Goal: Task Accomplishment & Management: Manage account settings

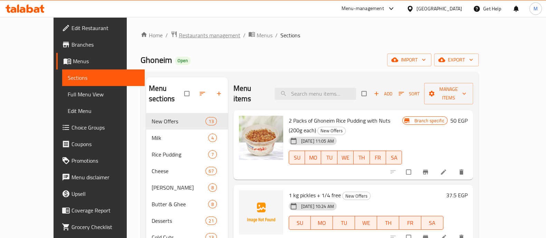
click at [179, 35] on span "Restaurants management" at bounding box center [209, 35] width 61 height 8
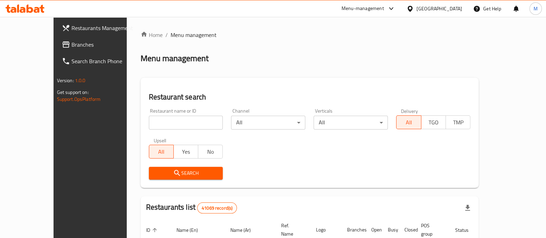
click at [182, 122] on input "search" at bounding box center [186, 123] width 74 height 14
paste input "674200"
type input "674200"
click button "Search" at bounding box center [186, 173] width 74 height 13
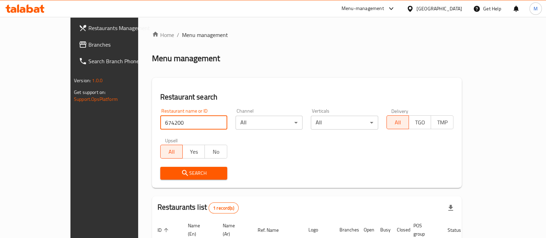
scroll to position [56, 0]
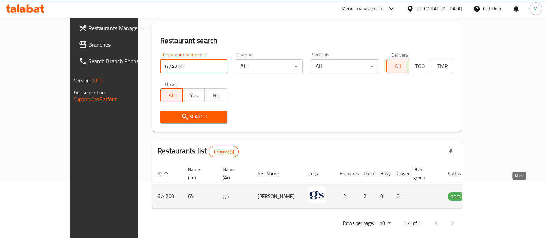
click at [491, 195] on icon "enhanced table" at bounding box center [489, 196] width 2 height 3
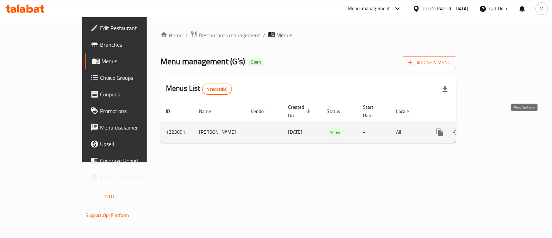
click at [494, 128] on icon "enhanced table" at bounding box center [490, 132] width 8 height 8
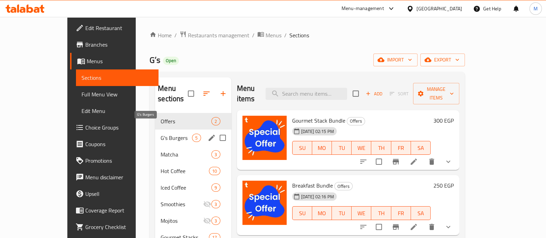
click at [161, 134] on span "G's Burgers" at bounding box center [176, 138] width 31 height 8
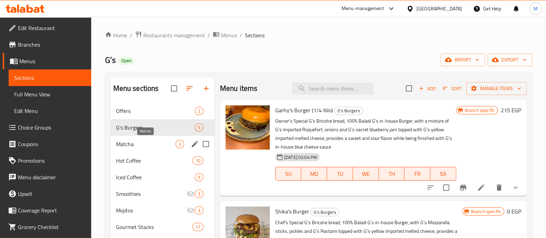
click at [159, 146] on span "Matcha" at bounding box center [145, 144] width 59 height 8
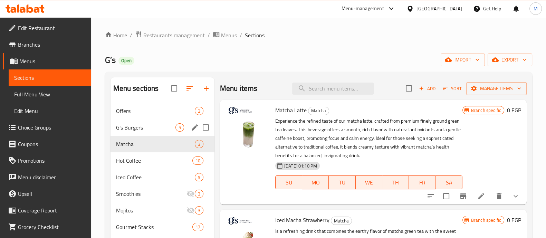
click at [126, 123] on div "G's Burgers 5" at bounding box center [162, 127] width 104 height 17
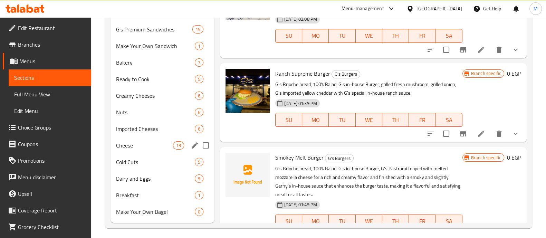
scroll to position [234, 0]
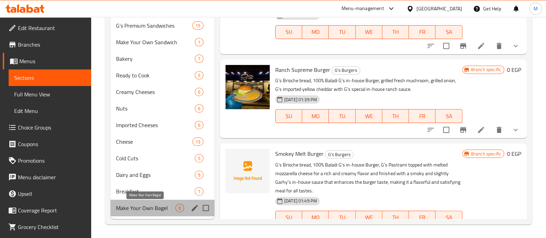
click at [139, 208] on span "Make Your Own Bagel" at bounding box center [145, 208] width 59 height 8
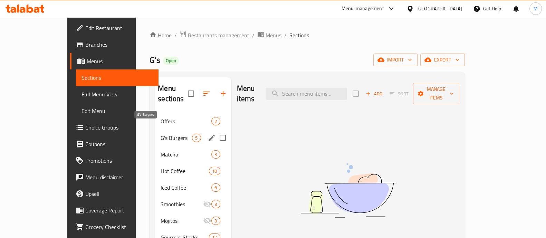
click at [161, 134] on span "G's Burgers" at bounding box center [176, 138] width 31 height 8
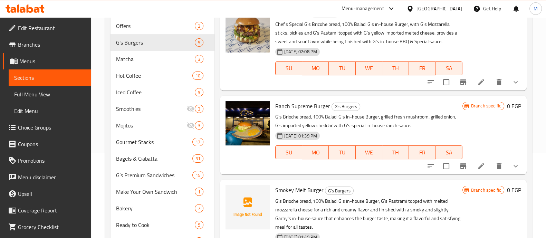
scroll to position [43, 0]
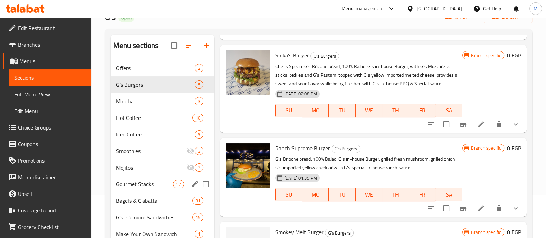
click at [159, 178] on div "Gourmet Stacks 17" at bounding box center [162, 184] width 104 height 17
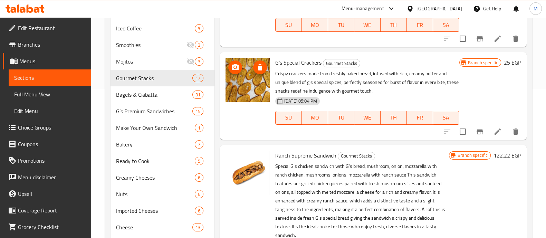
scroll to position [148, 0]
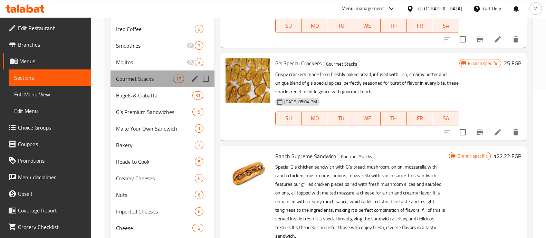
click at [130, 83] on div "Gourmet Stacks 17" at bounding box center [162, 78] width 104 height 17
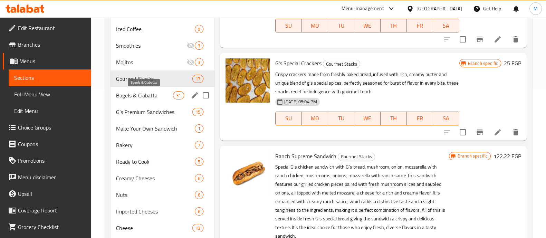
click at [131, 91] on span "Bagels & Ciabatta" at bounding box center [144, 95] width 57 height 8
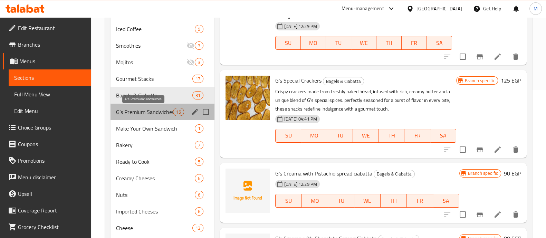
click at [133, 110] on span "G’s Premium Sandwiches" at bounding box center [144, 112] width 57 height 8
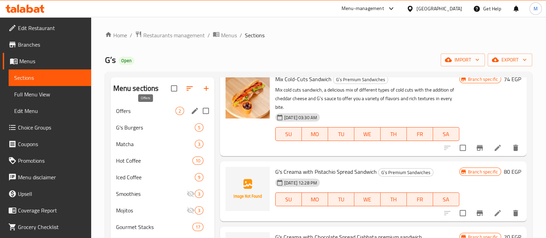
click at [155, 113] on span "Offers" at bounding box center [145, 111] width 59 height 8
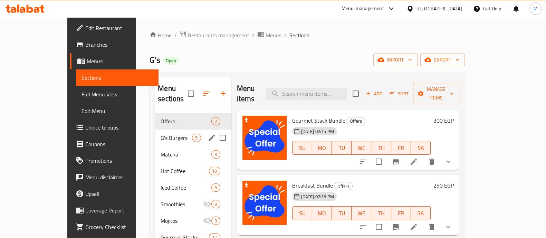
click at [155, 134] on div "G's Burgers 5" at bounding box center [193, 137] width 76 height 17
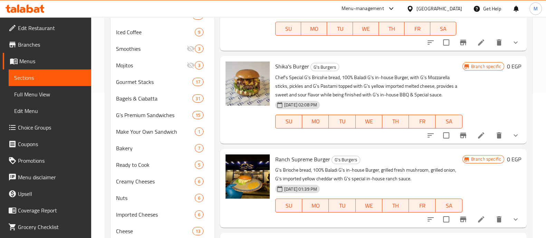
scroll to position [105, 0]
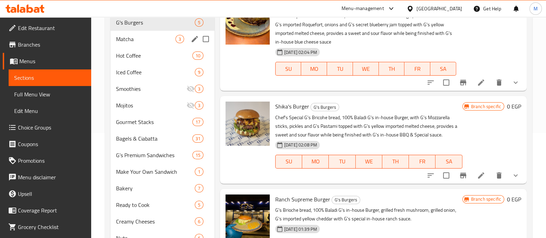
click at [135, 43] on span "Matcha" at bounding box center [145, 39] width 59 height 8
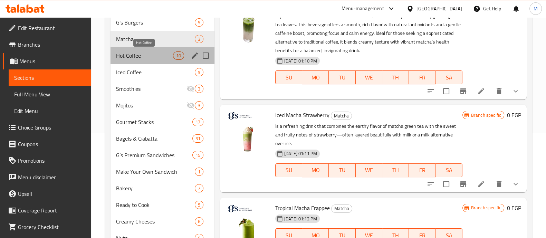
click at [127, 55] on span "Hot Coffee" at bounding box center [144, 55] width 57 height 8
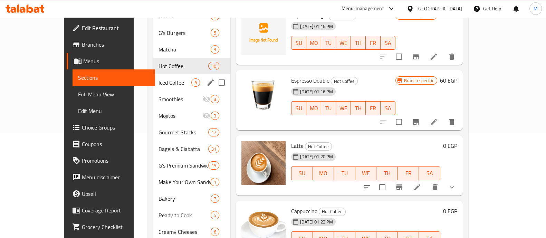
click at [153, 74] on div "Iced Coffee 9" at bounding box center [191, 82] width 77 height 17
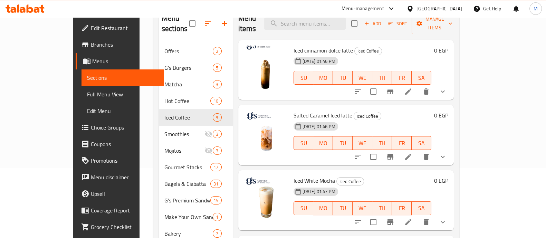
scroll to position [62, 0]
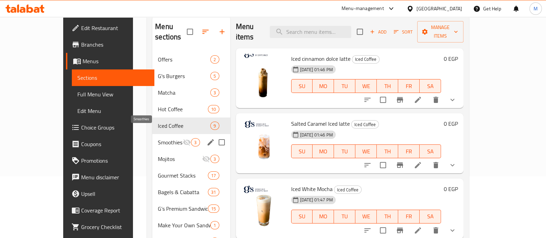
click at [158, 138] on span "Smoothies" at bounding box center [170, 142] width 25 height 8
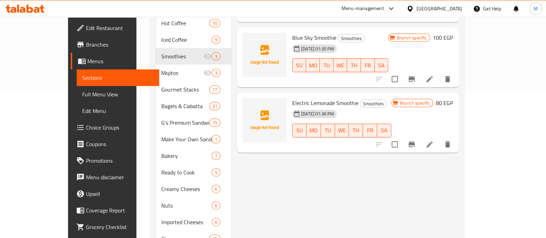
scroll to position [148, 0]
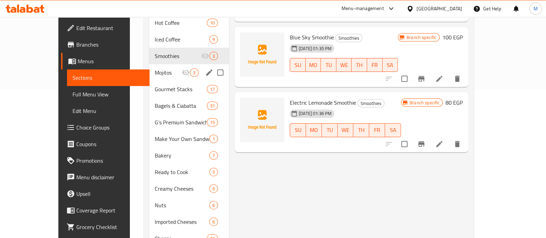
click at [149, 66] on div "Mojitos 3" at bounding box center [189, 72] width 80 height 17
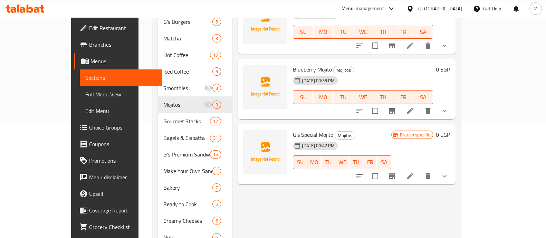
scroll to position [148, 0]
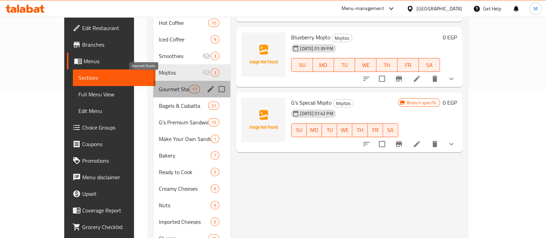
click at [159, 85] on span "Gourmet Stacks" at bounding box center [174, 89] width 30 height 8
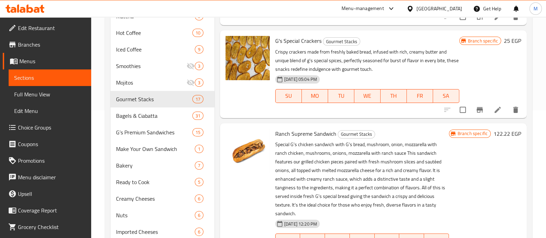
scroll to position [129, 0]
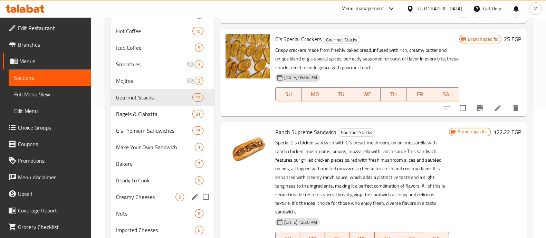
click at [158, 202] on div "Creamy Cheeses 6" at bounding box center [162, 196] width 104 height 17
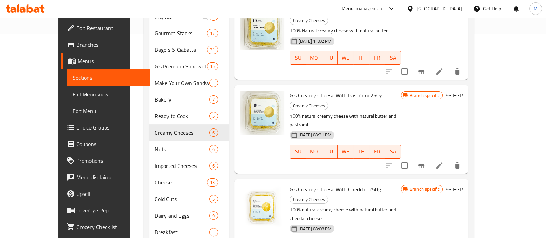
scroll to position [216, 0]
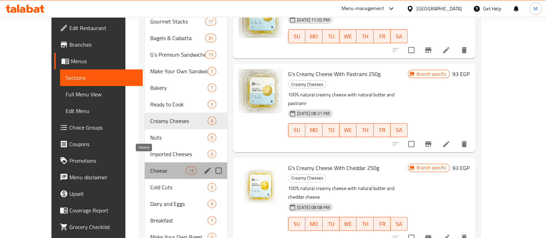
click at [150, 166] on span "Cheese" at bounding box center [168, 170] width 36 height 8
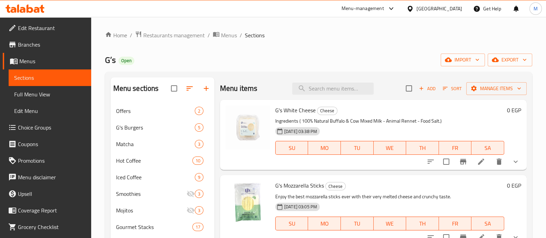
click at [25, 126] on span "Choice Groups" at bounding box center [52, 127] width 68 height 8
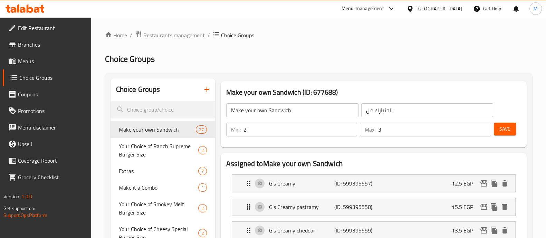
click at [206, 84] on button "button" at bounding box center [207, 89] width 17 height 17
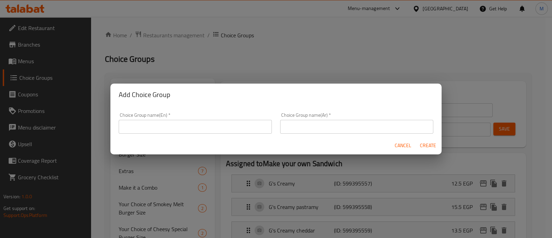
click at [190, 126] on input "text" at bounding box center [195, 127] width 153 height 14
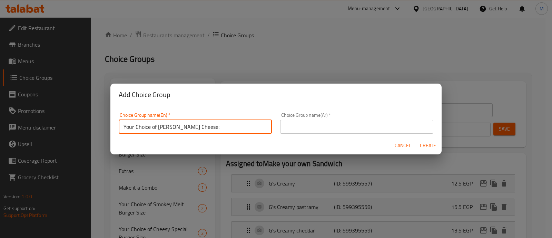
type input "Your Choice of [PERSON_NAME] Cheese:"
click at [292, 127] on input "text" at bounding box center [356, 127] width 153 height 14
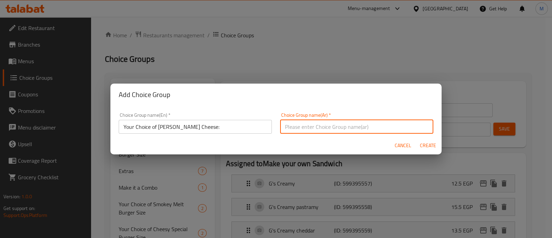
click at [236, 128] on input "Your Choice of [PERSON_NAME] Cheese:" at bounding box center [195, 127] width 153 height 14
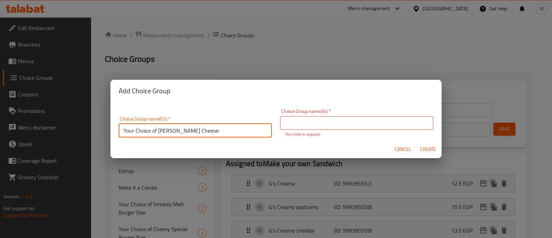
click at [291, 119] on input "text" at bounding box center [356, 123] width 153 height 14
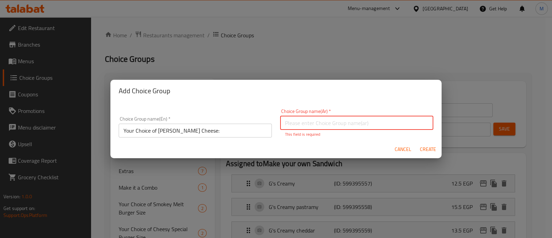
paste input "اختيارك من جبن الرومي:"
type input "اختيارك من جبن الرومي:"
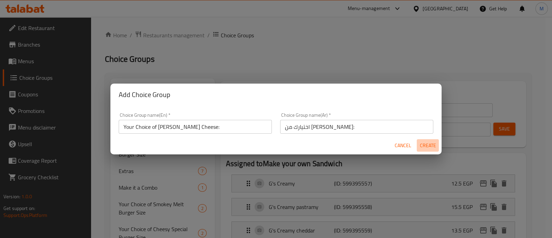
click at [430, 146] on span "Create" at bounding box center [428, 145] width 17 height 9
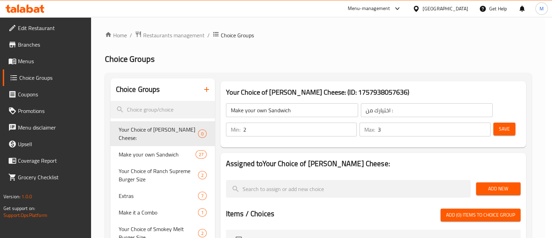
type input "Your Choice of [PERSON_NAME] Cheese:"
type input "اختيارك من جبن الرومي:"
type input "0"
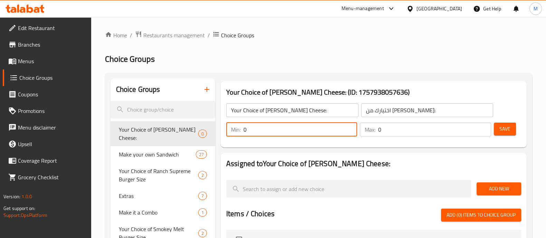
click at [287, 132] on input "0" at bounding box center [300, 130] width 114 height 14
type input "1"
click at [393, 126] on input "0" at bounding box center [434, 130] width 113 height 14
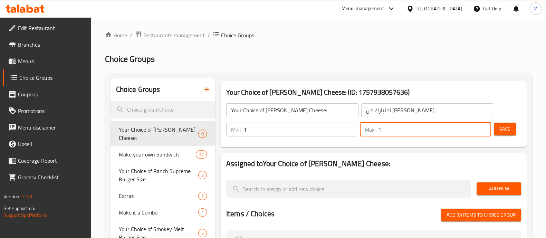
type input "1"
click at [507, 187] on span "Add New" at bounding box center [498, 188] width 33 height 9
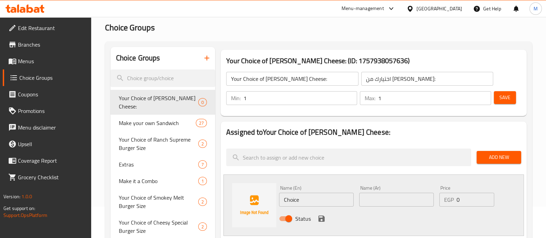
scroll to position [43, 0]
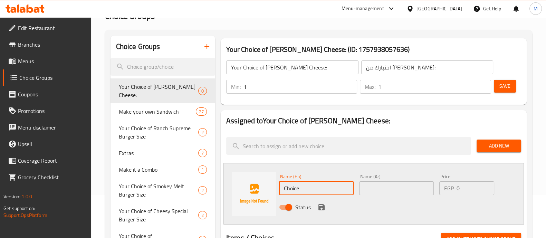
click at [294, 187] on input "Choice" at bounding box center [316, 188] width 75 height 14
type input "Old"
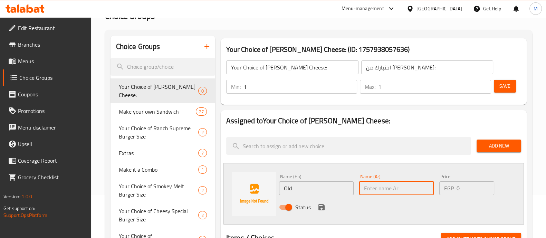
click at [367, 187] on input "text" at bounding box center [396, 188] width 75 height 14
click at [288, 188] on input "Old" at bounding box center [316, 188] width 75 height 14
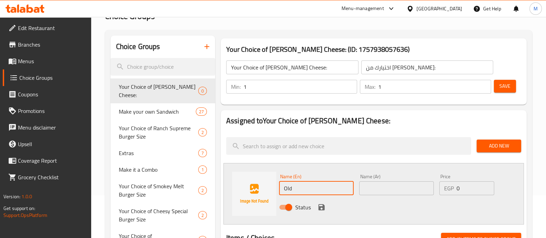
click at [289, 189] on input "Old" at bounding box center [316, 188] width 75 height 14
click at [384, 188] on input "text" at bounding box center [396, 188] width 75 height 14
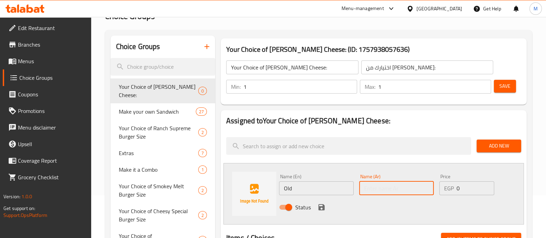
paste input "قديم"
type input "قديم"
click at [469, 186] on input "0" at bounding box center [474, 188] width 37 height 14
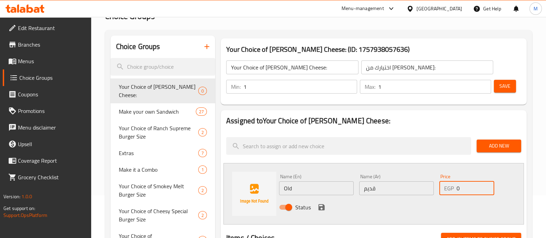
click at [310, 193] on input "Old" at bounding box center [316, 188] width 75 height 14
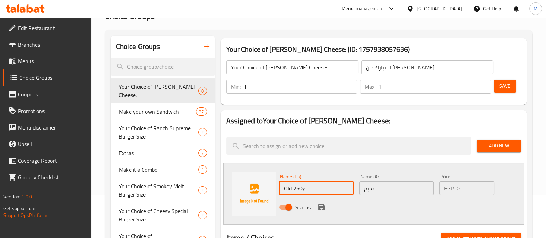
scroll to position [0, 0]
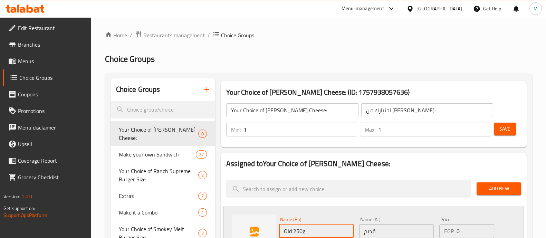
type input "Old 250g"
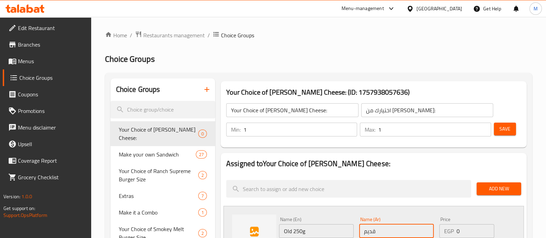
click at [385, 226] on input "قديم" at bounding box center [396, 231] width 75 height 14
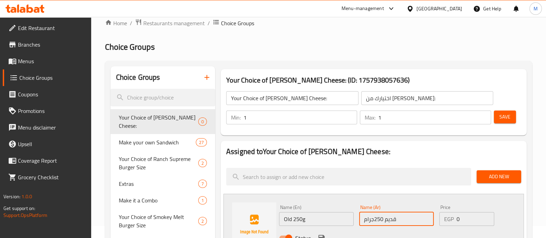
scroll to position [43, 0]
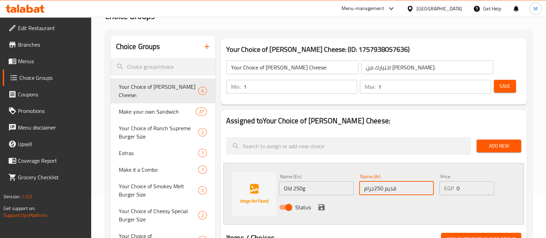
type input "قديم 250جرام"
click at [322, 205] on icon "save" at bounding box center [321, 207] width 6 height 6
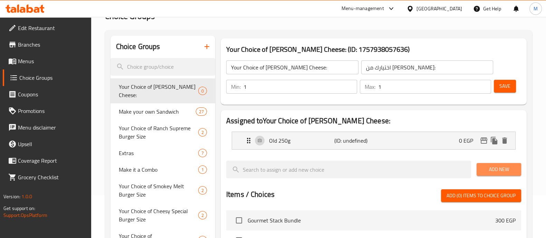
click at [499, 168] on span "Add New" at bounding box center [498, 169] width 33 height 9
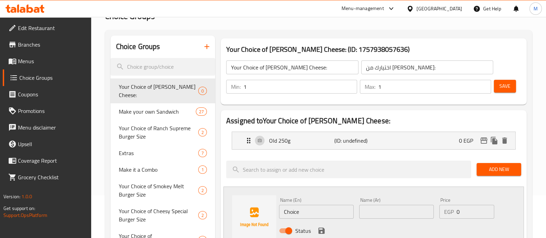
click at [299, 209] on input "Choice" at bounding box center [316, 212] width 75 height 14
type input "’"
type input "Medium 250g"
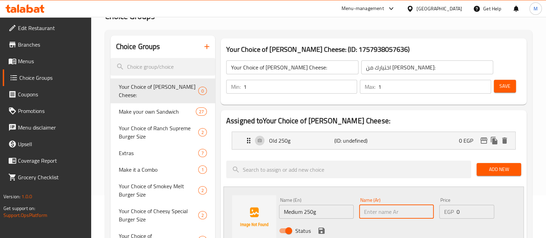
click at [387, 211] on input "text" at bounding box center [396, 212] width 75 height 14
paste input "متوسط ​​250 جرام"
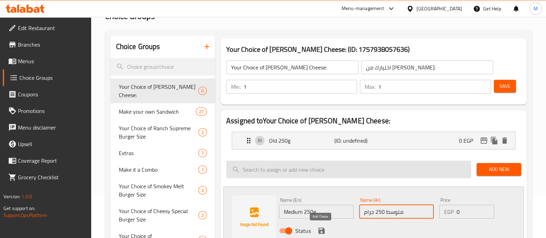
type input "متوسط ​​250 جرام"
click at [322, 230] on icon "save" at bounding box center [321, 231] width 6 height 6
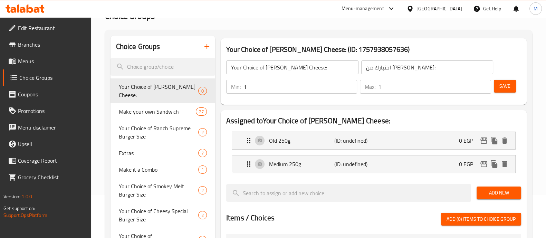
click at [492, 190] on span "Add New" at bounding box center [498, 192] width 33 height 9
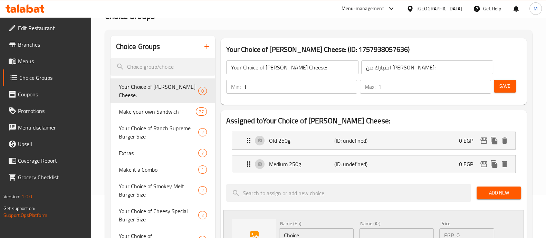
scroll to position [86, 0]
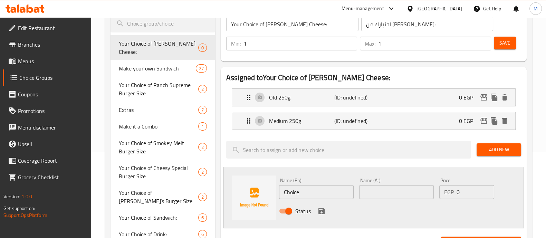
click at [294, 193] on input "Choice" at bounding box center [316, 192] width 75 height 14
click at [350, 93] on p "(ID: undefined)" at bounding box center [355, 97] width 43 height 8
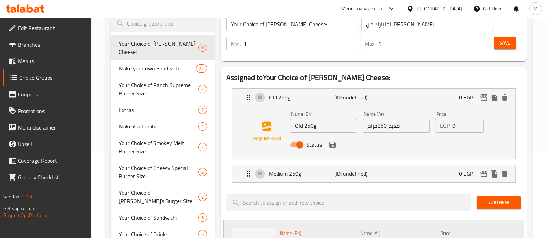
type input "Old 500g"
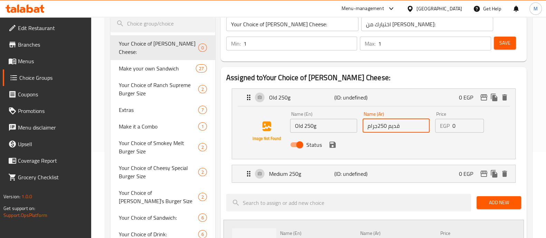
drag, startPoint x: 404, startPoint y: 122, endPoint x: 400, endPoint y: 125, distance: 4.9
click at [400, 125] on input "قديم 250جرام" at bounding box center [395, 126] width 67 height 14
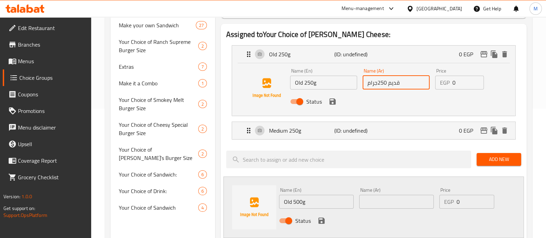
scroll to position [129, 0]
click at [378, 199] on input "text" at bounding box center [396, 201] width 75 height 14
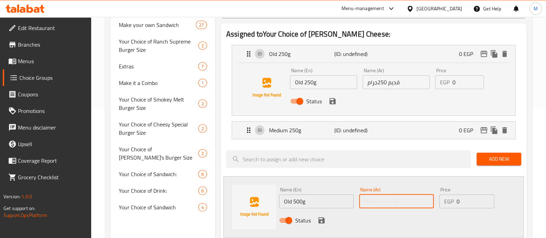
paste input "قديم 250جرام"
click at [378, 199] on input "قديم 250جرام" at bounding box center [396, 201] width 75 height 14
click at [385, 205] on input "قديم 250جرام" at bounding box center [396, 201] width 75 height 14
drag, startPoint x: 375, startPoint y: 200, endPoint x: 382, endPoint y: 199, distance: 7.3
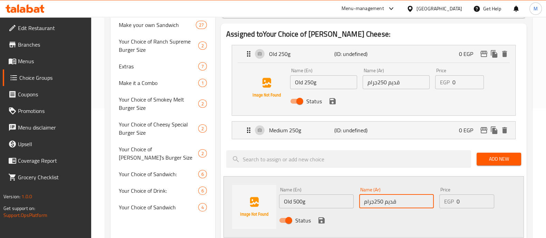
click at [382, 199] on input "قديم 250جرام" at bounding box center [396, 201] width 75 height 14
type input "قديم 500جرام"
click at [322, 217] on icon "save" at bounding box center [321, 220] width 6 height 6
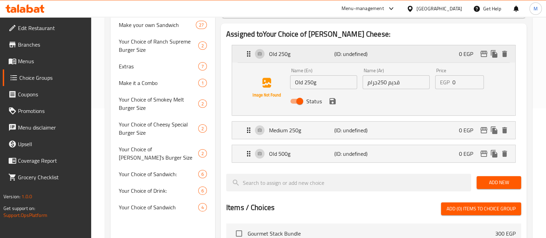
click at [330, 50] on p "Old 250g" at bounding box center [301, 54] width 65 height 8
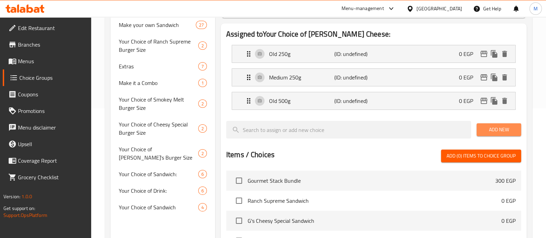
click at [502, 127] on span "Add New" at bounding box center [498, 129] width 33 height 9
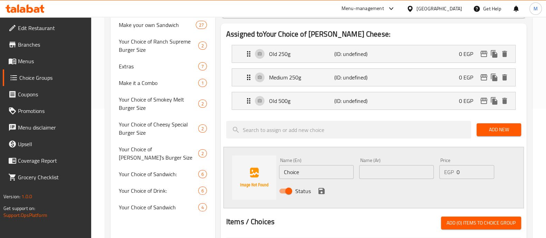
click at [295, 166] on input "Choice" at bounding box center [316, 172] width 75 height 14
type input "O"
click at [307, 72] on div "Medium 250g (ID: undefined) 0 EGP" at bounding box center [375, 77] width 262 height 17
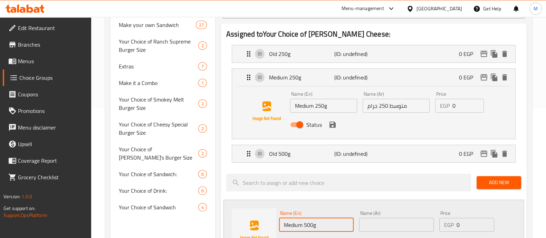
type input "Medium 500g"
click at [406, 105] on input "متوسط ​​250 جرام" at bounding box center [395, 106] width 67 height 14
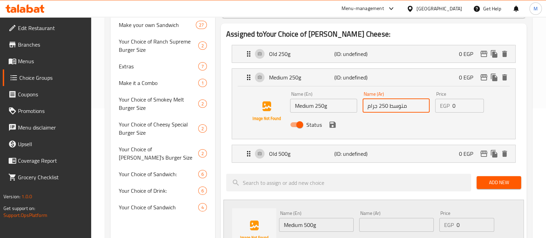
click at [392, 224] on input "text" at bounding box center [396, 225] width 75 height 14
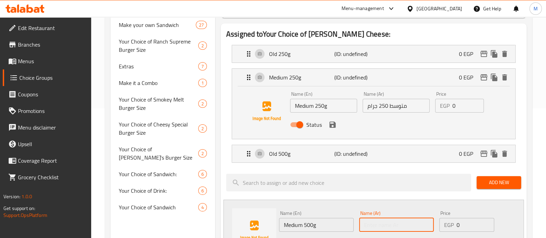
paste input "متوسط ​​250 جرام"
drag, startPoint x: 376, startPoint y: 225, endPoint x: 383, endPoint y: 223, distance: 7.0
click at [383, 223] on input "متوسط ​​250 جرام" at bounding box center [396, 225] width 75 height 14
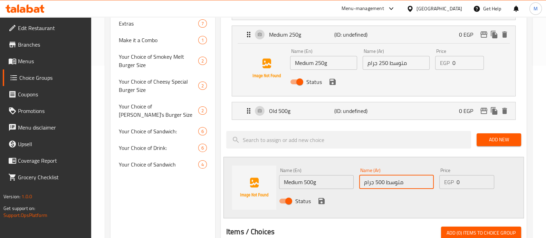
type input "متوسط ​​500 جرام"
click at [321, 199] on icon "save" at bounding box center [321, 201] width 6 height 6
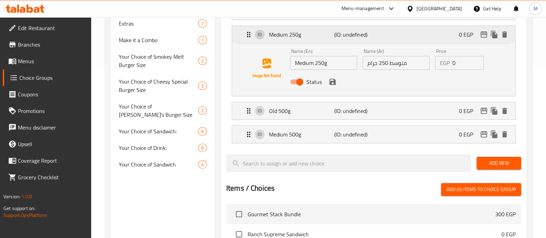
click at [365, 35] on p "(ID: undefined)" at bounding box center [355, 34] width 43 height 8
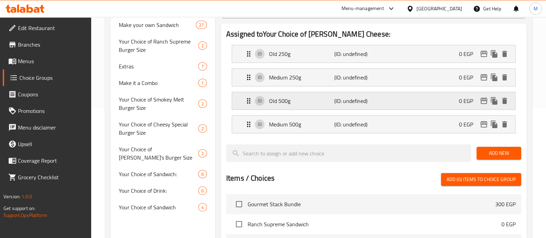
scroll to position [86, 0]
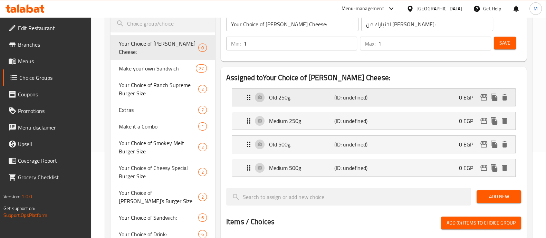
click at [452, 90] on div "Old 250g (ID: undefined) 0 EGP" at bounding box center [375, 97] width 262 height 17
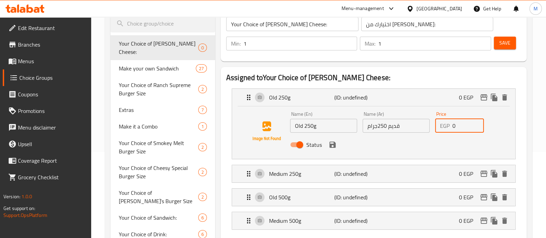
click at [463, 127] on input "0" at bounding box center [468, 126] width 32 height 14
click at [353, 176] on p "(ID: undefined)" at bounding box center [355, 174] width 43 height 8
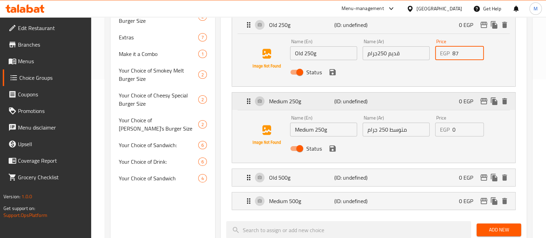
scroll to position [172, 0]
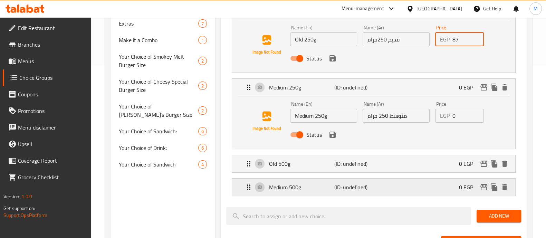
click at [319, 184] on p "Medium 500g" at bounding box center [301, 187] width 65 height 8
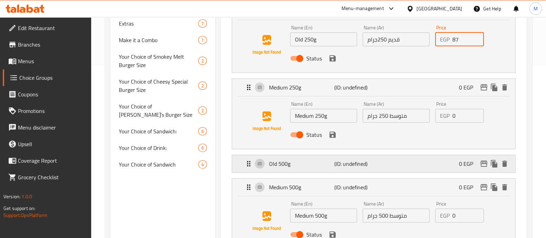
click at [317, 171] on div "Old 500g (ID: undefined) 0 EGP" at bounding box center [375, 163] width 262 height 17
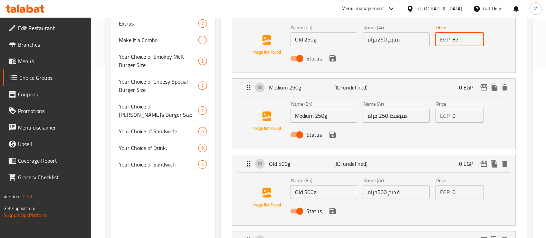
type input "87"
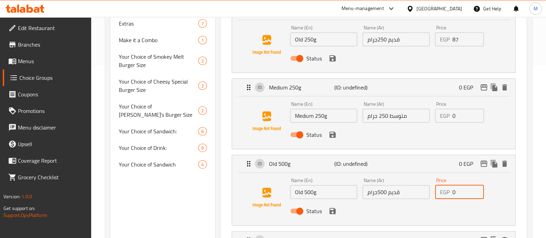
click at [464, 189] on input "0" at bounding box center [468, 192] width 32 height 14
type input "175"
click at [463, 118] on input "0" at bounding box center [468, 116] width 32 height 14
click at [453, 127] on div "Status" at bounding box center [395, 134] width 217 height 19
click at [455, 138] on div "Status" at bounding box center [395, 134] width 217 height 19
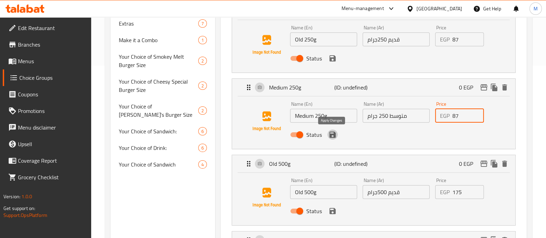
click at [333, 135] on icon "save" at bounding box center [332, 135] width 6 height 6
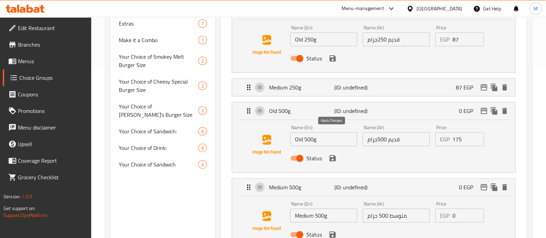
type input "87"
click at [333, 60] on icon "save" at bounding box center [332, 58] width 6 height 6
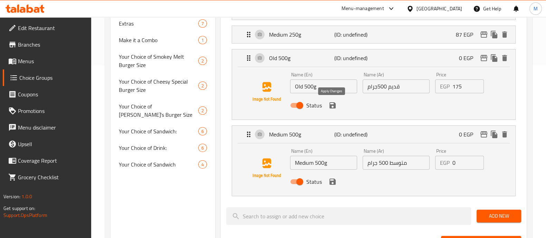
drag, startPoint x: 330, startPoint y: 103, endPoint x: 361, endPoint y: 124, distance: 37.1
click at [330, 103] on icon "save" at bounding box center [332, 105] width 8 height 8
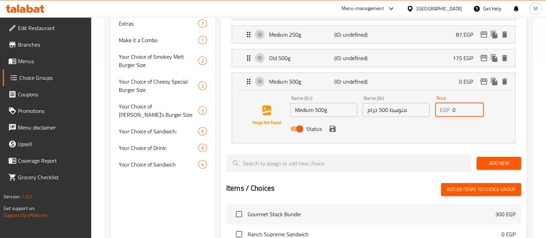
click at [465, 114] on input "0" at bounding box center [468, 110] width 32 height 14
click at [331, 128] on icon "save" at bounding box center [332, 129] width 8 height 8
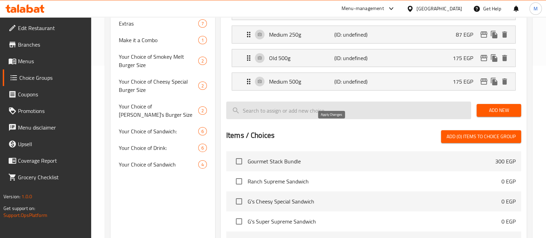
type input "175"
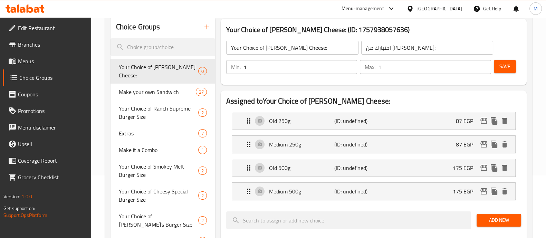
scroll to position [43, 0]
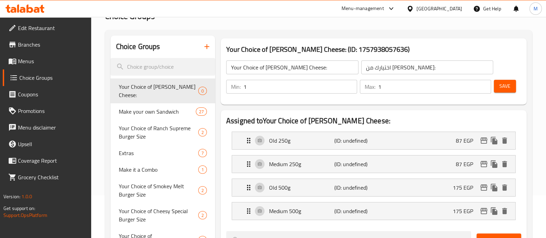
click at [510, 89] on button "Save" at bounding box center [505, 86] width 22 height 13
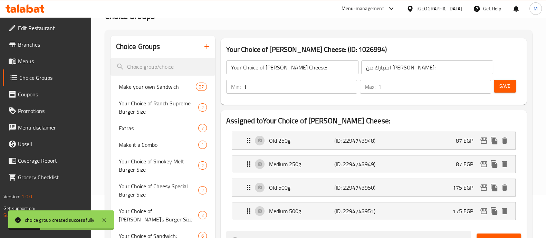
click at [35, 61] on span "Menus" at bounding box center [52, 61] width 68 height 8
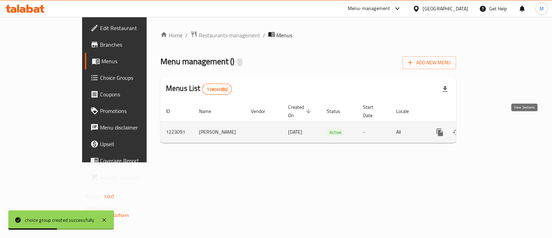
click at [494, 128] on icon "enhanced table" at bounding box center [490, 132] width 8 height 8
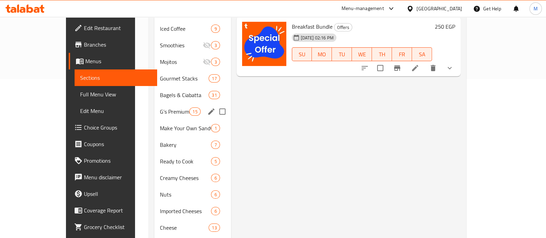
scroll to position [172, 0]
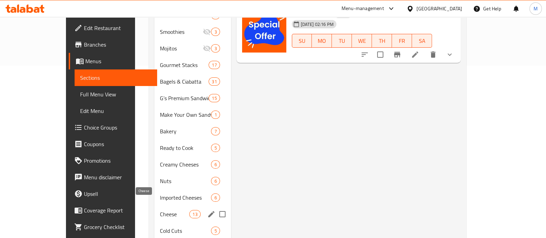
click at [160, 210] on span "Cheese" at bounding box center [174, 214] width 29 height 8
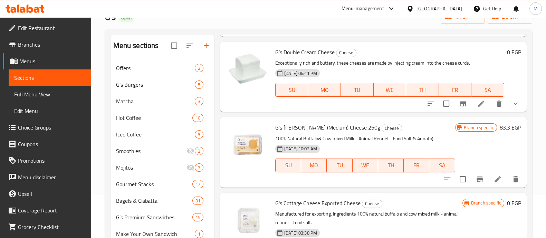
scroll to position [345, 0]
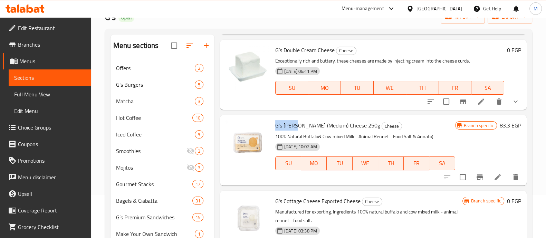
drag, startPoint x: 275, startPoint y: 125, endPoint x: 296, endPoint y: 123, distance: 21.1
click at [296, 123] on span "G’s Rumi (Medium) Cheese 250g" at bounding box center [327, 125] width 105 height 10
copy span "G’s Rumi"
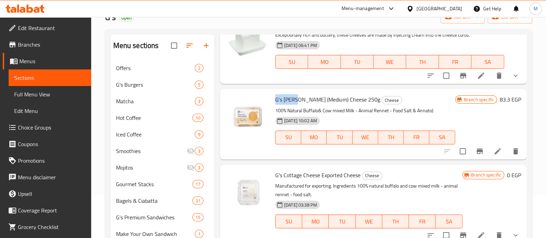
scroll to position [388, 0]
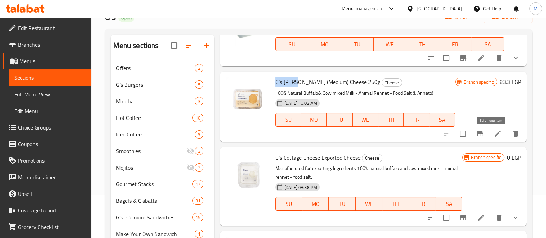
click at [494, 134] on icon at bounding box center [497, 133] width 6 height 6
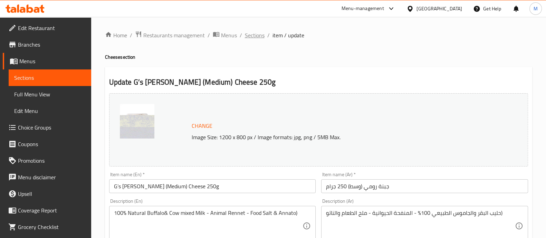
click at [249, 37] on span "Sections" at bounding box center [255, 35] width 20 height 8
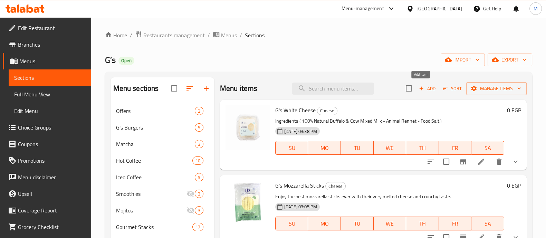
click at [424, 93] on button "Add" at bounding box center [427, 88] width 22 height 11
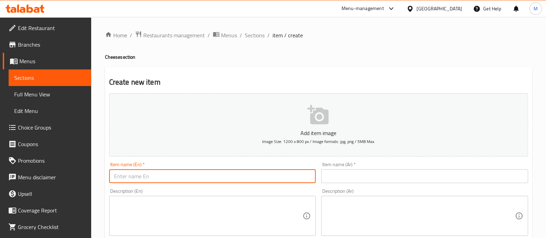
click at [262, 176] on input "text" at bounding box center [212, 176] width 207 height 14
paste input "G’s Rumi"
click at [363, 173] on input "text" at bounding box center [424, 176] width 207 height 14
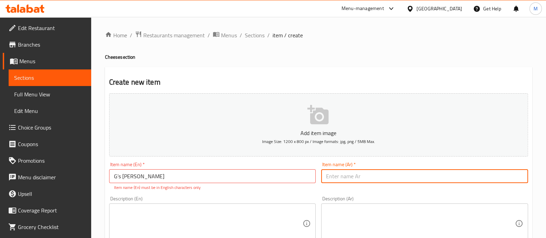
click at [149, 177] on input "G’s Rumi" at bounding box center [212, 176] width 207 height 14
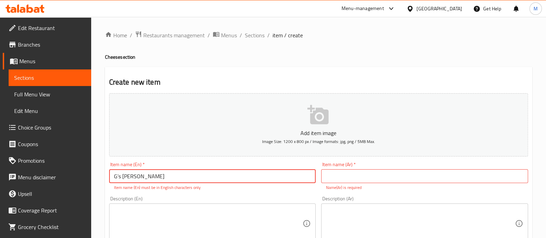
click at [119, 175] on input "G’s Rumi" at bounding box center [212, 176] width 207 height 14
click at [119, 176] on input "G’s Rumi" at bounding box center [212, 176] width 207 height 14
click at [139, 176] on input "G's [PERSON_NAME]" at bounding box center [212, 176] width 207 height 14
type input "G's [PERSON_NAME]"
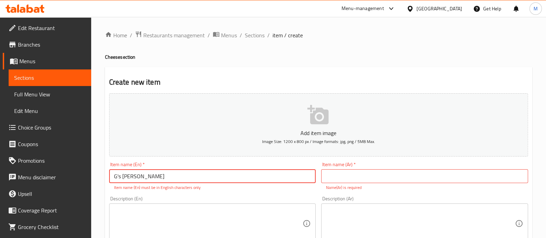
click at [149, 196] on div "Description (En) Description (En)" at bounding box center [212, 219] width 207 height 47
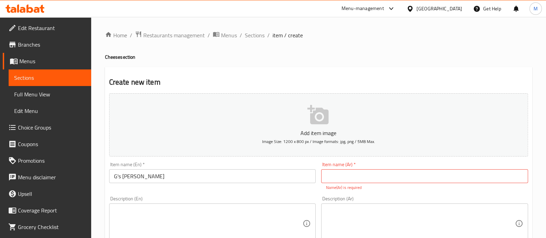
click at [350, 177] on input "text" at bounding box center [424, 176] width 207 height 14
type input "جبنه رومى"
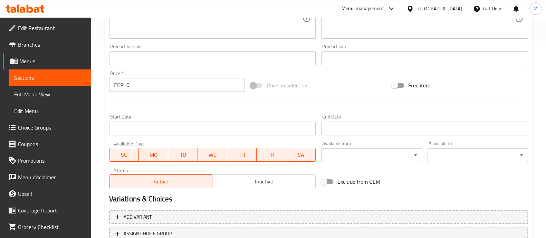
scroll to position [216, 0]
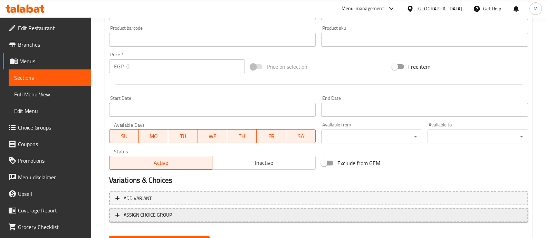
click at [156, 216] on span "ASSIGN CHOICE GROUP" at bounding box center [148, 215] width 48 height 9
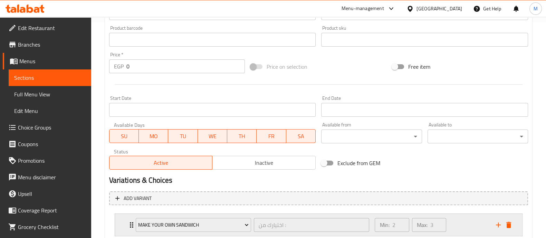
click at [202, 231] on div "Make your own Sandwich" at bounding box center [193, 224] width 118 height 17
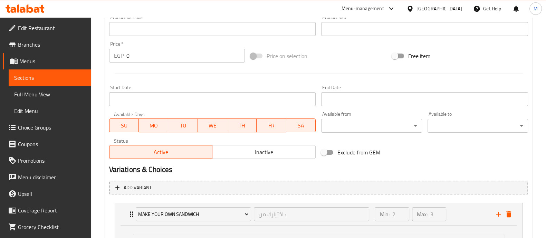
scroll to position [259, 0]
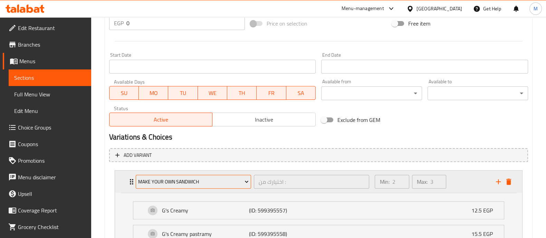
click at [209, 187] on button "Make your own Sandwich" at bounding box center [193, 182] width 115 height 14
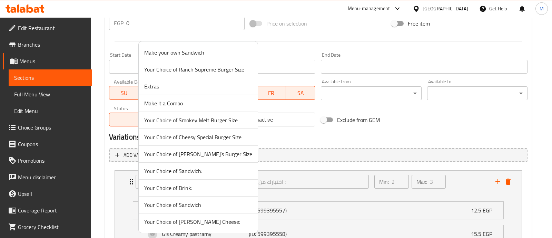
click at [184, 224] on span "Your Choice of [PERSON_NAME] Cheese:" at bounding box center [198, 221] width 108 height 8
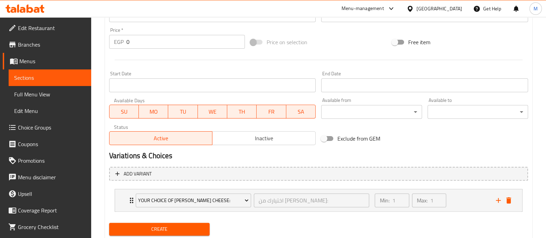
scroll to position [261, 0]
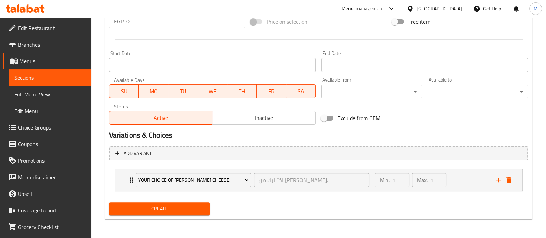
click at [166, 211] on span "Create" at bounding box center [159, 208] width 89 height 9
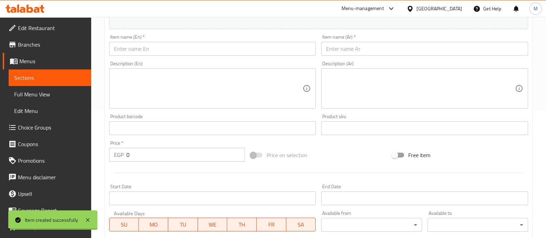
scroll to position [0, 0]
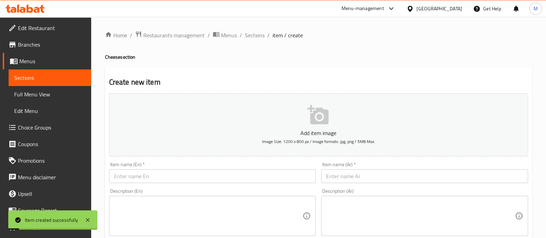
drag, startPoint x: 250, startPoint y: 37, endPoint x: 284, endPoint y: 10, distance: 43.6
click at [250, 37] on span "Sections" at bounding box center [255, 35] width 20 height 8
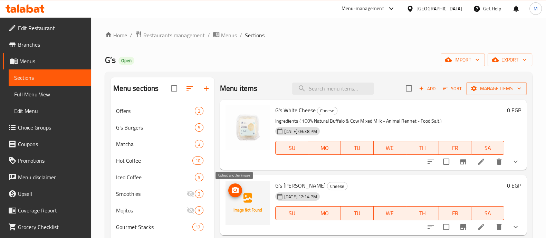
click at [233, 188] on icon "upload picture" at bounding box center [235, 190] width 7 height 6
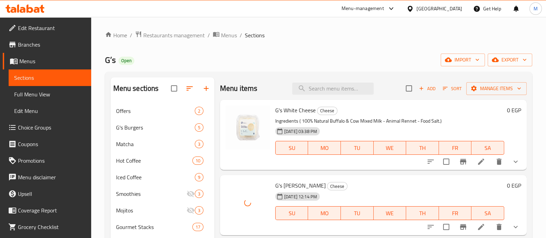
click at [338, 180] on div "G's Rumi Cheese 15-09-2025 12:14 PM SU MO TU WE TH FR SA" at bounding box center [389, 205] width 234 height 55
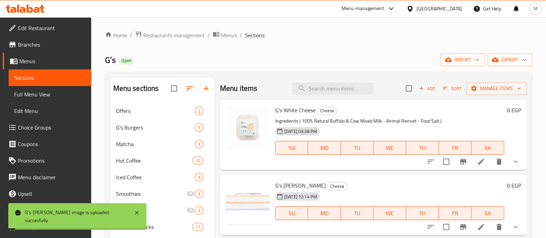
click at [513, 227] on button "show more" at bounding box center [515, 227] width 17 height 17
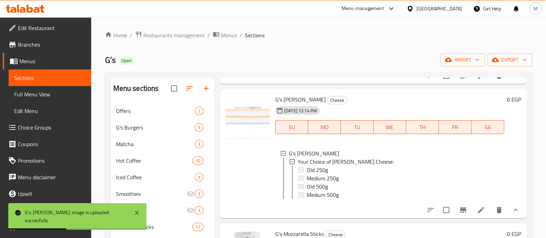
scroll to position [1, 0]
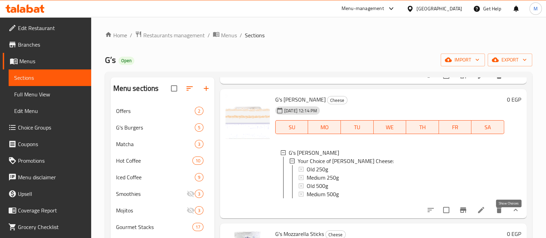
click at [511, 214] on icon "show more" at bounding box center [515, 210] width 8 height 8
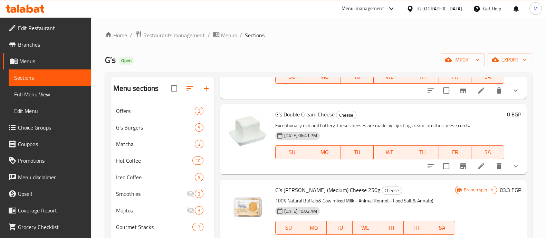
scroll to position [432, 0]
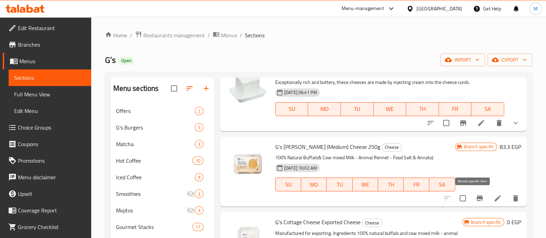
click at [471, 194] on button "Branch-specific-item" at bounding box center [479, 198] width 17 height 17
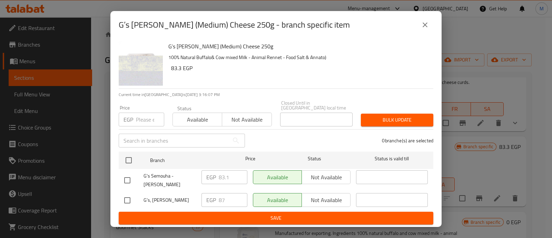
click at [428, 29] on icon "close" at bounding box center [425, 25] width 8 height 8
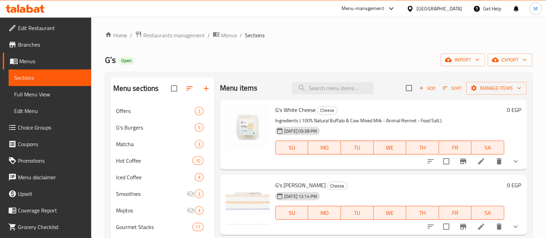
scroll to position [0, 0]
click at [511, 159] on icon "show more" at bounding box center [515, 161] width 8 height 8
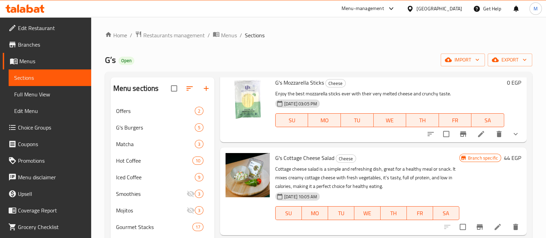
scroll to position [220, 0]
click at [511, 138] on icon "show more" at bounding box center [515, 134] width 8 height 8
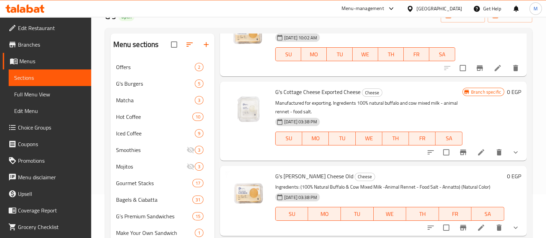
scroll to position [624, 0]
click at [513, 152] on icon "show more" at bounding box center [515, 151] width 4 height 2
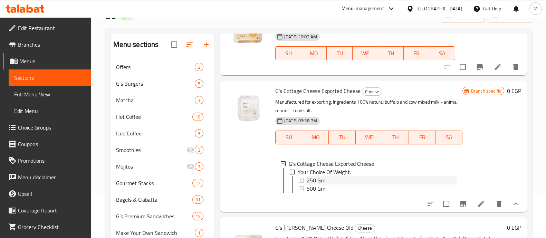
click at [350, 184] on div "250 Gm" at bounding box center [382, 180] width 150 height 8
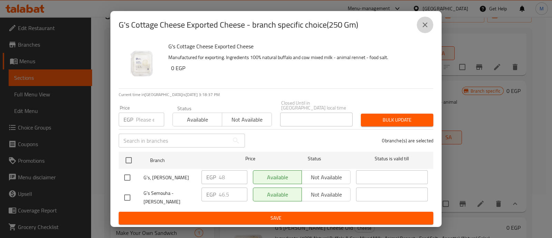
click at [425, 27] on icon "close" at bounding box center [425, 24] width 5 height 5
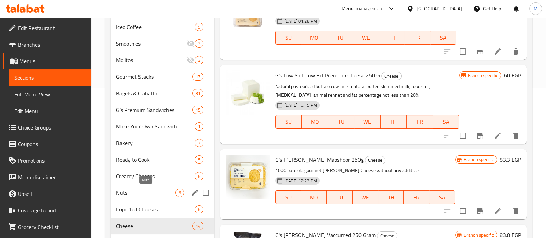
scroll to position [158, 0]
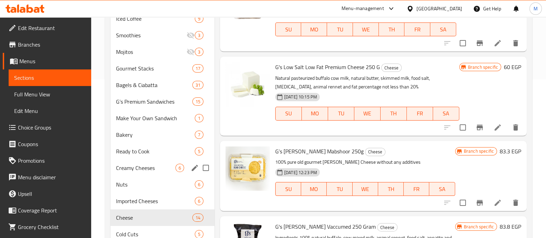
click at [161, 161] on div "Creamy Cheeses 6" at bounding box center [162, 167] width 104 height 17
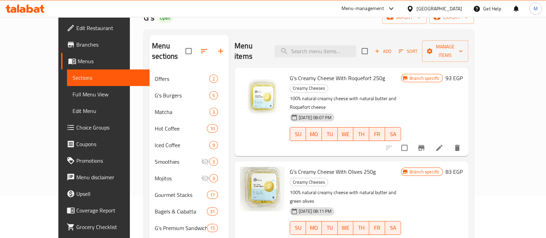
scroll to position [29, 0]
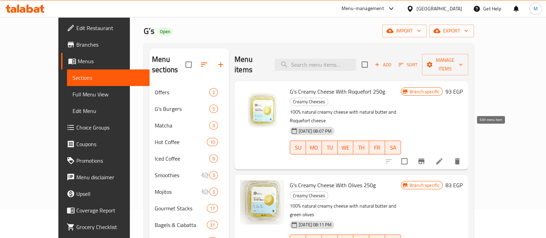
click at [443, 157] on icon at bounding box center [439, 161] width 8 height 8
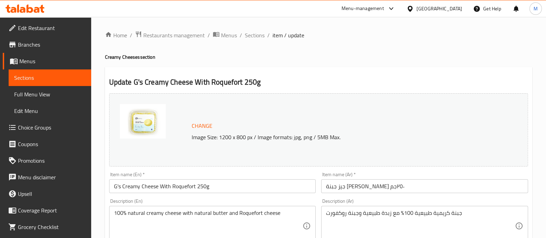
click at [184, 188] on input "G's Creamy Cheese With Roquefort 250g" at bounding box center [212, 186] width 207 height 14
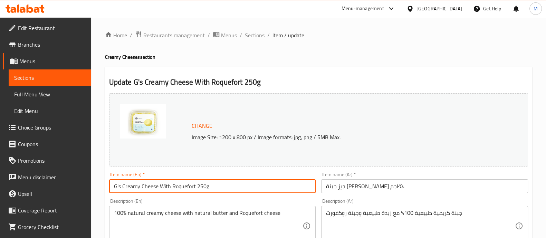
click at [184, 188] on input "G's Creamy Cheese With Roquefort 250g" at bounding box center [212, 186] width 207 height 14
drag, startPoint x: 123, startPoint y: 183, endPoint x: 157, endPoint y: 184, distance: 34.5
click at [157, 184] on input "G's Creamy Cheese With Roquefort 250g" at bounding box center [212, 186] width 207 height 14
click at [181, 183] on input "G's Creamy Cheese With Roquefort 250g" at bounding box center [212, 186] width 207 height 14
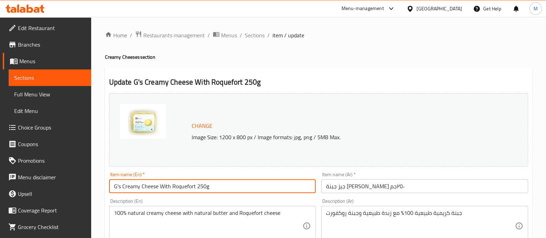
drag, startPoint x: 123, startPoint y: 187, endPoint x: 157, endPoint y: 185, distance: 34.6
click at [157, 185] on input "G's Creamy Cheese With Roquefort 250g" at bounding box center [212, 186] width 207 height 14
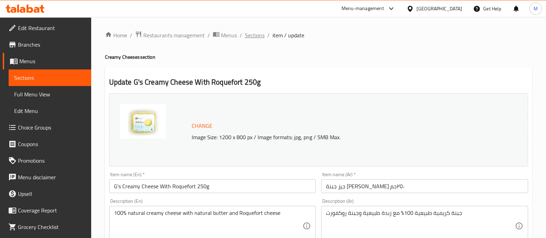
click at [258, 35] on span "Sections" at bounding box center [255, 35] width 20 height 8
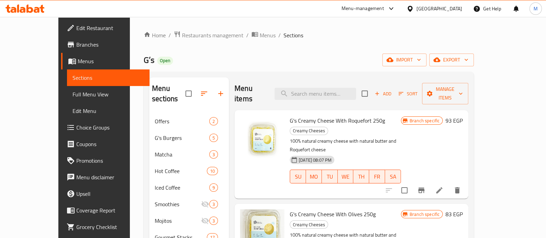
scroll to position [43, 0]
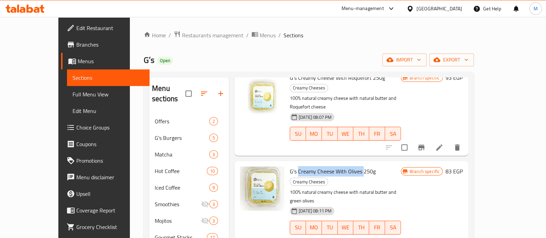
drag, startPoint x: 284, startPoint y: 142, endPoint x: 348, endPoint y: 144, distance: 64.2
click at [348, 166] on span "G's Creamy Cheese With Olives 250g" at bounding box center [333, 171] width 86 height 10
copy span "Creamy Cheese With Olives"
click at [443, 237] on icon at bounding box center [439, 241] width 8 height 8
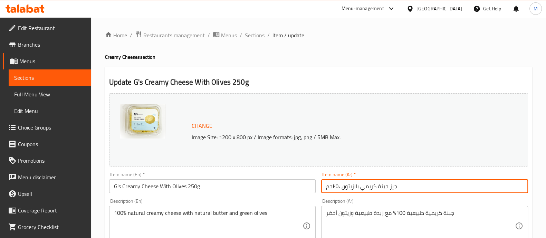
drag, startPoint x: 398, startPoint y: 187, endPoint x: 385, endPoint y: 190, distance: 13.1
click at [385, 190] on input "جيز جبنة كريمي بالزيتون ٢٥٠جم" at bounding box center [424, 186] width 207 height 14
click at [342, 188] on input "جيز جبنة كريمي بالزيتون ٢٥٠جم" at bounding box center [424, 186] width 207 height 14
drag, startPoint x: 342, startPoint y: 188, endPoint x: 386, endPoint y: 187, distance: 44.2
click at [386, 187] on input "جيز جبنة كريمي بالزيتون ٢٥٠جم" at bounding box center [424, 186] width 207 height 14
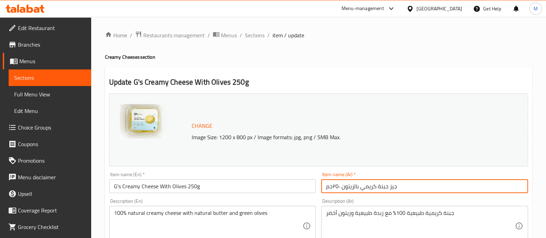
click at [250, 38] on span "Sections" at bounding box center [255, 35] width 20 height 8
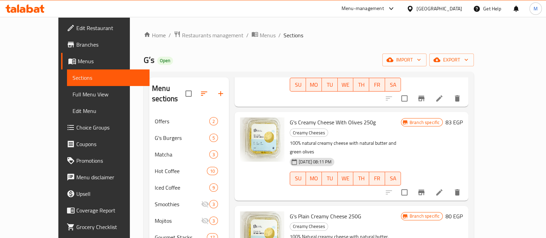
scroll to position [94, 0]
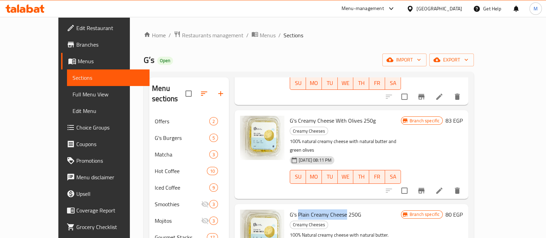
drag, startPoint x: 284, startPoint y: 163, endPoint x: 332, endPoint y: 159, distance: 48.4
copy span "Plain Creamy Cheese"
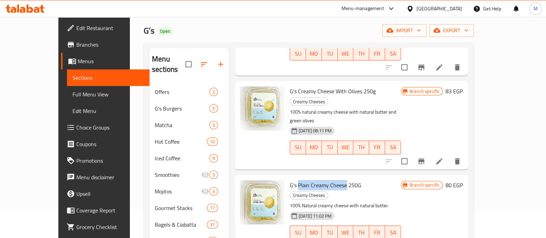
scroll to position [43, 0]
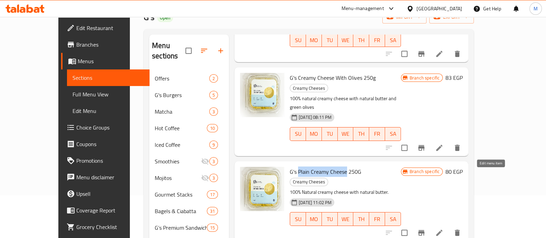
click at [443, 229] on icon at bounding box center [439, 233] width 8 height 8
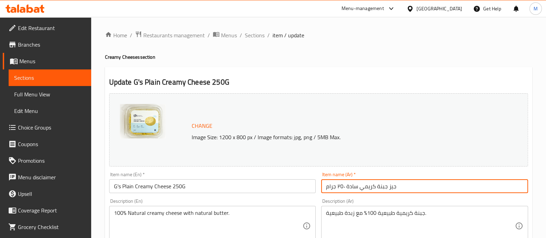
drag, startPoint x: 346, startPoint y: 187, endPoint x: 387, endPoint y: 181, distance: 41.2
click at [387, 181] on input "جيز جبنة كريمي سادة ٢٥٠ جرام" at bounding box center [424, 186] width 207 height 14
click at [260, 32] on span "Sections" at bounding box center [255, 35] width 20 height 8
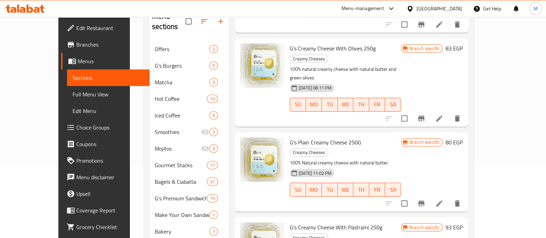
scroll to position [86, 0]
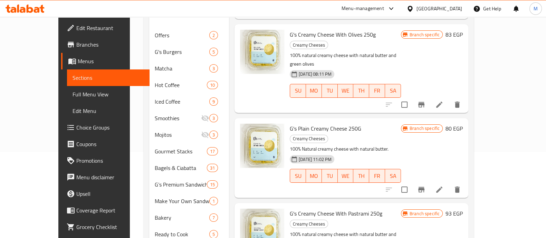
click at [345, 208] on span "G's Creamy Cheese With Pastrami 250g" at bounding box center [336, 213] width 93 height 10
copy span "Pastrami"
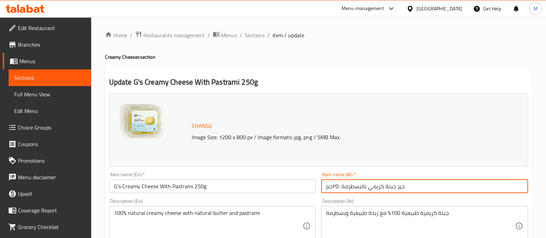
drag, startPoint x: 396, startPoint y: 185, endPoint x: 342, endPoint y: 190, distance: 54.4
click at [342, 190] on input "جيز جبنة كريمي بالبسطرمة ٢٥٠جم" at bounding box center [424, 186] width 207 height 14
click at [259, 39] on span "Sections" at bounding box center [255, 35] width 20 height 8
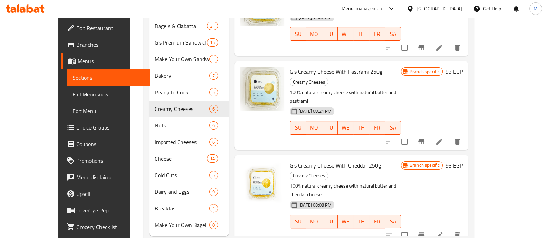
scroll to position [234, 0]
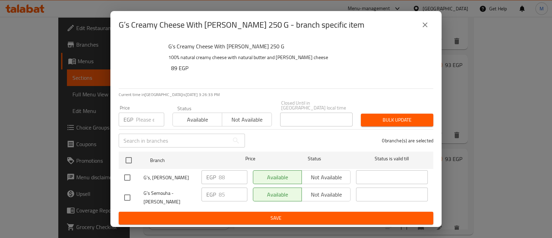
click at [426, 29] on icon "close" at bounding box center [425, 25] width 8 height 8
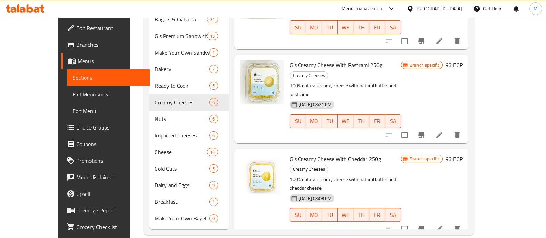
click at [335, 154] on span "G's Creamy Cheese With Cheddar 250g" at bounding box center [335, 159] width 91 height 10
copy span "Cheddar"
click at [443, 224] on icon at bounding box center [439, 228] width 8 height 8
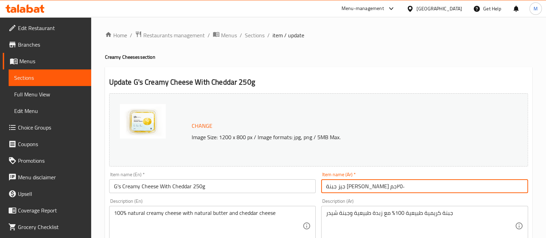
drag, startPoint x: 340, startPoint y: 189, endPoint x: 352, endPoint y: 190, distance: 11.8
click at [352, 190] on input "جيز جبنة كريمي بالشيدر ٢٥٠جم" at bounding box center [424, 186] width 207 height 14
click at [378, 189] on input "جيز جبنة كريمي بالشيدر ٢٥٠جم" at bounding box center [424, 186] width 207 height 14
drag, startPoint x: 387, startPoint y: 187, endPoint x: 341, endPoint y: 187, distance: 45.6
click at [341, 187] on input "جيز جبنة كريمي بالشيدر ٢٥٠جم" at bounding box center [424, 186] width 207 height 14
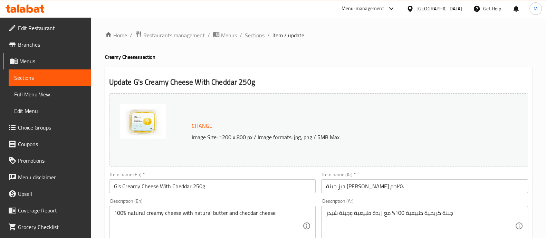
click at [247, 34] on span "Sections" at bounding box center [255, 35] width 20 height 8
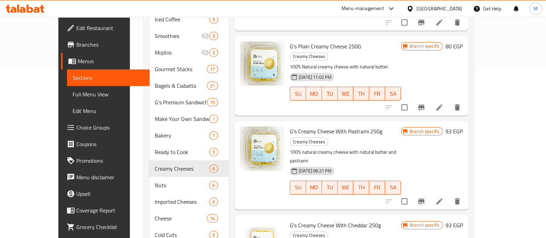
scroll to position [234, 0]
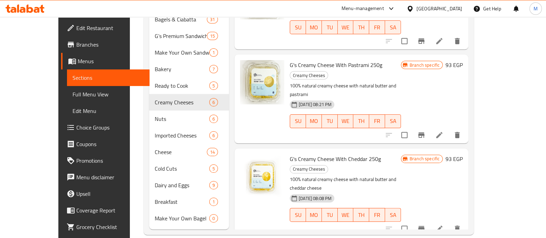
copy span "Rumi"
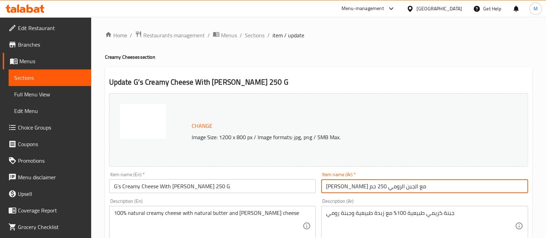
drag, startPoint x: 345, startPoint y: 190, endPoint x: 399, endPoint y: 192, distance: 53.6
click at [399, 192] on input "چيز كريمي مع الجبن الرومي 250 جم" at bounding box center [424, 186] width 207 height 14
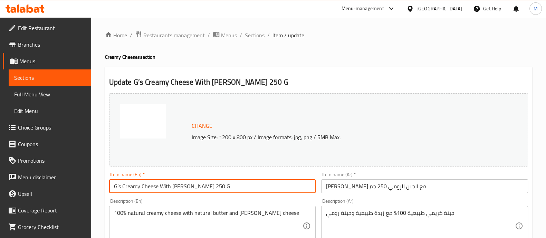
drag, startPoint x: 158, startPoint y: 186, endPoint x: 114, endPoint y: 185, distance: 44.6
click at [114, 185] on input "G’s Creamy Cheese With Rumi 250 G" at bounding box center [212, 186] width 207 height 14
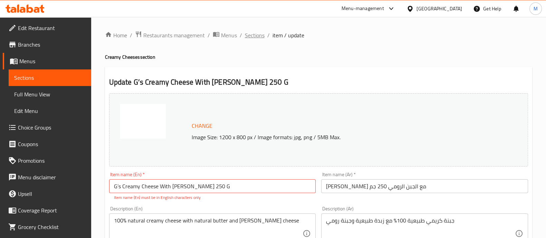
click at [253, 33] on span "Sections" at bounding box center [255, 35] width 20 height 8
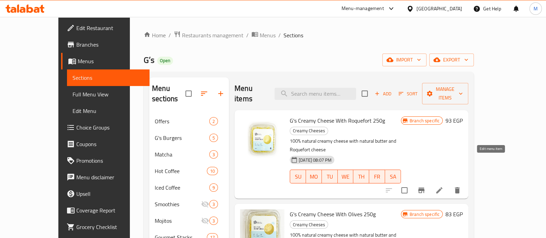
click at [443, 186] on icon at bounding box center [439, 190] width 8 height 8
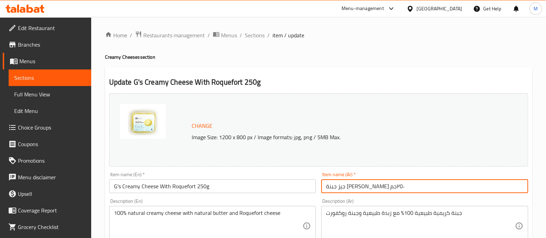
drag, startPoint x: 407, startPoint y: 189, endPoint x: 368, endPoint y: 187, distance: 39.1
click at [368, 187] on input "جيز جبنة كريمي بالريكفورد ٢٥٠جم" at bounding box center [424, 186] width 207 height 14
drag, startPoint x: 340, startPoint y: 186, endPoint x: 332, endPoint y: 188, distance: 7.6
click at [332, 188] on input "جيز جبنة كريمي بالريكفورد ٢٥٠جم" at bounding box center [424, 186] width 207 height 14
click at [333, 187] on input "جيز جبنة كريمي بالريكفورد ٢٥٠جم" at bounding box center [424, 186] width 207 height 14
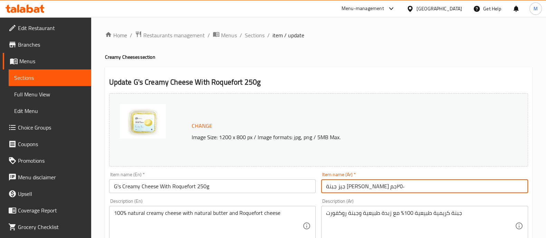
drag, startPoint x: 339, startPoint y: 186, endPoint x: 322, endPoint y: 187, distance: 16.9
click at [322, 187] on input "جيز جبنة كريمي بالريكفورد ٢٥٠جم" at bounding box center [424, 186] width 207 height 14
click at [330, 187] on input "جيز جبنة كريمي بالريكفورد ٢٥٠جم" at bounding box center [424, 186] width 207 height 14
drag, startPoint x: 326, startPoint y: 187, endPoint x: 331, endPoint y: 188, distance: 5.2
click at [331, 188] on input "جيز جبنة كريمي بالريكفورد ٢٥٠جم" at bounding box center [424, 186] width 207 height 14
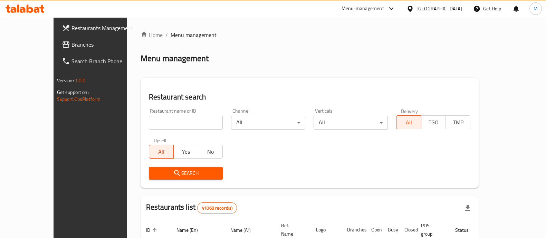
click at [159, 123] on input "search" at bounding box center [186, 123] width 74 height 14
paste input "674200"
type input "674200"
click button "Search" at bounding box center [186, 173] width 74 height 13
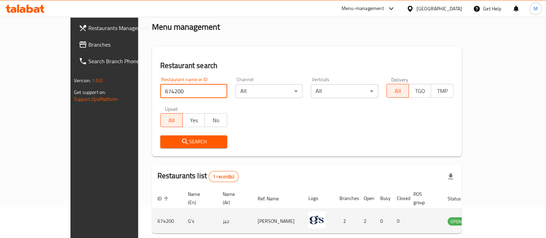
scroll to position [56, 0]
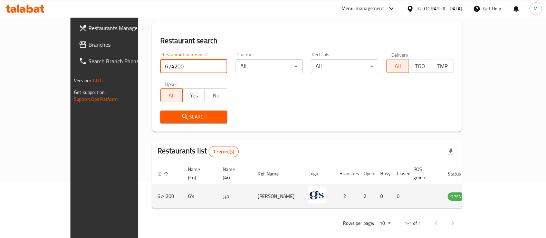
click at [492, 194] on icon "enhanced table" at bounding box center [488, 197] width 8 height 6
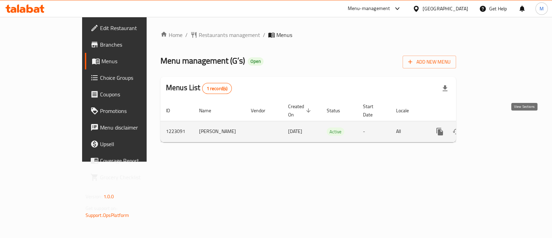
click at [498, 123] on link "enhanced table" at bounding box center [490, 131] width 17 height 17
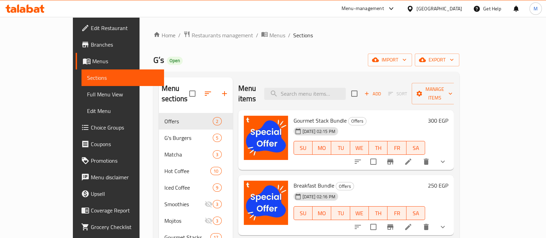
click at [91, 123] on span "Choice Groups" at bounding box center [125, 127] width 68 height 8
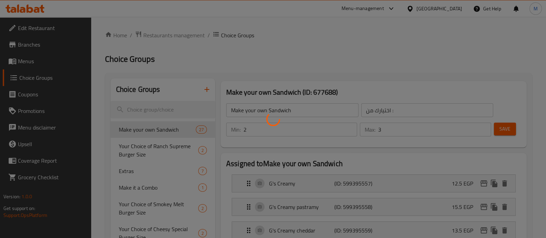
click at [207, 90] on div at bounding box center [273, 119] width 546 height 238
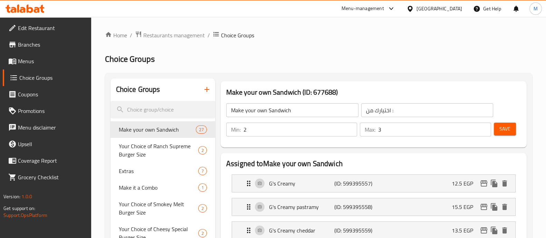
click at [205, 89] on icon "button" at bounding box center [206, 89] width 5 height 5
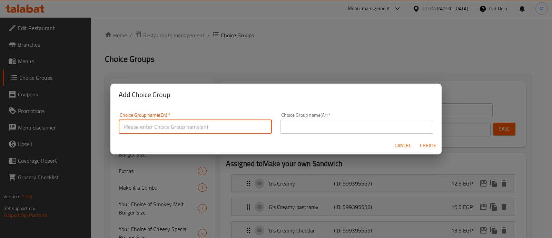
click at [189, 127] on input "text" at bounding box center [195, 127] width 153 height 14
type input "Your Choice of Cream Cheese:"
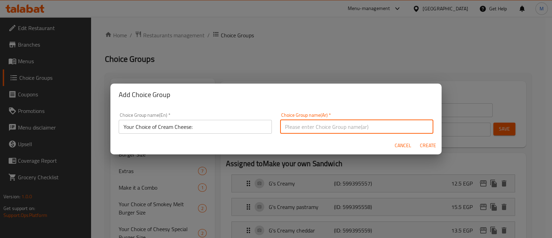
click at [336, 127] on input "text" at bounding box center [356, 127] width 153 height 14
paste input "اختيارك من الجبن الكريمي:"
type input "اختيارك من الجبن الكريمي:"
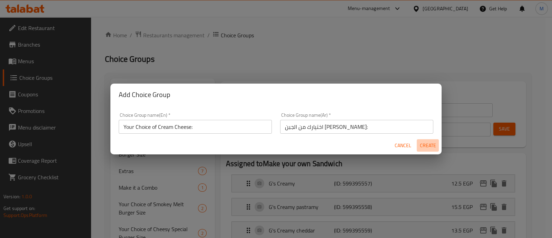
click at [425, 145] on span "Create" at bounding box center [428, 145] width 17 height 9
type input "Your Choice of Cream Cheese:"
type input "اختيارك من الجبن الكريمي:"
type input "0"
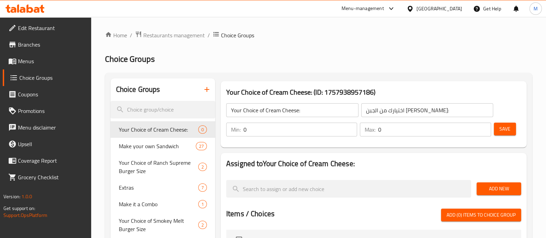
click at [303, 129] on input "0" at bounding box center [300, 130] width 114 height 14
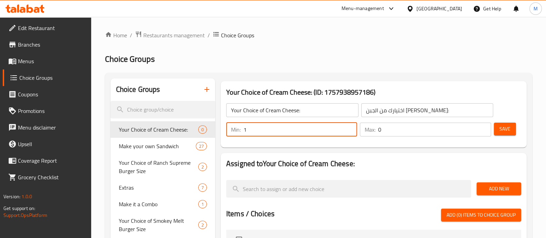
type input "1"
click at [397, 133] on input "0" at bounding box center [434, 130] width 113 height 14
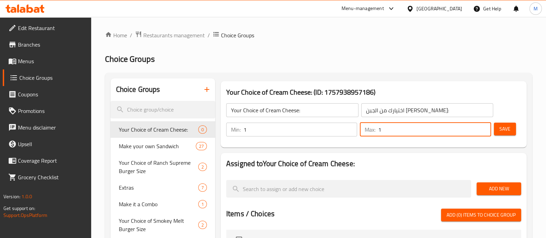
type input "1"
click at [492, 186] on span "Add New" at bounding box center [498, 188] width 33 height 9
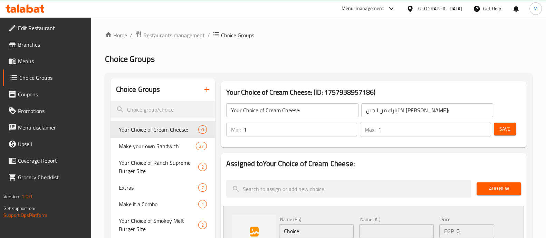
click at [288, 230] on input "Choice" at bounding box center [316, 231] width 75 height 14
paste input "Roquefort"
paste input "Creamy Cheese"
click at [347, 232] on input "Roquefort Creamy Cheese" at bounding box center [316, 231] width 75 height 14
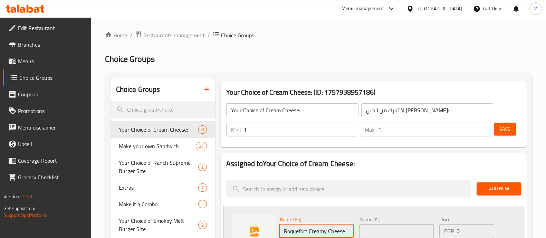
type input "Roquefort Creamy Cheese"
click at [372, 230] on input "text" at bounding box center [396, 231] width 75 height 14
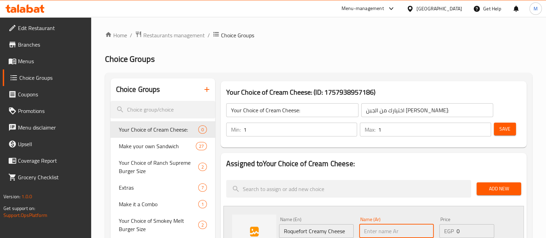
paste input "جبنة روكفور الكريمية"
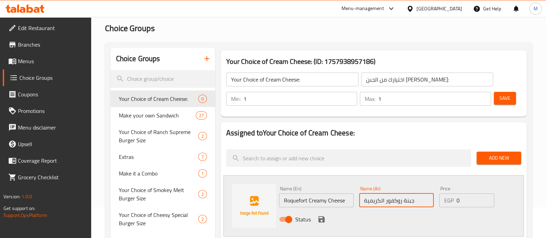
scroll to position [43, 0]
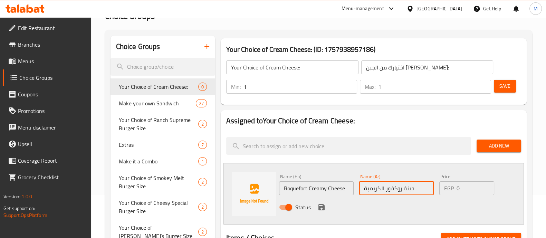
type input "جبنة روكفور الكريمية"
click at [506, 147] on span "Add New" at bounding box center [498, 146] width 33 height 9
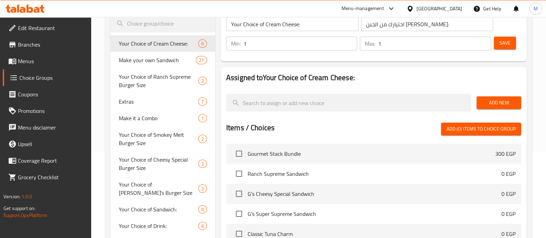
scroll to position [129, 0]
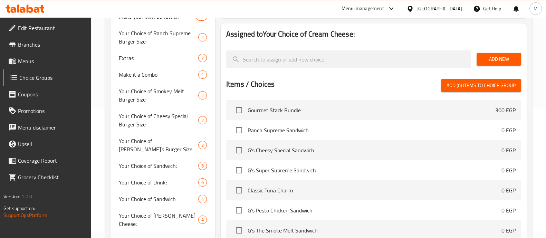
click at [501, 56] on span "Add New" at bounding box center [498, 59] width 33 height 9
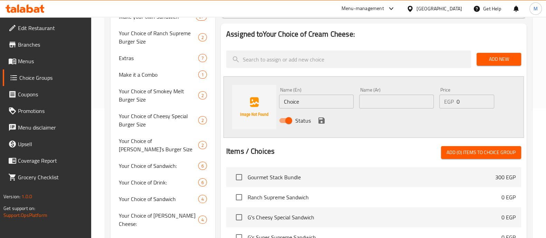
click at [387, 102] on input "text" at bounding box center [396, 102] width 75 height 14
paste input "جبنة روكفور الكريمية"
type input "جبنة روكفور الكريمية"
click at [293, 104] on input "Choice" at bounding box center [316, 102] width 75 height 14
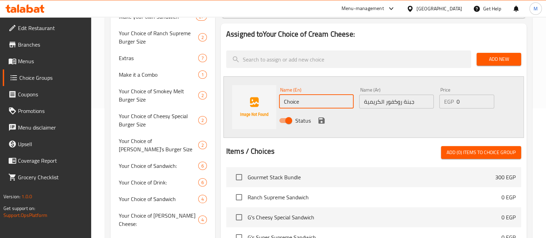
paste input "Roquefort"
paste input "Creamy Cheese"
type input "Roquefort Creamy Cheese"
click at [317, 123] on icon "save" at bounding box center [321, 120] width 8 height 8
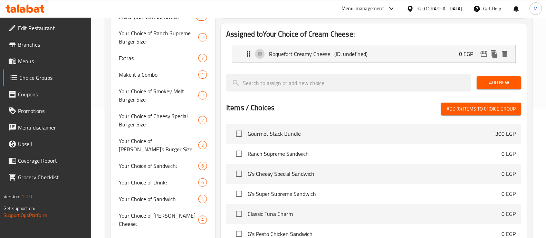
click at [358, 65] on li "Roquefort Creamy Cheese (ID: undefined) 0 EGP Name (En) Roquefort Creamy Cheese…" at bounding box center [373, 53] width 295 height 23
click at [362, 54] on p "(ID: undefined)" at bounding box center [355, 54] width 43 height 8
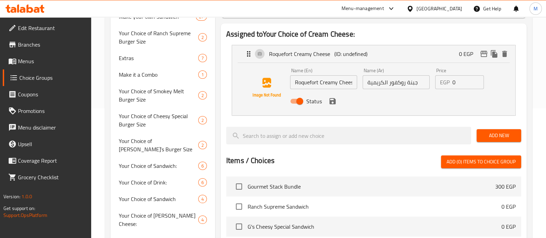
click at [460, 84] on input "0" at bounding box center [468, 82] width 32 height 14
click at [333, 105] on icon "save" at bounding box center [332, 101] width 8 height 8
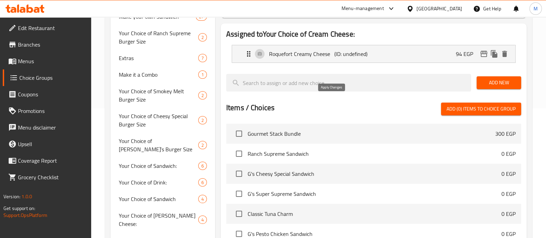
type input "94"
click at [503, 82] on span "Add New" at bounding box center [498, 82] width 33 height 9
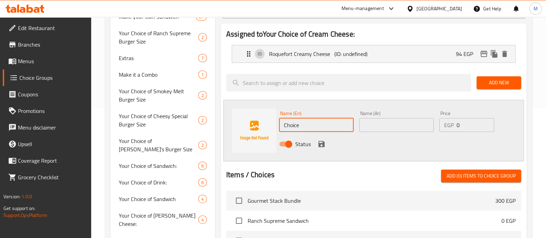
click at [288, 122] on input "Choice" at bounding box center [316, 125] width 75 height 14
paste input "reamy Cheese With Olives"
click at [326, 126] on input "Creamy Cheese With Olives" at bounding box center [316, 125] width 75 height 14
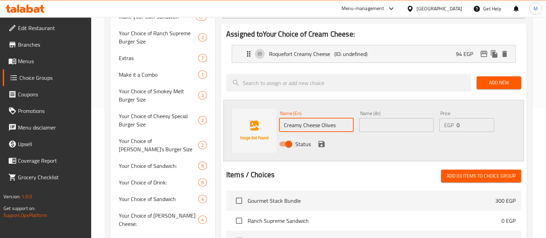
click at [323, 126] on input "Creamy Cheese Olives" at bounding box center [316, 125] width 75 height 14
click at [281, 126] on input "Creamy Cheese" at bounding box center [316, 125] width 75 height 14
paste input "Olives"
type input "Olives Creamy Cheese"
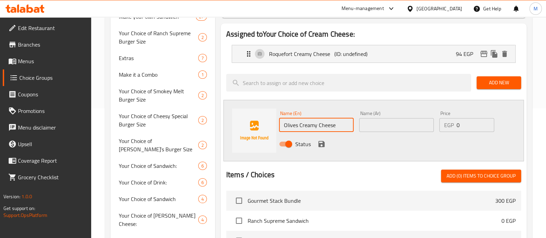
click at [404, 125] on input "text" at bounding box center [396, 125] width 75 height 14
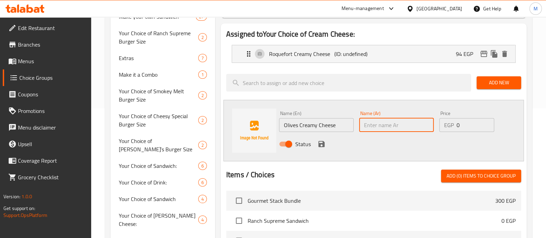
paste input "جبنة كريمي بالزيتون"
type input "جبنة كريمي بالزيتون"
click at [464, 124] on input "0" at bounding box center [474, 125] width 37 height 14
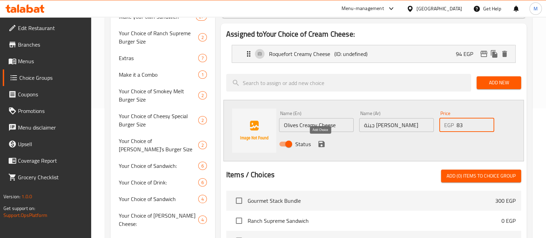
type input "83"
click at [319, 142] on icon "save" at bounding box center [321, 144] width 8 height 8
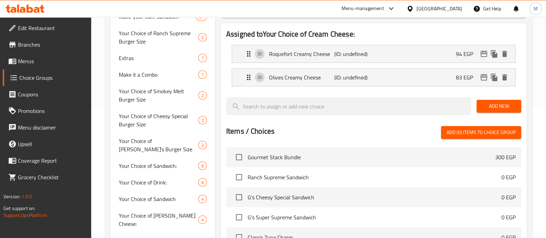
click at [501, 109] on span "Add New" at bounding box center [498, 106] width 33 height 9
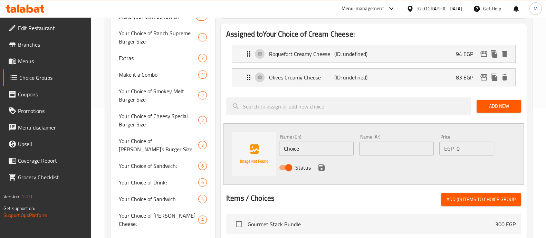
click at [296, 147] on input "Choice" at bounding box center [316, 149] width 75 height 14
paste input "Plain Creamy Chees"
type input "Plain Creamy Cheese"
click at [465, 151] on input "0" at bounding box center [474, 149] width 37 height 14
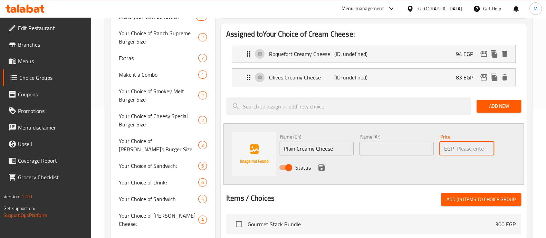
type input "8"
type input "77"
click at [402, 145] on input "text" at bounding box center [396, 149] width 75 height 14
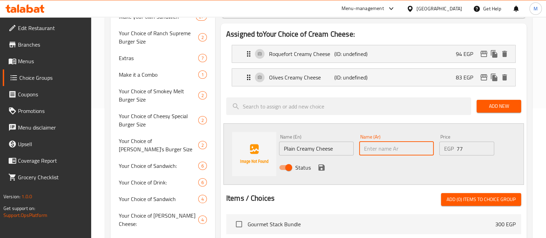
paste input "جبنة كريمي سادة"
type input "جبنة كريمي سادة"
click at [318, 166] on icon "save" at bounding box center [321, 167] width 6 height 6
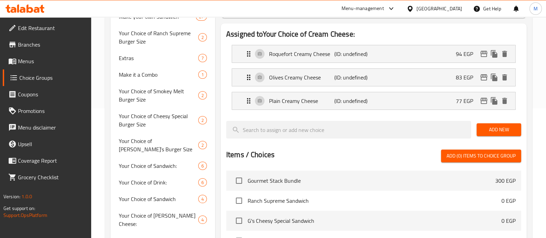
click at [488, 131] on span "Add New" at bounding box center [498, 129] width 33 height 9
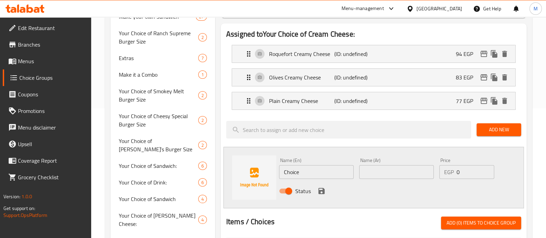
click at [286, 169] on input "Choice" at bounding box center [316, 172] width 75 height 14
paste input "Pastrami"
type input "Pastrami Creamy Cheese"
click at [404, 168] on input "text" at bounding box center [396, 172] width 75 height 14
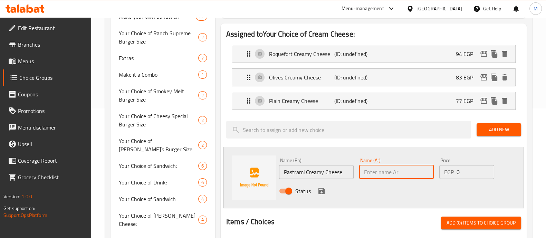
paste input "جبنة كريمي بالبسطرمة"
type input "جبنة كريمي بالبسطرمة"
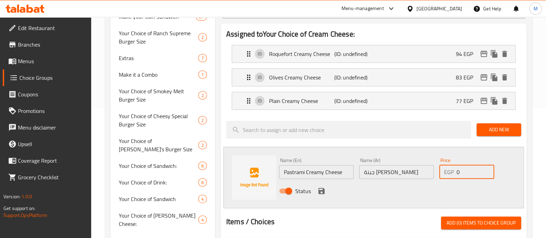
click at [473, 171] on input "0" at bounding box center [474, 172] width 37 height 14
type input "94"
click at [319, 187] on icon "save" at bounding box center [321, 191] width 8 height 8
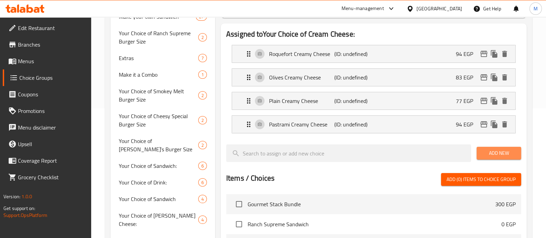
drag, startPoint x: 488, startPoint y: 157, endPoint x: 479, endPoint y: 155, distance: 9.5
click at [488, 157] on button "Add New" at bounding box center [498, 153] width 45 height 13
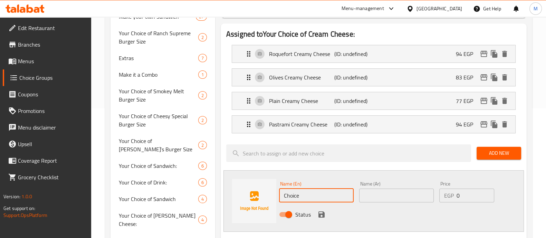
click at [291, 194] on input "Choice" at bounding box center [316, 195] width 75 height 14
paste input "eddar"
click at [303, 195] on input "Cheddar Creamy Cheese" at bounding box center [316, 195] width 75 height 14
type input "Cheddar Creamy Cheese"
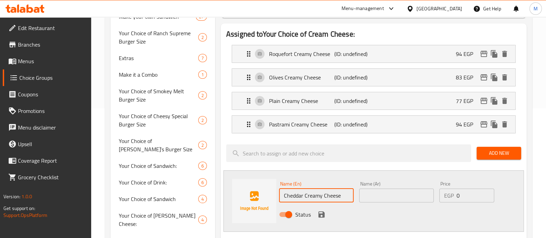
click at [379, 199] on input "text" at bounding box center [396, 195] width 75 height 14
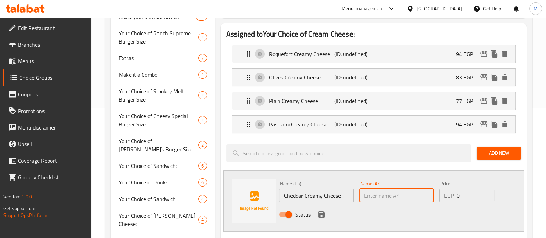
paste input "جبنة كريمي بالشيدر"
type input "جبنة كريمي بالشيدر"
click at [463, 196] on input "0" at bounding box center [474, 195] width 37 height 14
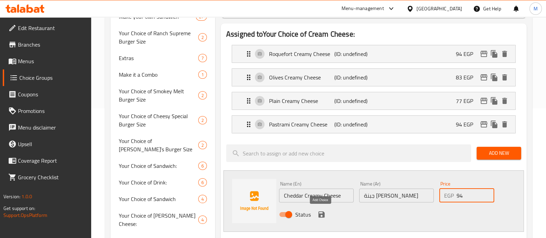
type input "94"
click at [322, 212] on icon "save" at bounding box center [321, 214] width 6 height 6
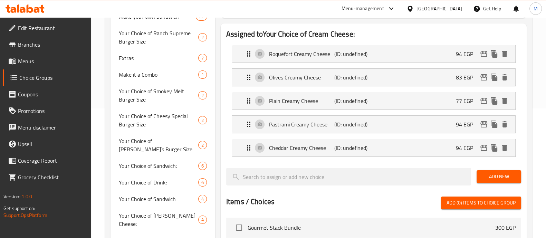
click at [505, 175] on span "Add New" at bounding box center [498, 176] width 33 height 9
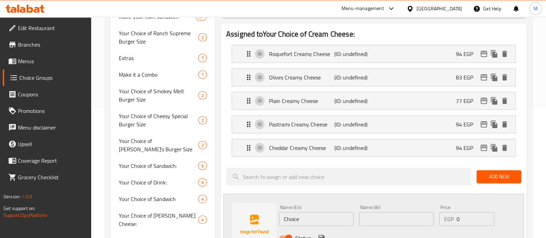
click at [292, 219] on input "Choice" at bounding box center [316, 219] width 75 height 14
paste input "Rumi"
type input "[PERSON_NAME] Creamy Cheese"
click at [395, 218] on input "text" at bounding box center [396, 219] width 75 height 14
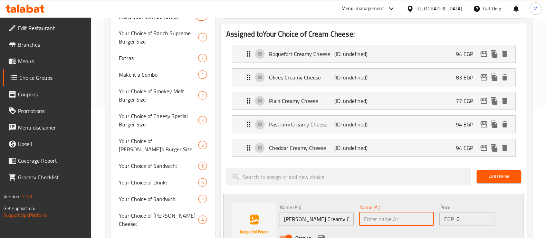
paste input "كريمي مع الجبن الرومي"
type input "كريمي مع الجبن الرومي"
click at [386, 217] on input "كريمي مع الجبن الرومي" at bounding box center [396, 219] width 75 height 14
paste input "كريمي مع الجبن الرومي"
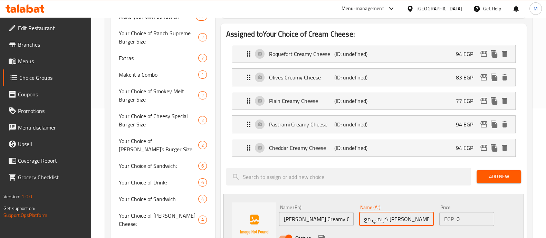
click at [389, 216] on input "كريمي مع الجبن الرومي" at bounding box center [396, 219] width 75 height 14
click at [415, 216] on input "كريمي مع الرومي" at bounding box center [396, 219] width 75 height 14
paste input "الجبن"
click at [374, 218] on input "كريمي مع الرومي الجبن" at bounding box center [396, 219] width 75 height 14
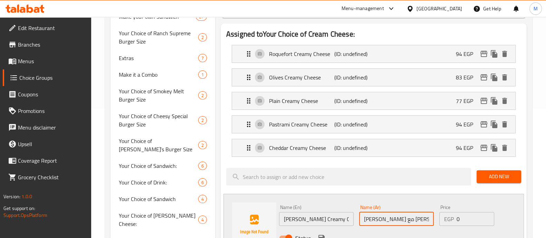
click at [374, 218] on input "كريمي مع الرومي الجبن" at bounding box center [396, 219] width 75 height 14
click at [364, 219] on input "كريمي مع الرومي" at bounding box center [396, 219] width 75 height 14
paste input "الجبن"
click at [381, 217] on input "الجبن كريمي مع الرومي" at bounding box center [396, 219] width 75 height 14
type input "الجبن كريمي الرومي"
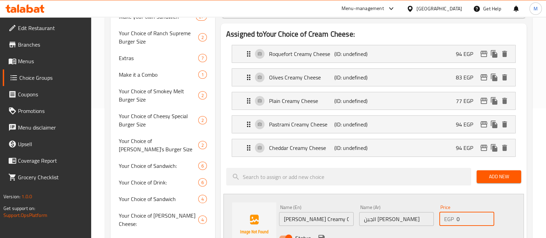
click at [463, 216] on input "0" at bounding box center [474, 219] width 37 height 14
type input "88"
click at [444, 194] on div "Name (En) Rumi Creamy Cheese Name (En) Name (Ar) الجبن كريمي الرومي Name (Ar) P…" at bounding box center [373, 224] width 300 height 61
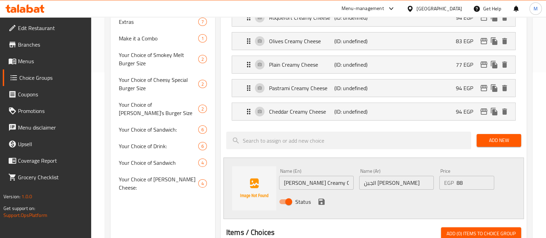
scroll to position [216, 0]
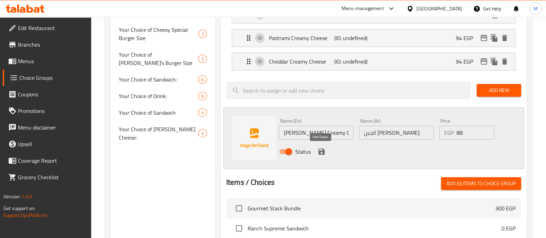
click at [320, 149] on icon "save" at bounding box center [321, 151] width 8 height 8
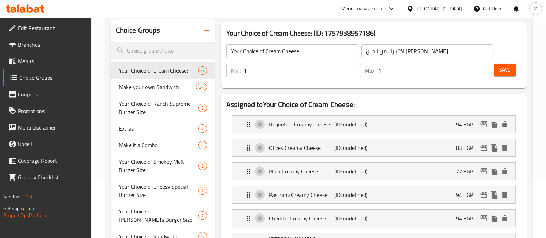
scroll to position [0, 0]
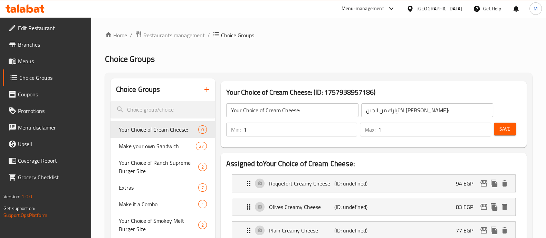
click at [504, 129] on span "Save" at bounding box center [504, 129] width 11 height 9
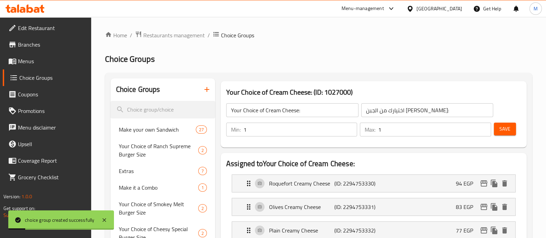
click at [41, 59] on span "Menus" at bounding box center [52, 61] width 68 height 8
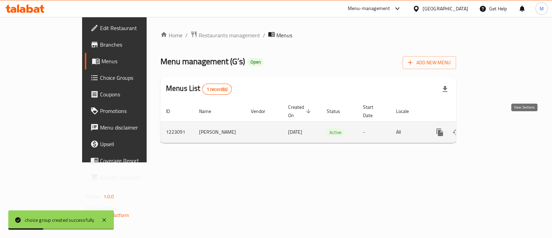
click at [493, 129] on icon "enhanced table" at bounding box center [490, 132] width 6 height 6
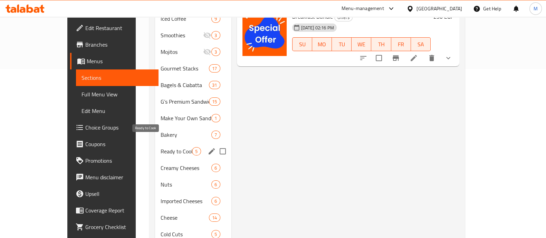
scroll to position [172, 0]
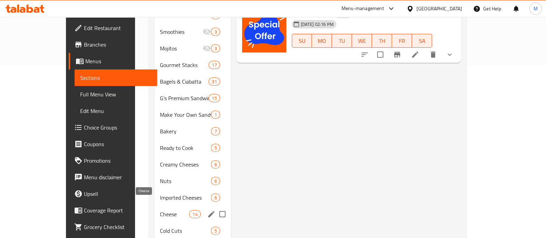
click at [160, 210] on span "Cheese" at bounding box center [174, 214] width 29 height 8
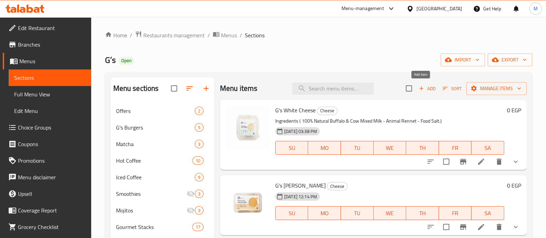
click at [418, 91] on icon "button" at bounding box center [421, 88] width 6 height 6
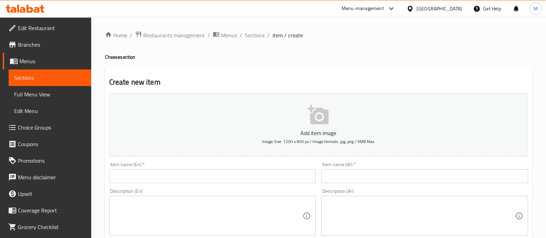
click at [180, 174] on input "text" at bounding box center [212, 176] width 207 height 14
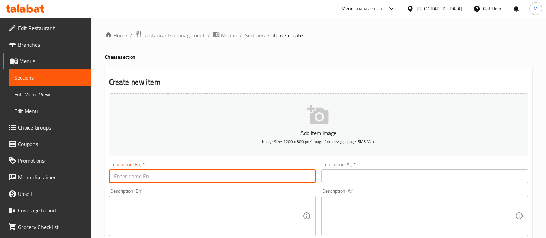
paste input "G’s Creamy Cheese"
click at [337, 177] on input "text" at bounding box center [424, 176] width 207 height 14
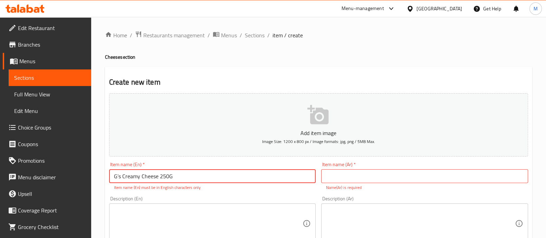
click at [119, 175] on input "G’s Creamy Cheese 250G" at bounding box center [212, 176] width 207 height 14
type input "G's Creamy Cheese 250G"
click at [225, 199] on div "Description (En) Description (En)" at bounding box center [212, 219] width 207 height 47
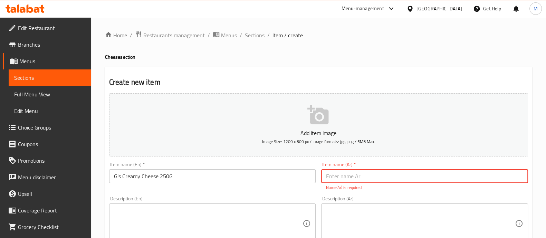
click at [391, 175] on input "text" at bounding box center [424, 176] width 207 height 14
click at [335, 180] on input "text" at bounding box center [424, 176] width 207 height 14
paste input "جيز جبنة كريمي"
paste input "٢٥٠جم"
type input "جيز جبنة كريمي ٢٥٠جم"
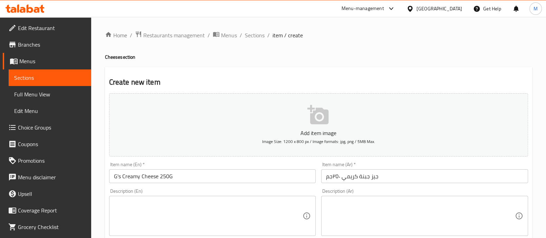
click at [302, 192] on div "Description (En) Description (En)" at bounding box center [212, 211] width 207 height 47
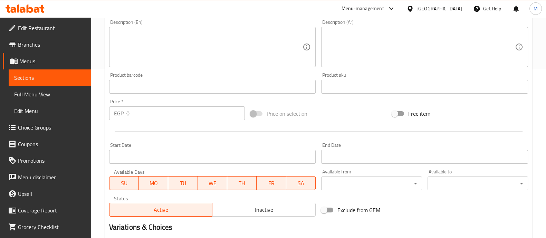
scroll to position [216, 0]
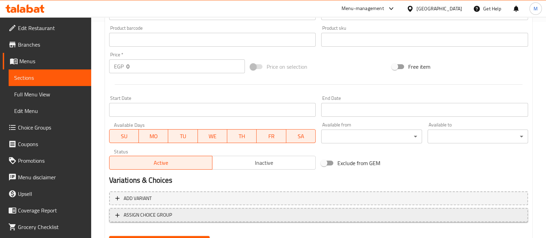
click at [144, 216] on span "ASSIGN CHOICE GROUP" at bounding box center [148, 215] width 48 height 9
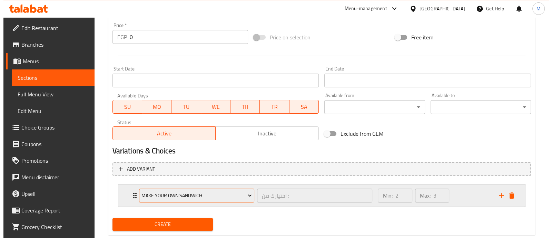
scroll to position [259, 0]
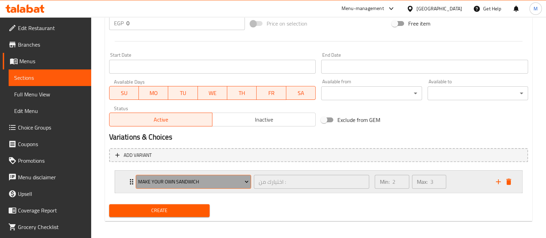
click at [199, 178] on span "Make your own Sandwich" at bounding box center [193, 181] width 110 height 9
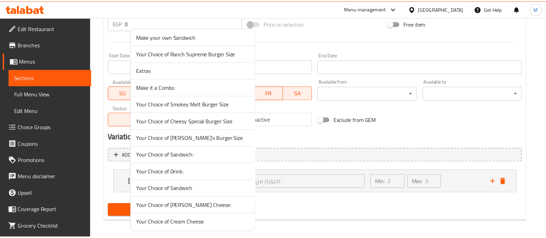
scroll to position [3, 0]
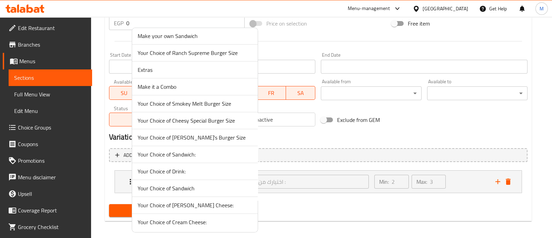
click at [187, 224] on span "Your Choice of Cream Cheese:" at bounding box center [195, 222] width 115 height 8
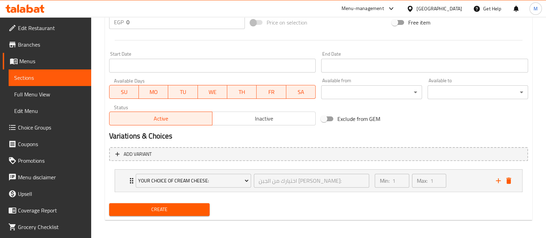
scroll to position [261, 0]
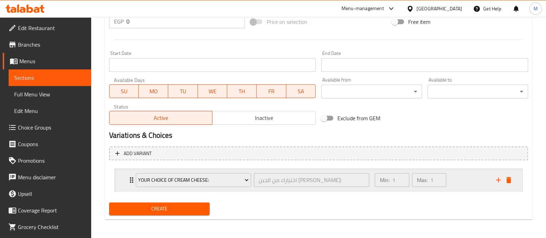
click at [132, 180] on div "Your Choice of Cream Cheese: اختيارك من الجبن الكريمي: ​" at bounding box center [253, 180] width 242 height 22
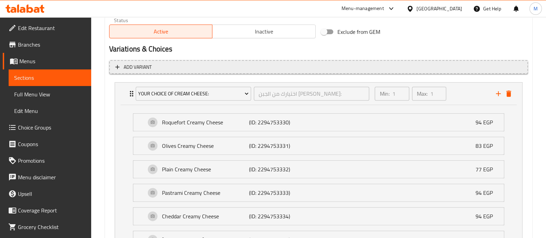
scroll to position [390, 0]
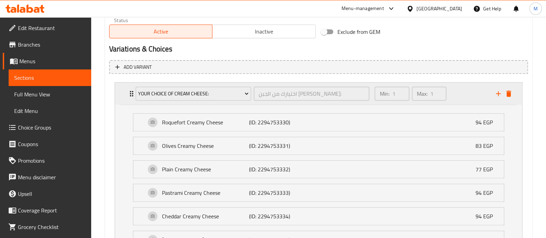
click at [128, 93] on icon "Expand" at bounding box center [131, 93] width 8 height 8
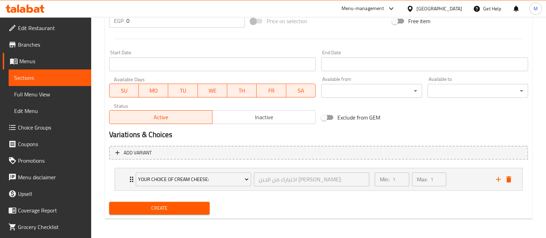
scroll to position [261, 0]
click at [159, 208] on span "Create" at bounding box center [159, 208] width 89 height 9
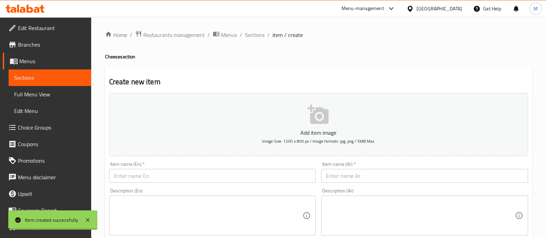
scroll to position [0, 0]
click at [249, 33] on span "Sections" at bounding box center [255, 35] width 20 height 8
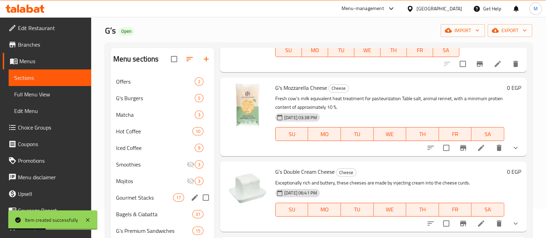
scroll to position [129, 0]
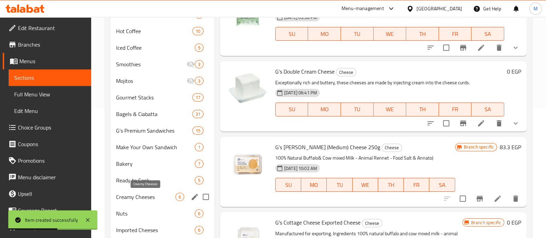
click at [145, 196] on span "Creamy Cheeses" at bounding box center [145, 197] width 59 height 8
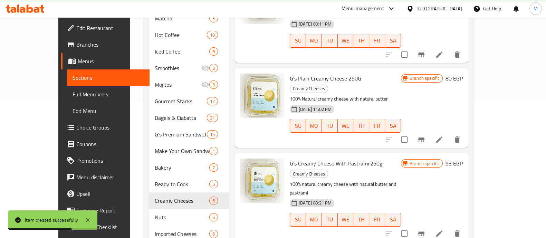
scroll to position [234, 0]
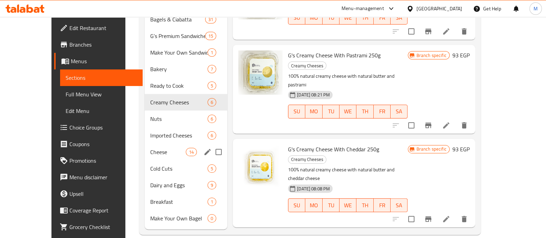
click at [145, 144] on div "Cheese 14" at bounding box center [186, 152] width 83 height 17
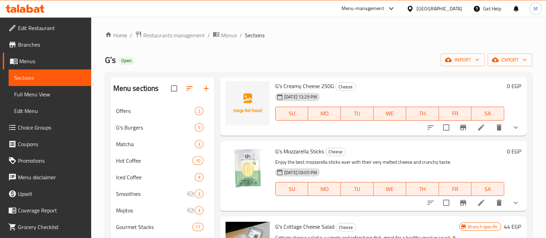
scroll to position [78, 0]
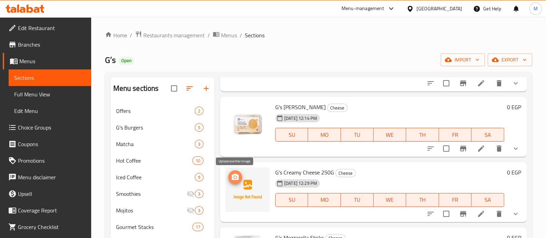
click at [230, 174] on span "upload picture" at bounding box center [235, 177] width 14 height 8
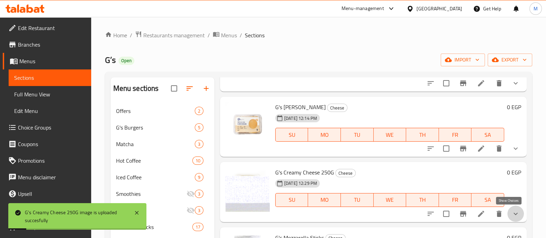
click at [511, 212] on icon "show more" at bounding box center [515, 214] width 8 height 8
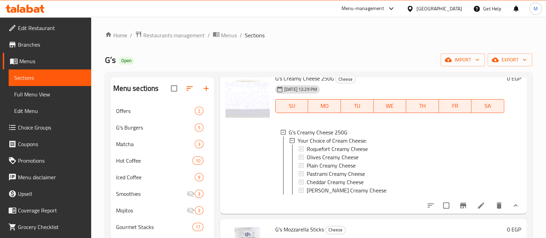
scroll to position [1, 0]
click at [511, 210] on icon "show more" at bounding box center [515, 205] width 8 height 8
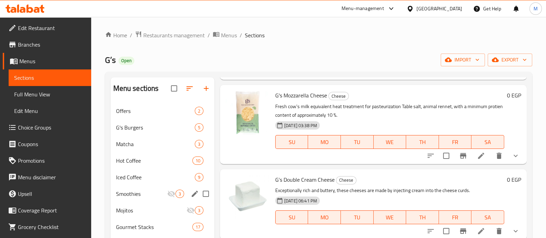
scroll to position [129, 0]
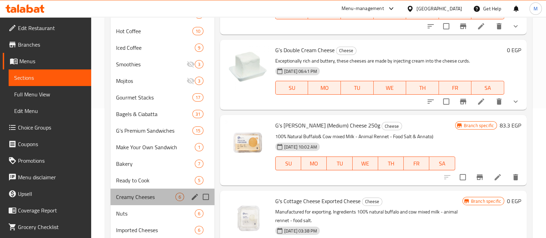
click at [149, 201] on div "Creamy Cheeses 6" at bounding box center [162, 196] width 104 height 17
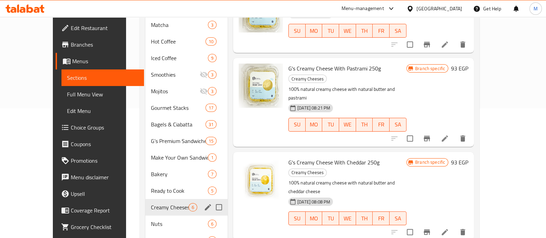
scroll to position [94, 0]
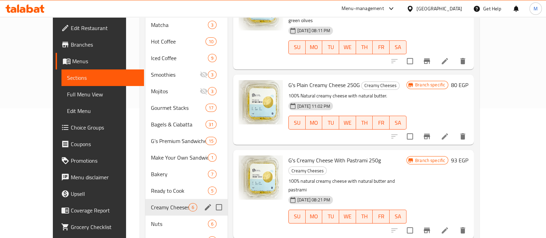
click at [212, 200] on input "Menu sections" at bounding box center [219, 207] width 14 height 14
checkbox input "true"
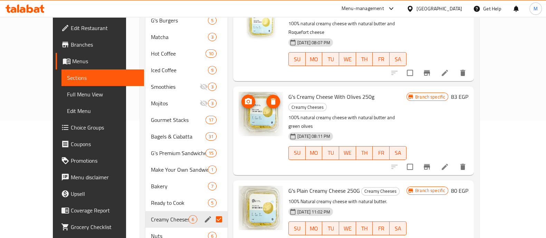
scroll to position [0, 0]
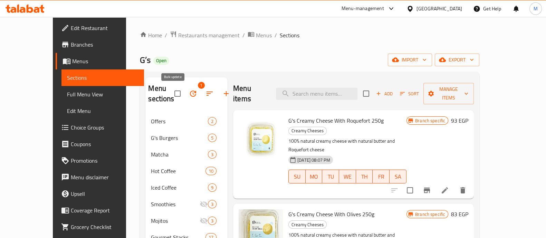
click at [190, 91] on icon "button" at bounding box center [193, 93] width 6 height 6
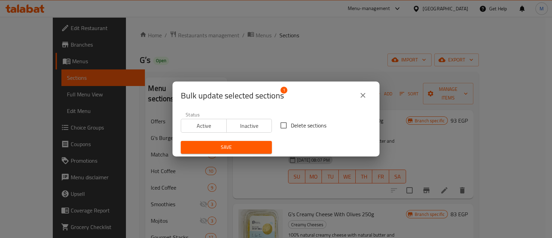
click at [281, 125] on input "Delete sections" at bounding box center [284, 125] width 14 height 14
checkbox input "true"
click at [237, 147] on span "Save" at bounding box center [226, 147] width 80 height 9
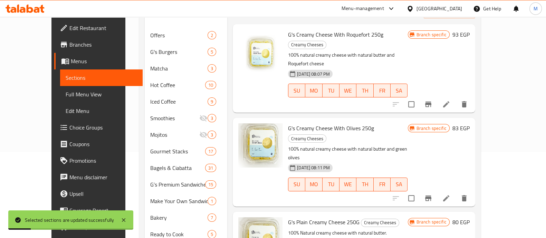
scroll to position [234, 0]
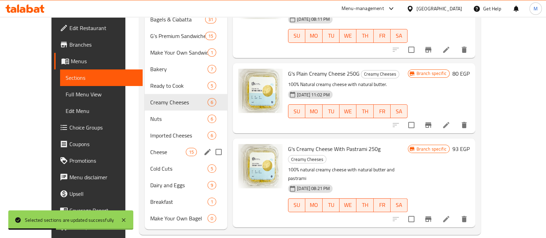
click at [145, 144] on div "Cheese 15" at bounding box center [186, 152] width 83 height 17
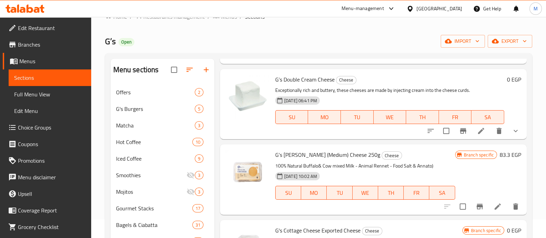
scroll to position [475, 0]
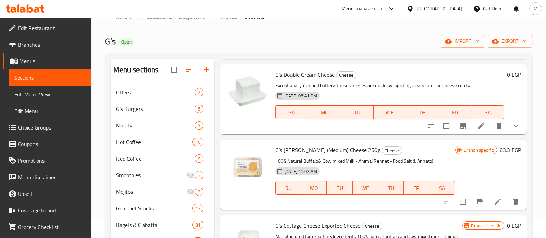
click at [511, 199] on icon "delete" at bounding box center [515, 201] width 8 height 8
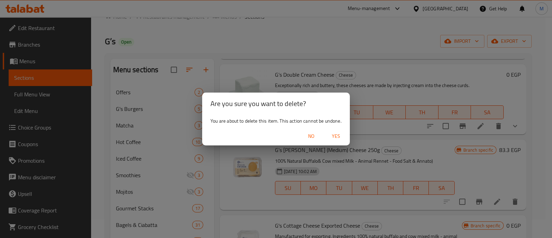
click at [340, 134] on span "Yes" at bounding box center [336, 136] width 17 height 9
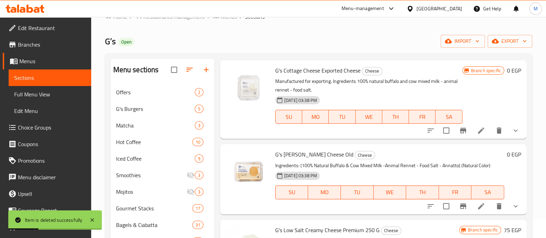
scroll to position [647, 0]
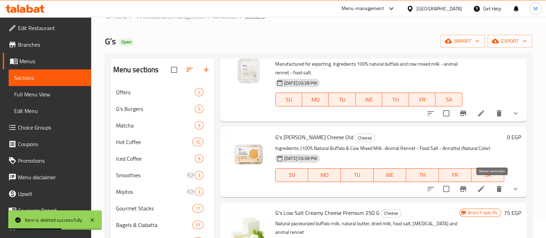
click at [495, 186] on icon "delete" at bounding box center [499, 189] width 8 height 8
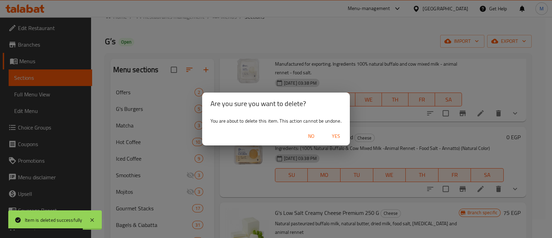
click at [342, 134] on span "Yes" at bounding box center [336, 136] width 17 height 9
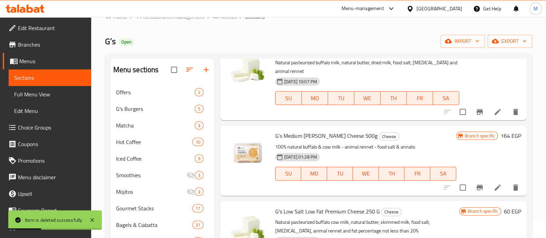
scroll to position [820, 0]
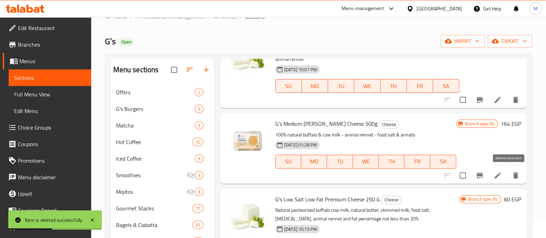
click at [513, 173] on icon "delete" at bounding box center [515, 175] width 8 height 8
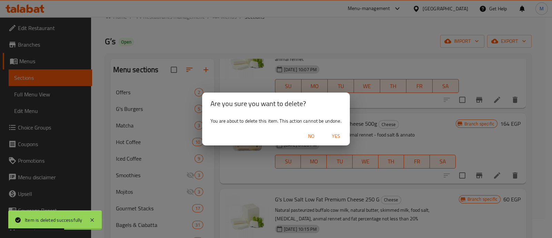
click at [339, 137] on span "Yes" at bounding box center [336, 136] width 17 height 9
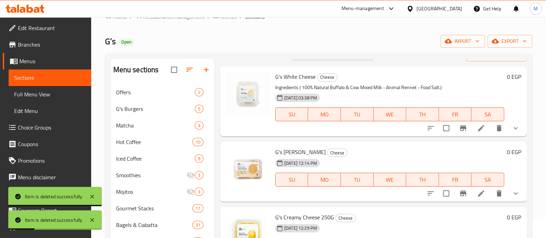
scroll to position [0, 0]
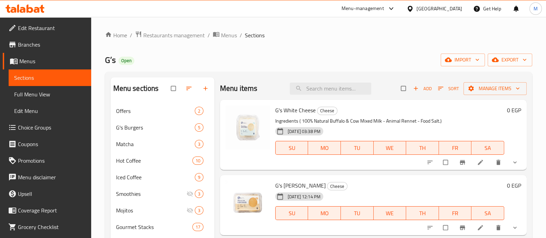
click at [513, 165] on span "show more" at bounding box center [515, 162] width 8 height 7
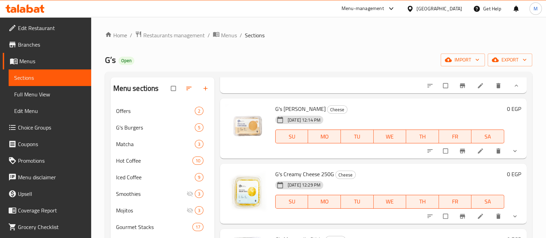
scroll to position [129, 0]
click at [511, 93] on button "show more" at bounding box center [515, 85] width 17 height 15
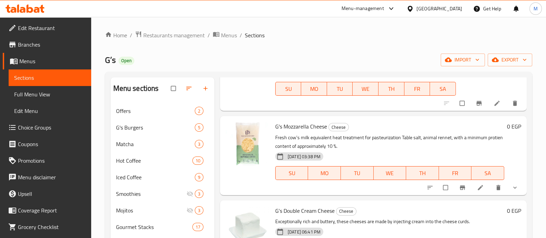
scroll to position [388, 0]
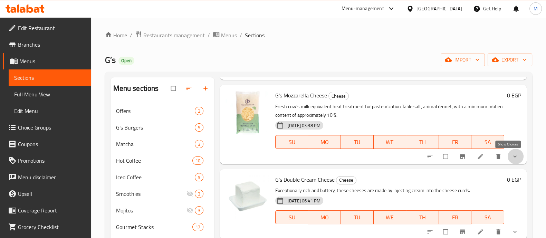
click at [511, 158] on icon "show more" at bounding box center [514, 156] width 7 height 7
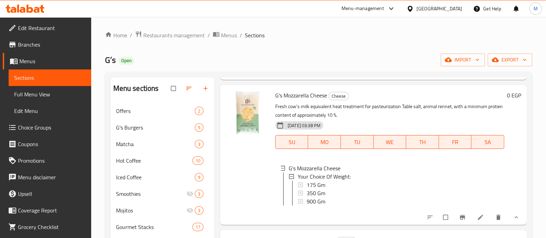
click at [508, 225] on button "show more" at bounding box center [515, 217] width 17 height 15
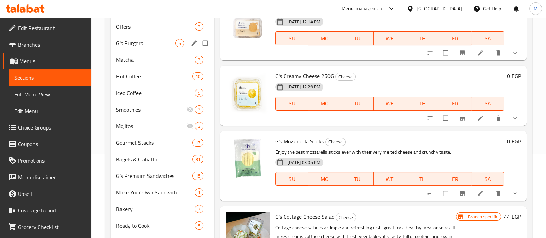
scroll to position [218, 0]
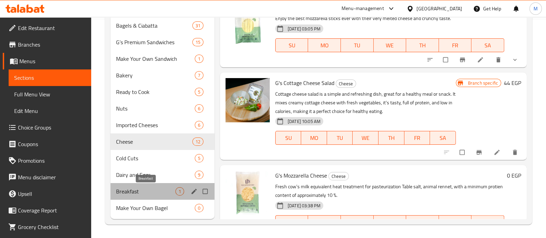
click at [137, 194] on span "Breakfast" at bounding box center [145, 191] width 59 height 8
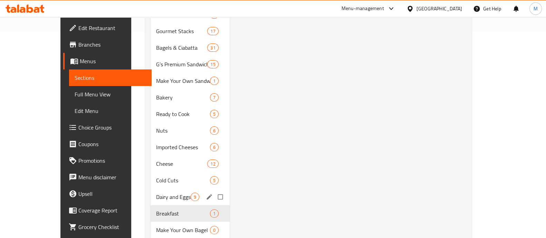
scroll to position [207, 0]
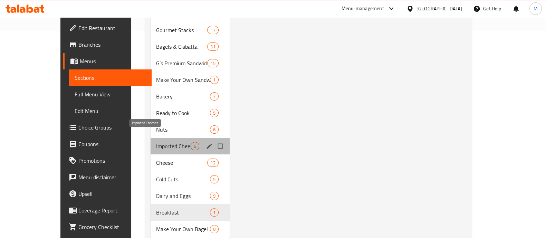
click at [156, 142] on span "Imported Cheeses" at bounding box center [173, 146] width 34 height 8
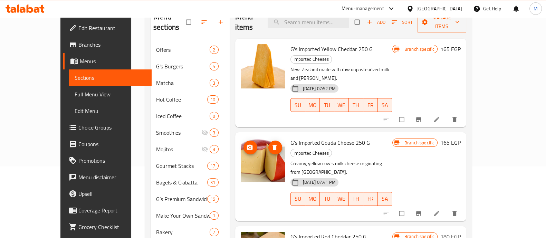
scroll to position [218, 0]
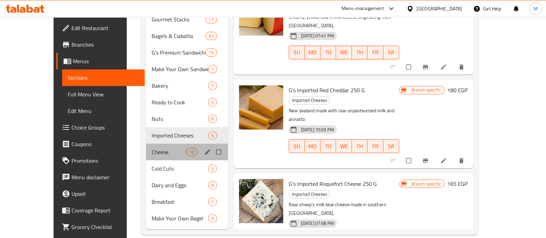
click at [146, 146] on div "Cheese 12" at bounding box center [187, 152] width 82 height 17
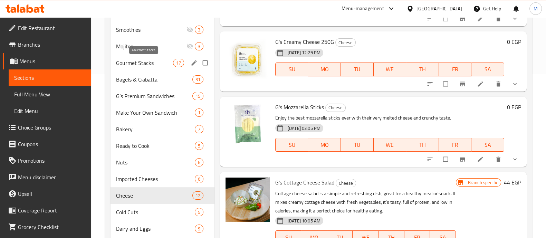
scroll to position [164, 0]
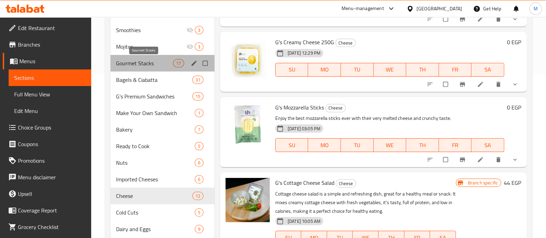
click at [141, 62] on span "Gourmet Stacks" at bounding box center [144, 63] width 57 height 8
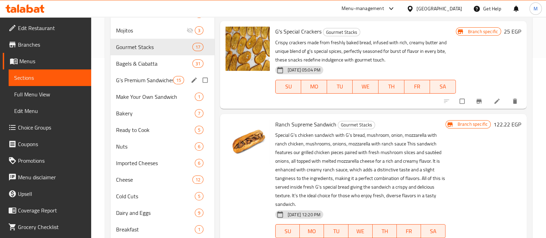
scroll to position [218, 0]
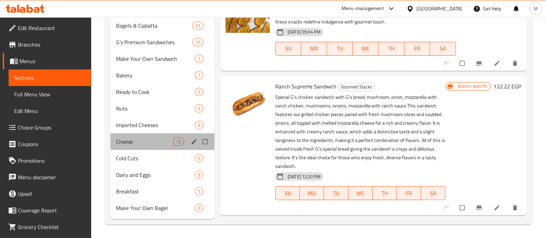
click at [124, 133] on div "Cheese 12" at bounding box center [162, 141] width 104 height 17
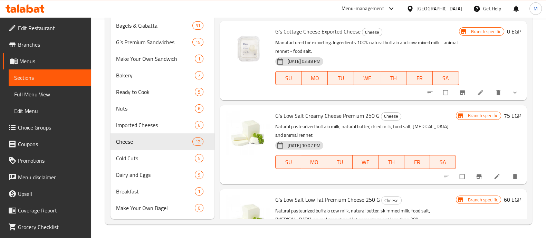
scroll to position [394, 0]
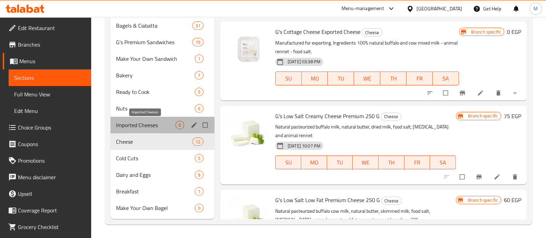
click at [155, 123] on span "Imported Cheeses" at bounding box center [145, 125] width 59 height 8
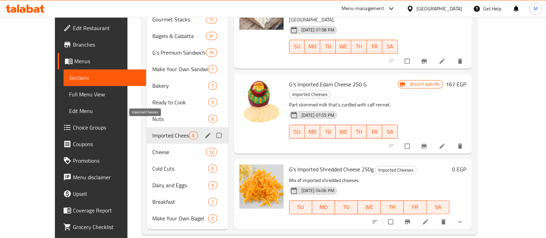
scroll to position [110, 0]
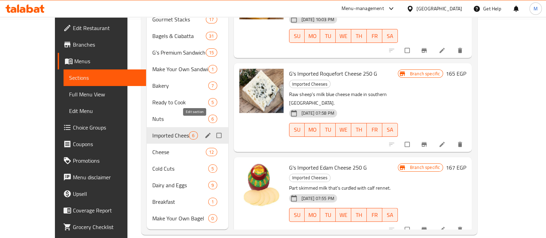
click at [204, 132] on icon "edit" at bounding box center [207, 135] width 7 height 7
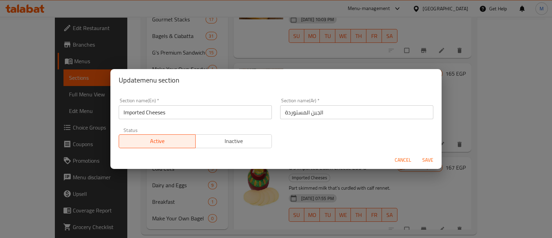
click at [175, 110] on input "Imported Cheeses" at bounding box center [195, 112] width 153 height 14
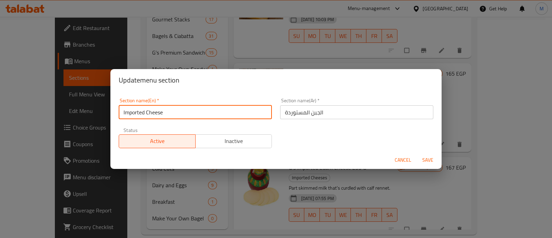
type input "Imported Cheese"
click at [426, 160] on span "Save" at bounding box center [428, 160] width 17 height 9
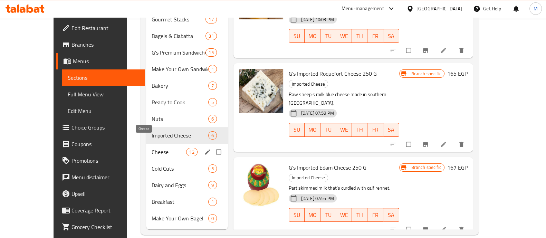
click at [152, 148] on span "Cheese" at bounding box center [169, 152] width 35 height 8
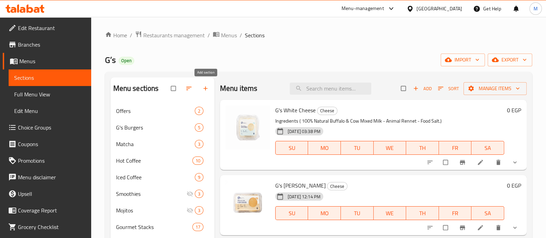
click at [209, 91] on span "button" at bounding box center [206, 88] width 8 height 7
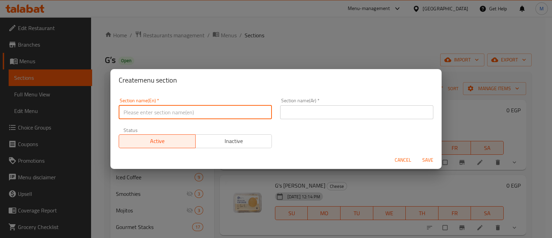
click at [198, 108] on input "text" at bounding box center [195, 112] width 153 height 14
type input "Chicken"
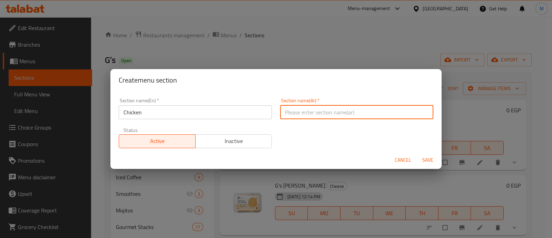
click at [296, 112] on input "text" at bounding box center [356, 112] width 153 height 14
type input "فراخ"
click at [251, 139] on span "Inactive" at bounding box center [234, 141] width 71 height 10
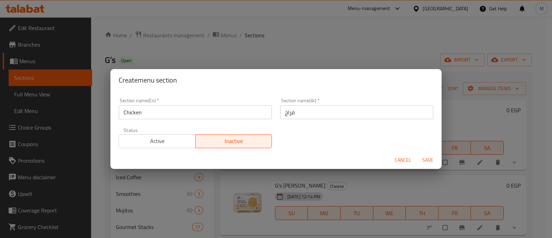
click at [424, 158] on span "Save" at bounding box center [428, 160] width 17 height 9
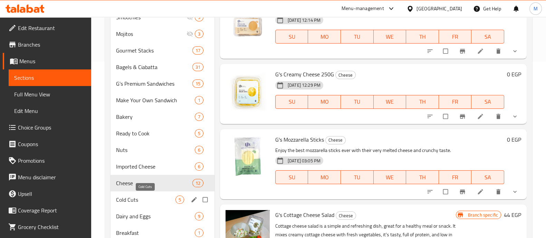
scroll to position [2, 0]
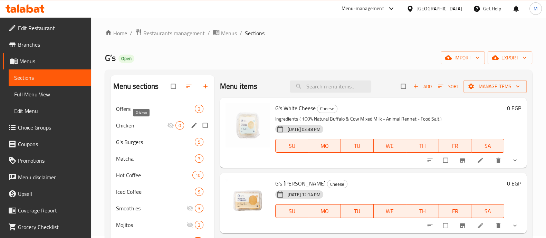
click at [133, 123] on span "Chicken" at bounding box center [141, 125] width 51 height 8
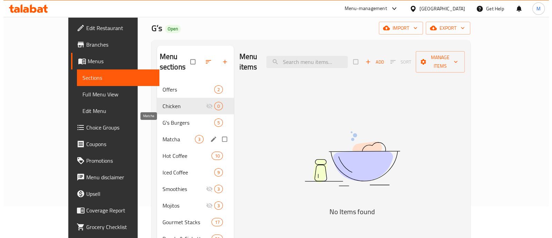
scroll to position [45, 0]
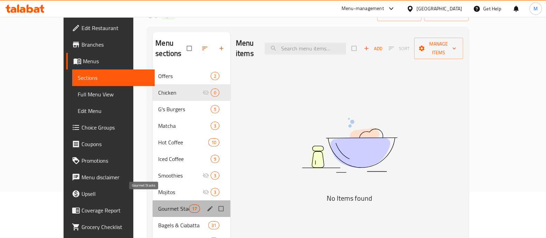
click at [158, 204] on span "Gourmet Stacks" at bounding box center [173, 208] width 30 height 8
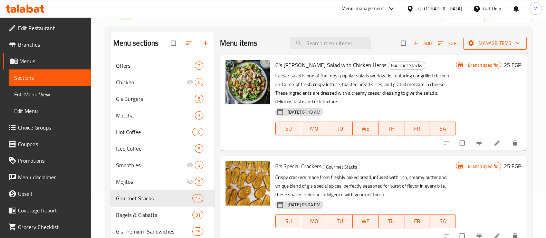
click at [502, 46] on span "Manage items" at bounding box center [495, 43] width 52 height 9
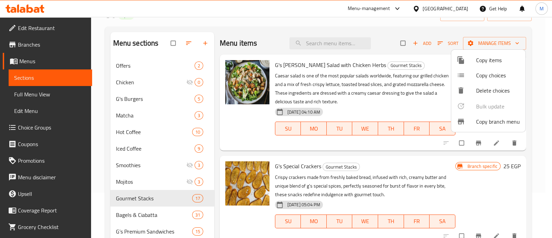
click at [482, 57] on span "Copy items" at bounding box center [498, 60] width 44 height 8
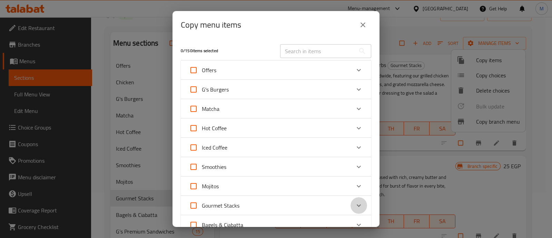
click at [355, 207] on icon "Expand" at bounding box center [359, 205] width 8 height 8
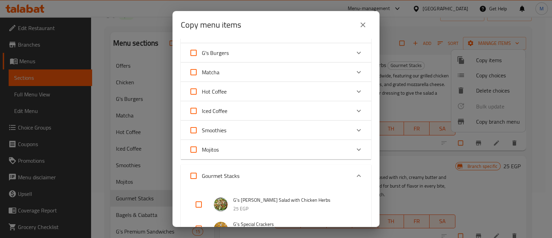
scroll to position [86, 0]
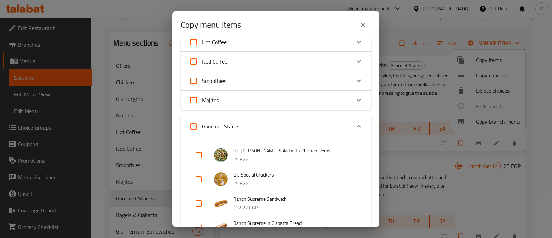
click at [197, 156] on input "checkbox" at bounding box center [199, 155] width 17 height 17
checkbox input "true"
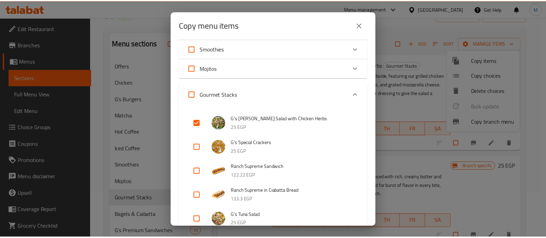
scroll to position [129, 0]
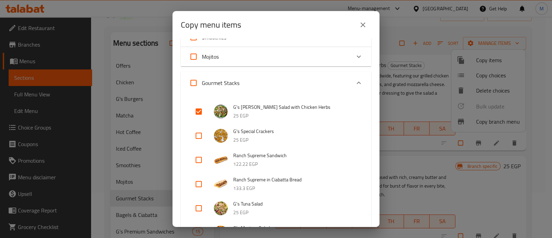
click at [362, 23] on icon "close" at bounding box center [363, 24] width 5 height 5
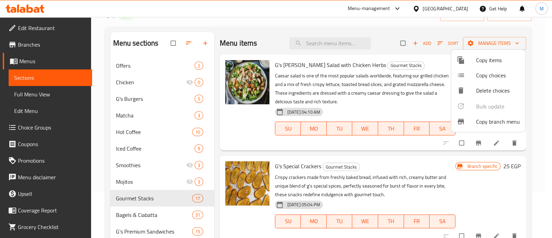
click at [158, 124] on div at bounding box center [276, 119] width 552 height 238
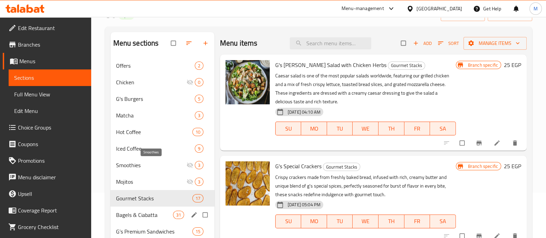
scroll to position [175, 0]
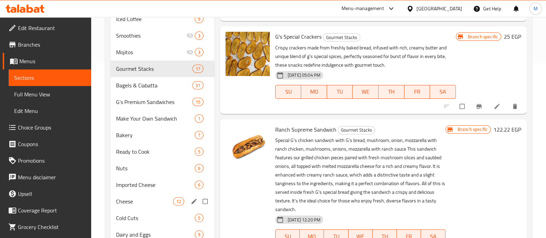
click at [133, 197] on span "Cheese" at bounding box center [144, 201] width 57 height 8
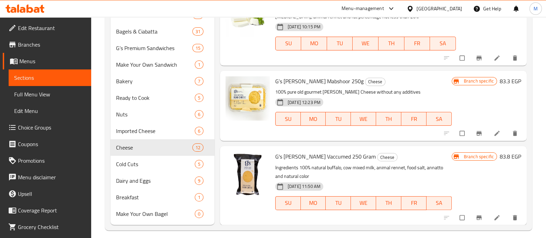
scroll to position [234, 0]
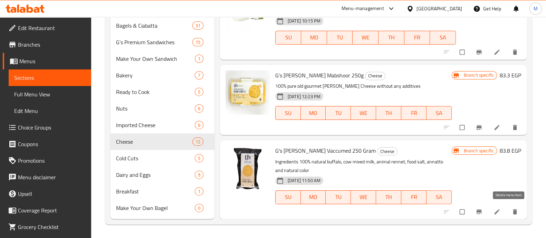
click at [508, 207] on button "delete" at bounding box center [515, 211] width 17 height 15
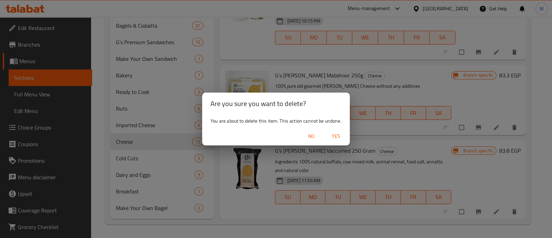
click at [335, 135] on span "Yes" at bounding box center [336, 136] width 17 height 9
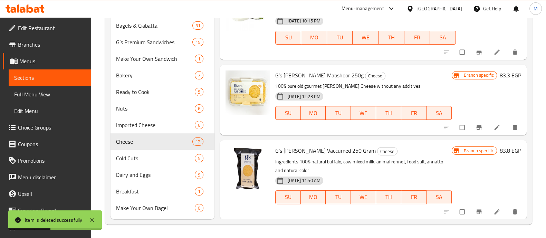
click at [41, 126] on span "Choice Groups" at bounding box center [52, 127] width 68 height 8
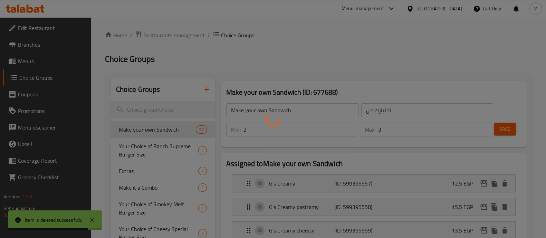
click at [207, 89] on div at bounding box center [273, 119] width 546 height 238
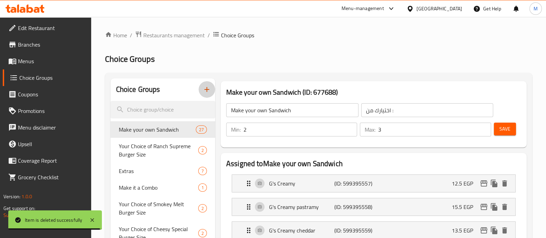
click at [207, 89] on icon "button" at bounding box center [206, 89] width 5 height 5
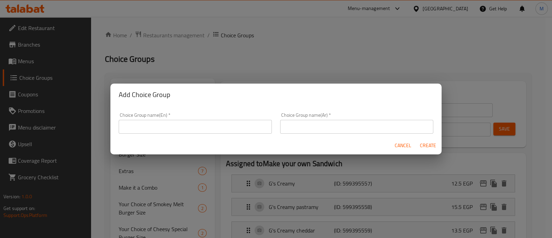
click at [189, 123] on input "text" at bounding box center [195, 127] width 153 height 14
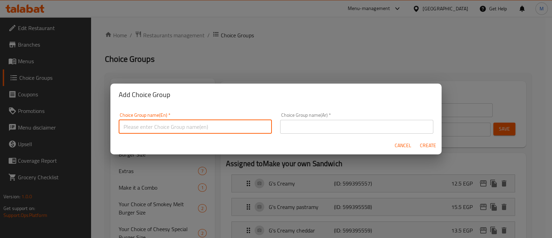
type input "إ"
type input "Your Choice of Shredded [PERSON_NAME]:"
click at [286, 120] on input "text" at bounding box center [356, 127] width 153 height 14
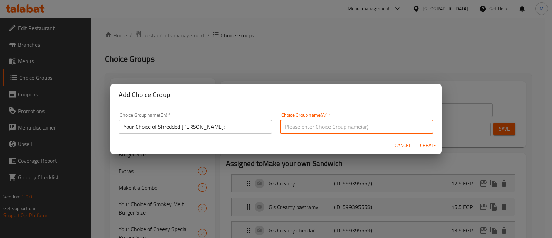
paste input "اختيارك من [PERSON_NAME]:"
type input "اختيارك من الرومي المبشور:"
click at [426, 144] on span "Create" at bounding box center [428, 145] width 17 height 9
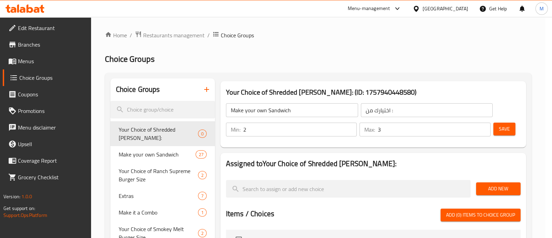
type input "Your Choice of Shredded [PERSON_NAME]:"
type input "اختيارك من الرومي المبشور:"
type input "0"
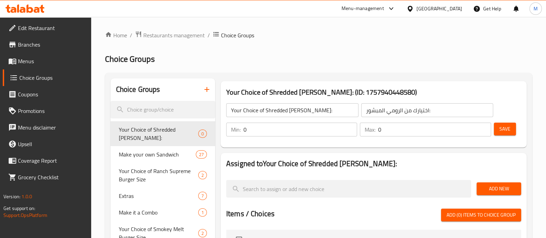
click at [262, 124] on input "0" at bounding box center [300, 130] width 114 height 14
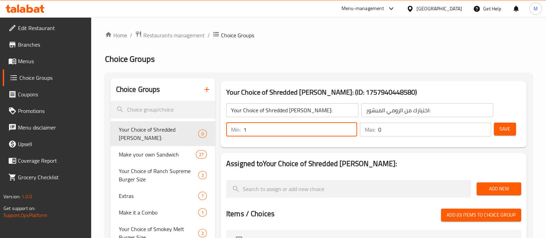
type input "1"
click at [420, 130] on input "0" at bounding box center [434, 130] width 113 height 14
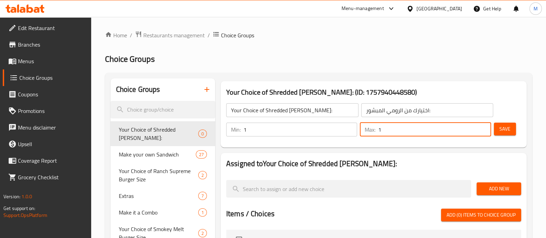
type input "1"
click at [503, 192] on span "Add New" at bounding box center [498, 188] width 33 height 9
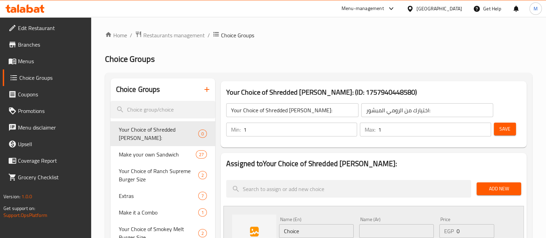
scroll to position [43, 0]
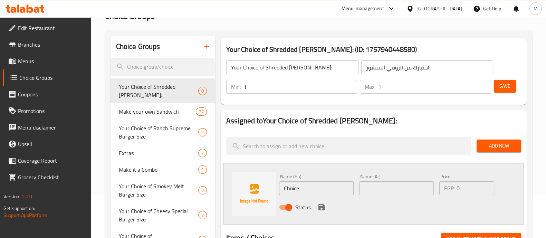
click at [293, 188] on input "Choice" at bounding box center [316, 188] width 75 height 14
type input "250g"
click at [390, 192] on input "text" at bounding box center [396, 188] width 75 height 14
type input "250 جرام"
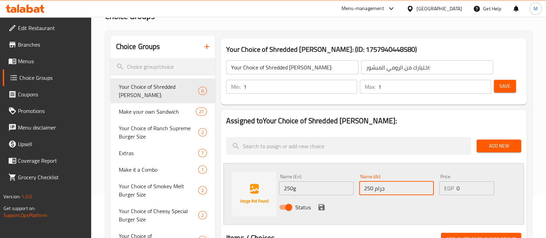
click at [463, 189] on input "0" at bounding box center [474, 188] width 37 height 14
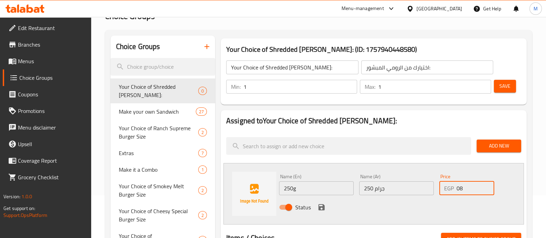
type input "0"
type input "87"
click at [322, 207] on icon "save" at bounding box center [321, 207] width 6 height 6
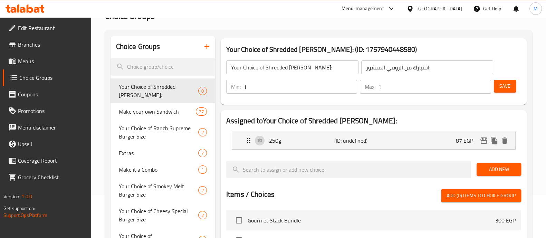
click at [488, 170] on span "Add New" at bounding box center [498, 169] width 33 height 9
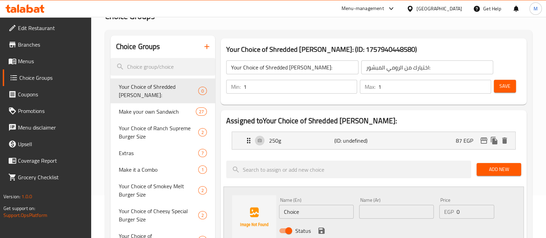
click at [292, 207] on input "Choice" at bounding box center [316, 212] width 75 height 14
type input "500g"
click at [395, 214] on input "text" at bounding box center [396, 212] width 75 height 14
type input "500 جرام"
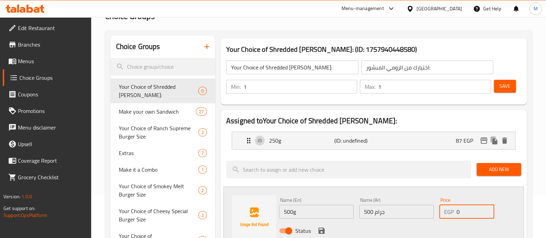
click at [469, 211] on input "0" at bounding box center [474, 212] width 37 height 14
type input "174"
click at [322, 229] on icon "save" at bounding box center [321, 231] width 6 height 6
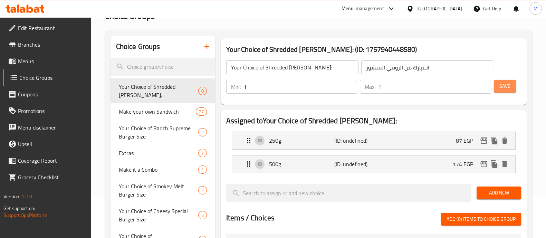
click at [509, 90] on span "Save" at bounding box center [504, 86] width 11 height 9
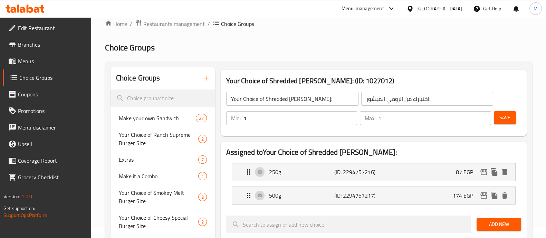
scroll to position [0, 0]
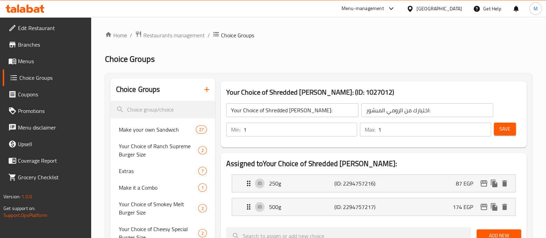
click at [40, 65] on link "Menus" at bounding box center [47, 61] width 88 height 17
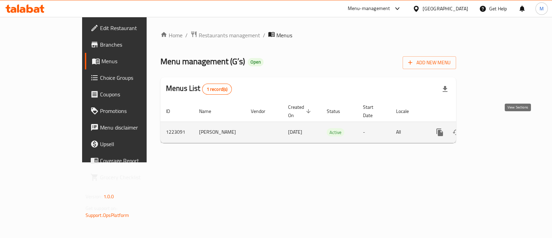
click at [494, 128] on icon "enhanced table" at bounding box center [490, 132] width 8 height 8
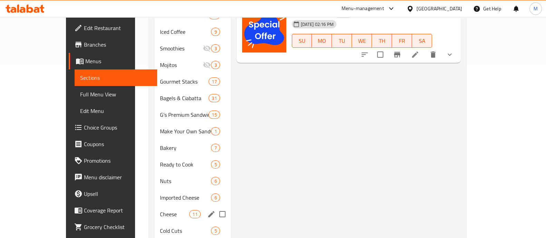
scroll to position [216, 0]
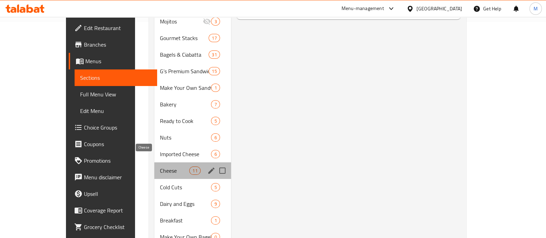
click at [160, 166] on span "Cheese" at bounding box center [174, 170] width 29 height 8
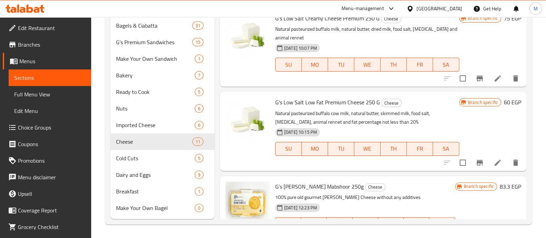
scroll to position [502, 0]
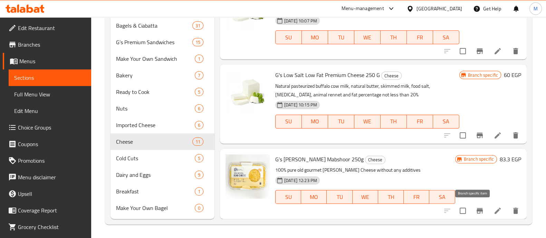
click at [477, 208] on button "Branch-specific-item" at bounding box center [479, 210] width 17 height 17
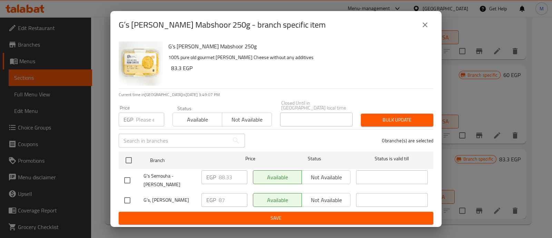
click at [138, 118] on input "number" at bounding box center [150, 120] width 28 height 14
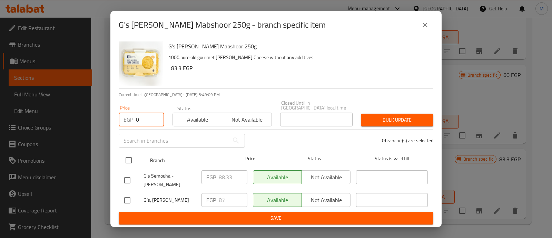
type input "0"
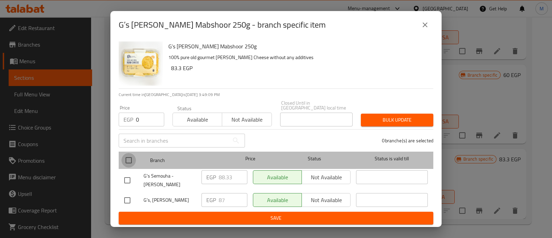
click at [129, 154] on input "checkbox" at bounding box center [129, 160] width 14 height 14
checkbox input "true"
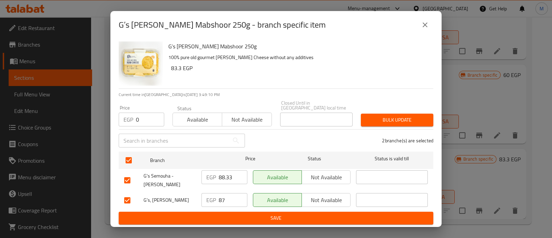
click at [397, 118] on span "Bulk update" at bounding box center [397, 120] width 61 height 9
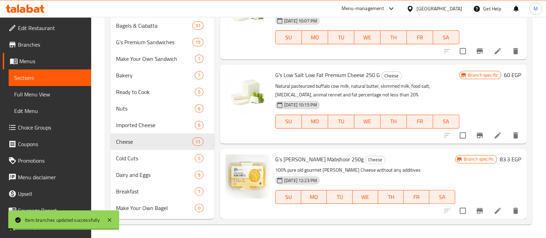
click at [494, 210] on icon at bounding box center [497, 210] width 8 height 8
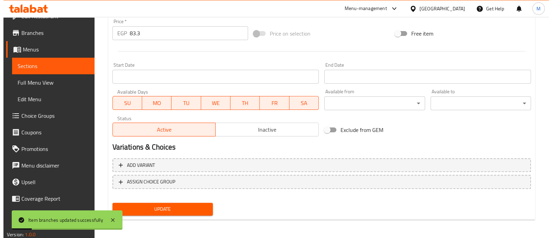
scroll to position [18, 0]
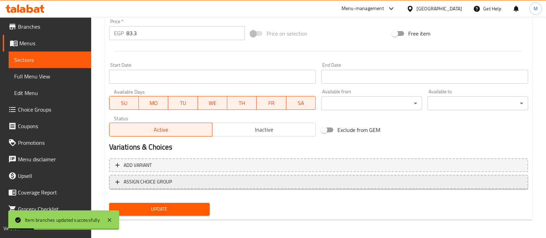
click at [170, 180] on span "ASSIGN CHOICE GROUP" at bounding box center [148, 181] width 48 height 9
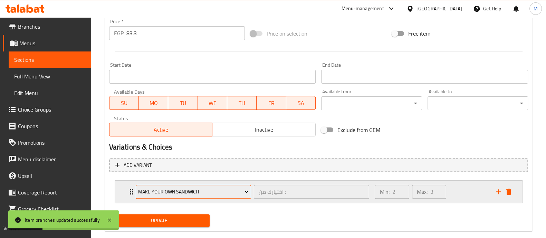
click at [185, 188] on span "Make your own Sandwich" at bounding box center [193, 191] width 110 height 9
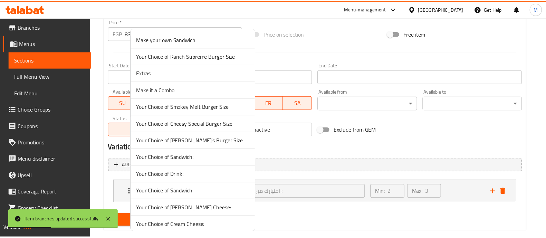
scroll to position [20, 0]
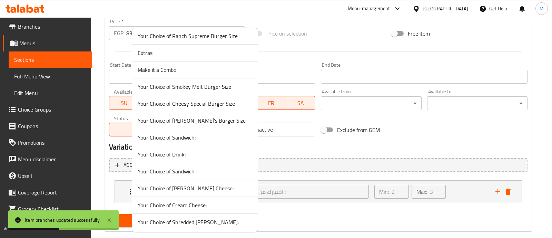
click at [182, 223] on span "Your Choice of Shredded [PERSON_NAME]:" at bounding box center [195, 222] width 115 height 8
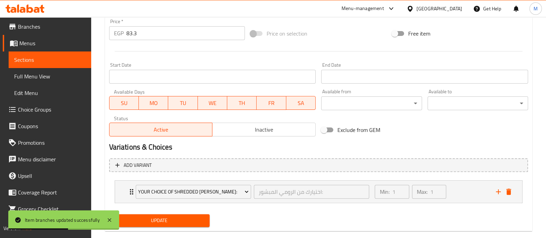
click at [182, 220] on span "Update" at bounding box center [159, 220] width 89 height 9
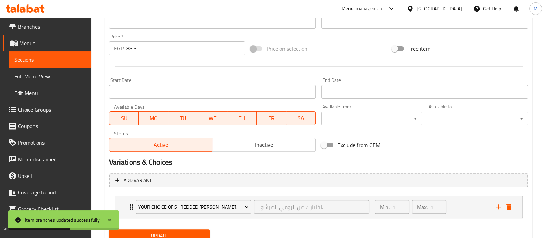
scroll to position [67, 0]
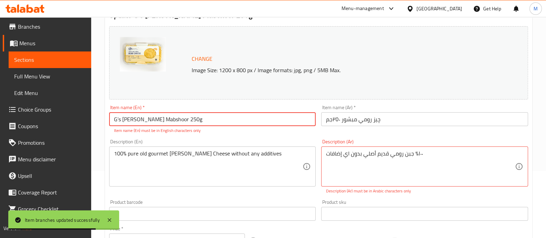
click at [118, 120] on input "G’s [PERSON_NAME] Mabshoor 250g" at bounding box center [212, 119] width 207 height 14
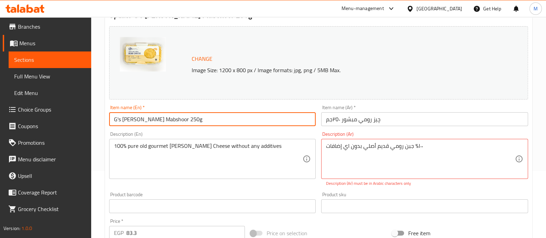
type input "G's [PERSON_NAME] Mabshoor 250g"
click at [209, 136] on div "Description (En) 100% pure old gourmet [PERSON_NAME] Cheese without any additiv…" at bounding box center [212, 155] width 207 height 47
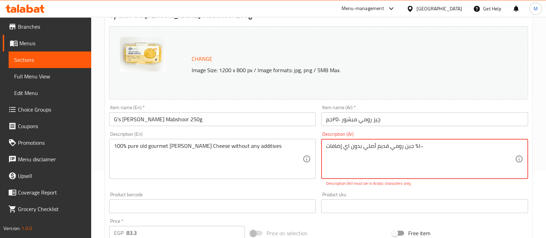
click at [413, 146] on textarea "١٠٠٪؜ جبن رومي قديم أصلي بدون اي إضافات" at bounding box center [420, 159] width 189 height 33
click at [414, 148] on textarea "١٠٠٪؜ جبن رومي قديم أصلي بدون اي إضافات" at bounding box center [420, 159] width 189 height 33
click at [415, 148] on textarea "١٠٠٪؜ جبن رومي قديم أصلي بدون اي إضافات" at bounding box center [420, 159] width 189 height 33
click at [414, 148] on textarea "١٠٠٪؜ جبن رومي قديم أصلي بدون اي إضافات" at bounding box center [420, 159] width 189 height 33
click at [415, 147] on textarea "١٠٠٪؜ جبن رومي قديم أصلي بدون اي إضافات" at bounding box center [420, 159] width 189 height 33
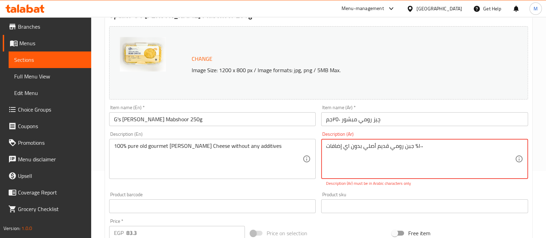
click at [416, 146] on textarea "١٠٠٪؜ جبن رومي قديم أصلي بدون اي إضافات" at bounding box center [420, 159] width 189 height 33
click at [417, 146] on textarea "١٠٠٪؜ جبن رومي قديم أصلي بدون اي إضافات" at bounding box center [420, 159] width 189 height 33
click at [418, 146] on textarea "١٠٠٪؜ جبن رومي قديم أصلي بدون اي إضافات" at bounding box center [420, 159] width 189 height 33
click at [416, 146] on textarea "١٠٠٪؜ جبن رومي قديم أصلي بدون اي إضافات" at bounding box center [420, 159] width 189 height 33
click at [415, 146] on textarea "١٠٠٪؜ جبن رومي قديم أصلي بدون اي إضافات" at bounding box center [420, 159] width 189 height 33
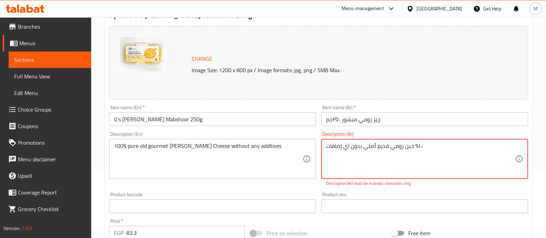
click at [415, 147] on textarea "١٠٠٪؜ جبن رومي قديم أصلي بدون اي إضافات" at bounding box center [420, 159] width 189 height 33
click at [413, 161] on textarea "١٠٠٪؜ جبن رومي قديم أصلي بدون اي إضافات" at bounding box center [420, 159] width 189 height 33
click at [405, 189] on div "Product sku Product sku" at bounding box center [424, 202] width 212 height 27
click at [417, 146] on textarea "١٠٠٪؜ جبن رومي قديم أصلي بدون اي إضافات" at bounding box center [420, 159] width 189 height 33
click at [422, 144] on textarea "١٠٠٪؜ جبن رومي قديم أصلي بدون اي إضافات" at bounding box center [420, 159] width 189 height 33
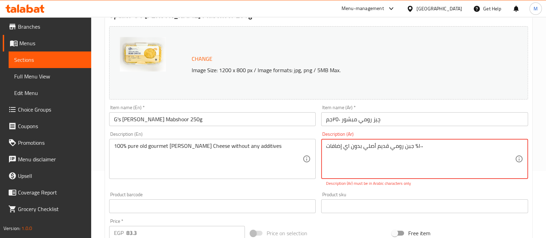
click at [418, 146] on textarea "١٠٠٪؜ جبن رومي قديم أصلي بدون اي إضافات" at bounding box center [420, 159] width 189 height 33
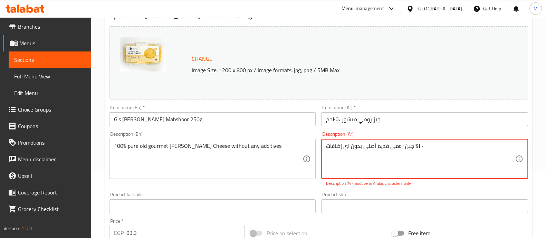
click at [418, 146] on textarea "١٠٠٪؜ جبن رومي قديم أصلي بدون اي إضافات" at bounding box center [420, 159] width 189 height 33
click at [415, 147] on textarea "١٠٠٪؜ جبن رومي قديم أصلي بدون اي إضافات" at bounding box center [420, 159] width 189 height 33
click at [414, 147] on textarea "١٠٠٪؜ جبن رومي قديم أصلي بدون اي إضافات" at bounding box center [420, 159] width 189 height 33
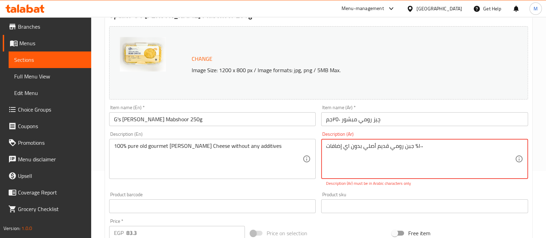
click at [417, 146] on textarea "١٠٠٪؜ جبن رومي قديم أصلي بدون اي إضافات" at bounding box center [420, 159] width 189 height 33
drag, startPoint x: 422, startPoint y: 144, endPoint x: 414, endPoint y: 147, distance: 8.0
click at [414, 147] on textarea "١٠٠٪؜ جبن رومي قديم أصلي بدون اي إضافات" at bounding box center [420, 159] width 189 height 33
click at [455, 190] on div "Product sku Product sku" at bounding box center [424, 202] width 212 height 27
click at [415, 145] on textarea "١٠٠%؜ جبن رومي قديم أصلي بدون اي إضافات" at bounding box center [420, 159] width 189 height 33
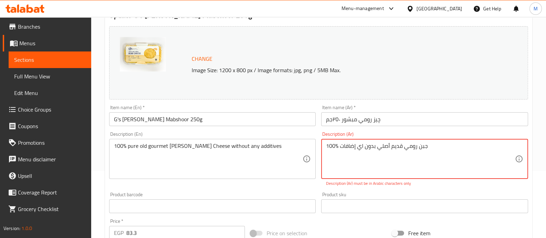
click at [424, 187] on div "Description (Ar) 100% ؜ جبن رومي قديم أصلي بدون اي إضافات Description (Ar) Desc…" at bounding box center [424, 159] width 212 height 60
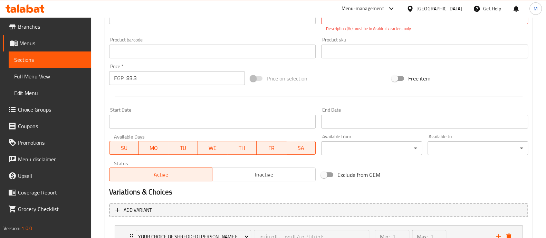
scroll to position [278, 0]
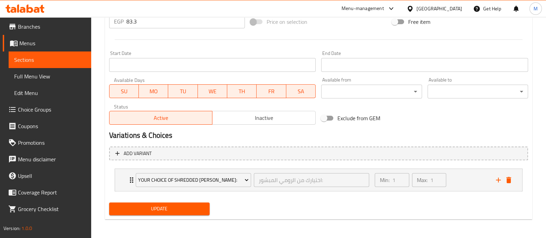
click at [185, 210] on span "Update" at bounding box center [159, 208] width 89 height 9
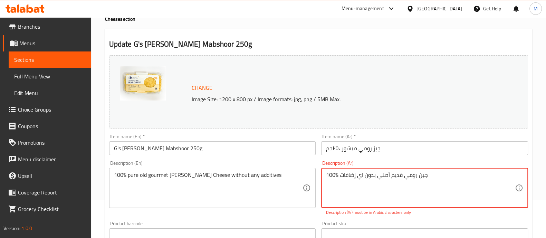
scroll to position [52, 0]
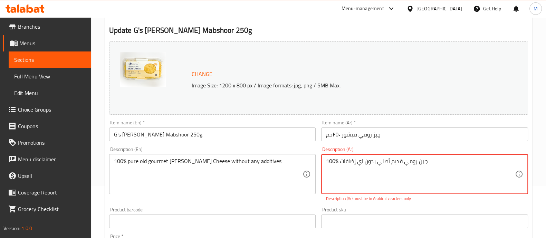
click at [437, 163] on textarea "100% ؜ جبن رومي قديم أصلي بدون اي إضافات" at bounding box center [420, 174] width 189 height 33
drag, startPoint x: 436, startPoint y: 164, endPoint x: 381, endPoint y: 170, distance: 55.9
click at [381, 170] on textarea "100% ؜ جبن رومي قديم أصلي بدون اي إضافات" at bounding box center [420, 174] width 189 height 33
click at [369, 179] on textarea "100% ؜ جبن رومي قديم أصلي بدون اي إضافات" at bounding box center [420, 174] width 189 height 33
click at [472, 155] on div "100% ؜ جبن رومي قديم أصلي بدون اي إضافات Description (Ar)" at bounding box center [424, 174] width 207 height 40
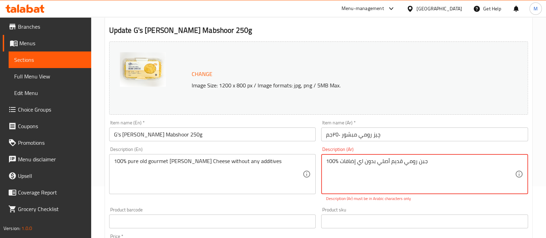
drag, startPoint x: 447, startPoint y: 171, endPoint x: 506, endPoint y: 162, distance: 59.4
click at [546, 165] on html "​ Menu-management [GEOGRAPHIC_DATA] Get Help M Edit Restaurant Branches Menus S…" at bounding box center [273, 67] width 546 height 238
drag, startPoint x: 426, startPoint y: 161, endPoint x: 430, endPoint y: 165, distance: 5.1
click at [430, 165] on textarea "100% ؜ جبن رومي قديم أصلي بدون اي إضافات" at bounding box center [420, 174] width 189 height 33
type textarea "100% جبن رومي قديم أصلي بدون اي إضافات"
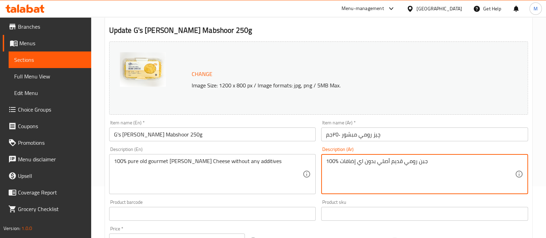
click at [393, 203] on div "Product sku Product sku" at bounding box center [424, 210] width 207 height 21
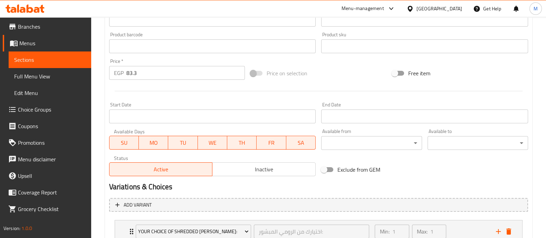
scroll to position [271, 0]
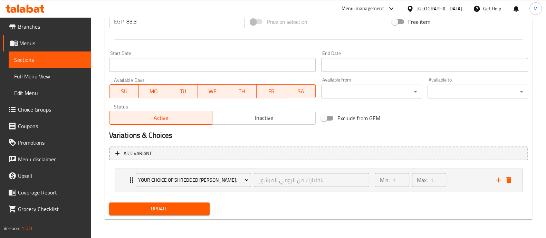
click at [138, 210] on span "Update" at bounding box center [159, 208] width 89 height 9
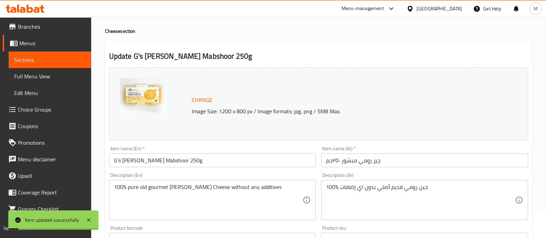
scroll to position [0, 0]
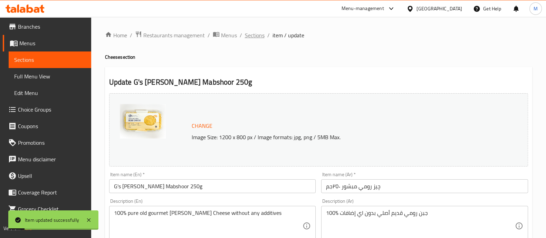
click at [255, 32] on span "Sections" at bounding box center [255, 35] width 20 height 8
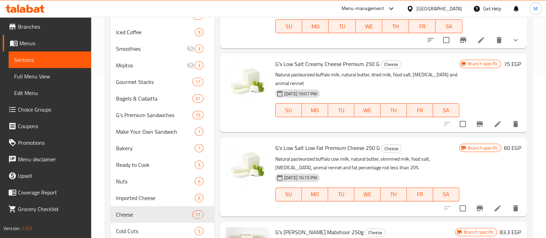
scroll to position [148, 0]
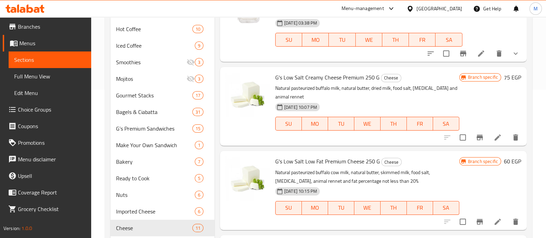
click at [45, 113] on span "Choice Groups" at bounding box center [52, 109] width 68 height 8
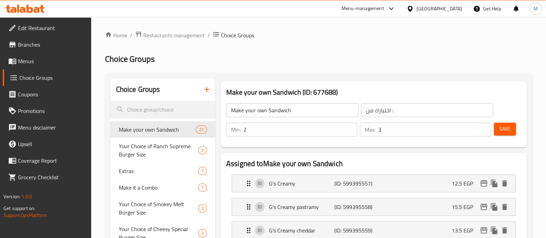
click at [206, 91] on icon "button" at bounding box center [207, 89] width 8 height 8
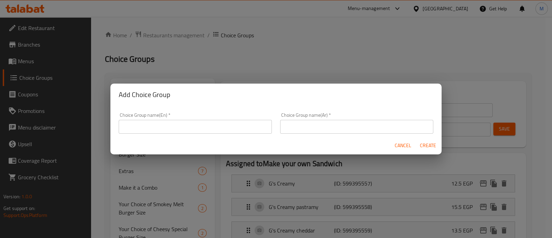
click at [229, 123] on input "text" at bounding box center [195, 127] width 153 height 14
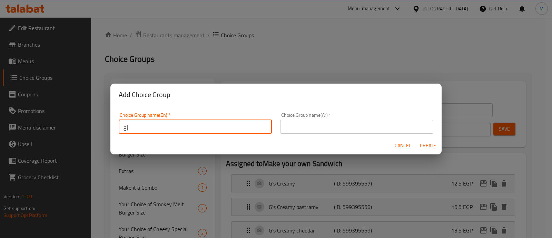
type input "إ"
paste input "اختيارك من الرومي الممزق"
type input "Your Choice of Low Salt Creamy Cheese:"
click at [396, 123] on input "text" at bounding box center [356, 127] width 153 height 14
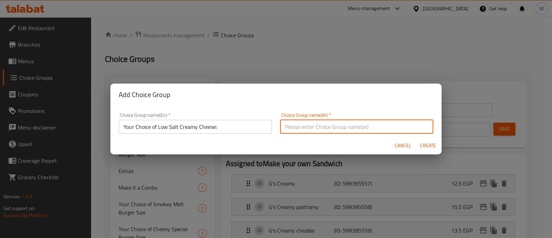
paste input "اختيارك من الجبن الكريمي قليل الملح:"
type input "اختيارك من الجبن الكريمي قليل الملح:"
click at [423, 144] on span "Create" at bounding box center [428, 145] width 17 height 9
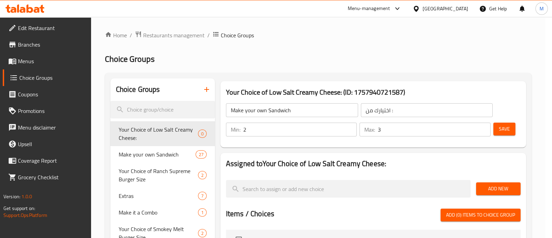
type input "Your Choice of Low Salt Creamy Cheese:"
type input "اختيارك من الجبن الكريمي قليل الملح:"
type input "0"
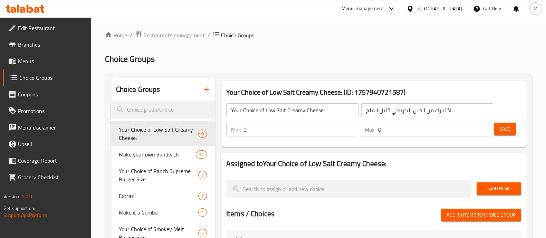
click at [307, 136] on div "Min: 0 ​" at bounding box center [292, 129] width 134 height 17
click at [308, 131] on input "0" at bounding box center [300, 130] width 114 height 14
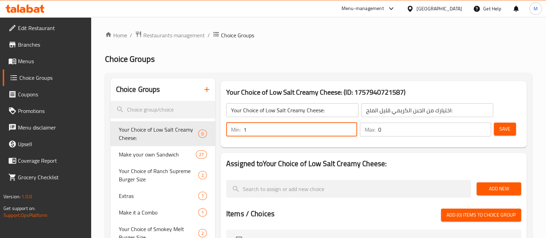
type input "1"
click at [386, 127] on input "0" at bounding box center [434, 130] width 113 height 14
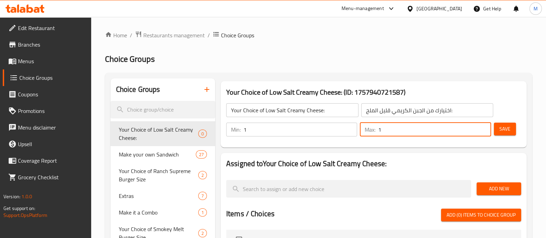
type input "1"
click at [499, 190] on span "Add New" at bounding box center [498, 188] width 33 height 9
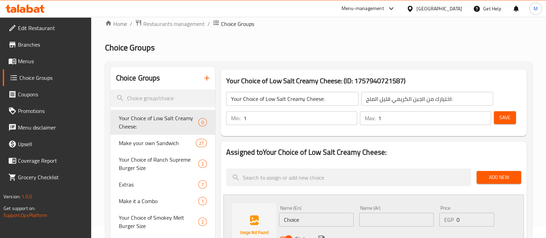
scroll to position [43, 0]
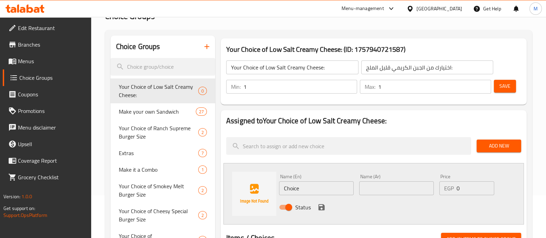
click at [296, 186] on input "Choice" at bounding box center [316, 188] width 75 height 14
type input "250g"
click at [377, 191] on input "text" at bounding box center [396, 188] width 75 height 14
type input "250 جرام"
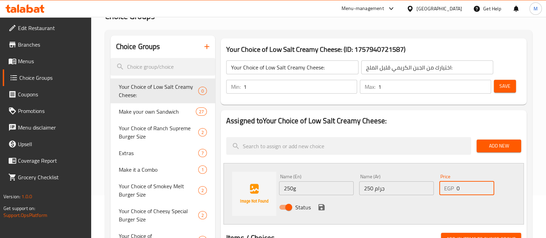
click at [473, 185] on input "0" at bounding box center [474, 188] width 37 height 14
type input "70"
click at [319, 208] on icon "save" at bounding box center [321, 207] width 6 height 6
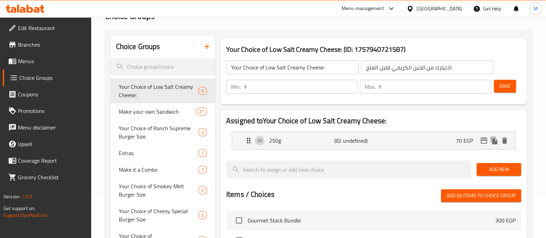
click at [493, 169] on span "Add New" at bounding box center [498, 169] width 33 height 9
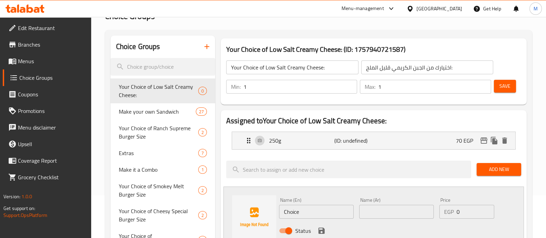
click at [285, 213] on input "Choice" at bounding box center [316, 212] width 75 height 14
click at [285, 212] on input "Choice" at bounding box center [316, 212] width 75 height 14
type input "500g"
click at [368, 209] on input "text" at bounding box center [396, 212] width 75 height 14
type input "500 جرام"
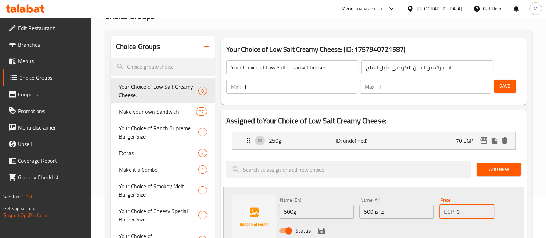
click at [467, 209] on input "0" at bounding box center [474, 212] width 37 height 14
type input "140"
click at [321, 228] on icon "save" at bounding box center [321, 230] width 8 height 8
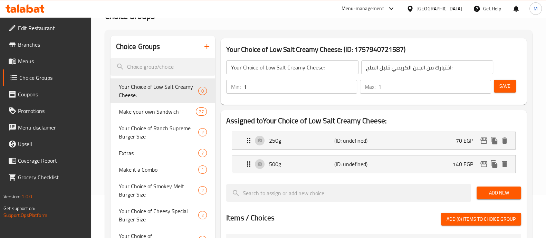
click at [501, 82] on span "Save" at bounding box center [504, 86] width 11 height 9
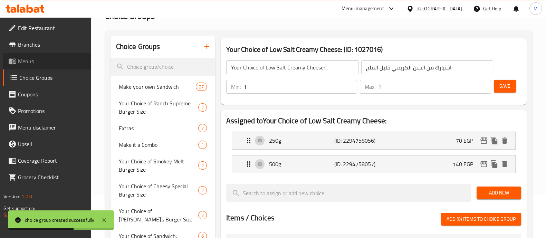
click at [40, 63] on span "Menus" at bounding box center [52, 61] width 68 height 8
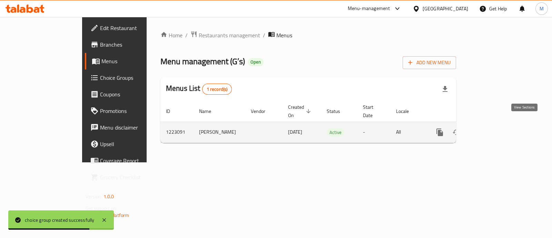
click at [494, 128] on icon "enhanced table" at bounding box center [490, 132] width 8 height 8
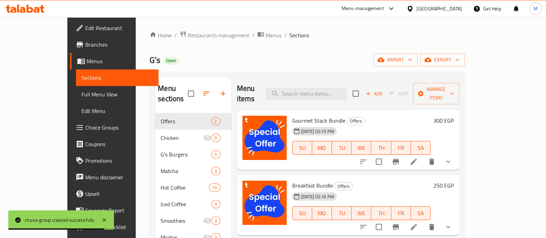
scroll to position [234, 0]
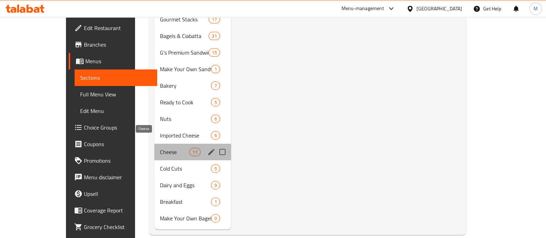
click at [160, 148] on span "Cheese" at bounding box center [174, 152] width 29 height 8
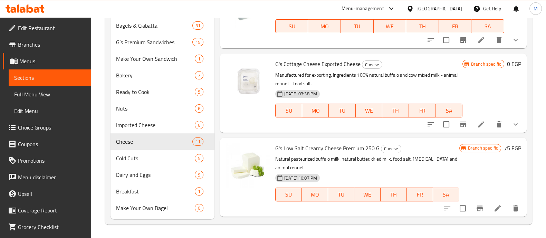
scroll to position [432, 0]
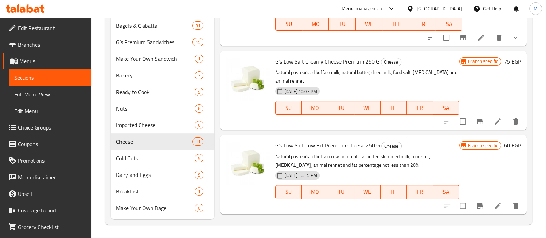
click at [493, 125] on icon at bounding box center [497, 121] width 8 height 8
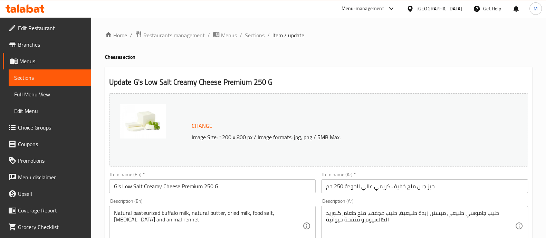
click at [119, 186] on input "G's Low Salt Creamy Cheese Premium 250 G" at bounding box center [212, 186] width 207 height 14
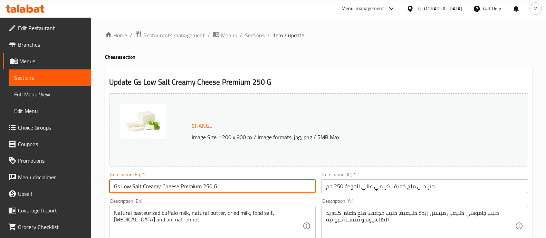
type input "G's Low Salt Creamy Cheese Premium 250 G"
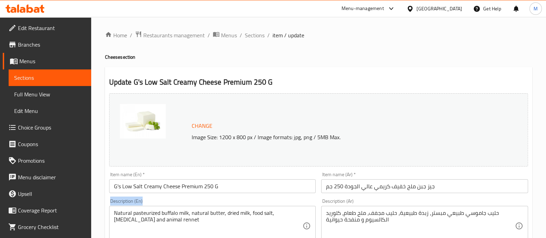
click at [292, 199] on div "Description (En) Natural pasteurized buffalo milk‭, natural butter‭, dried milk…" at bounding box center [212, 222] width 207 height 47
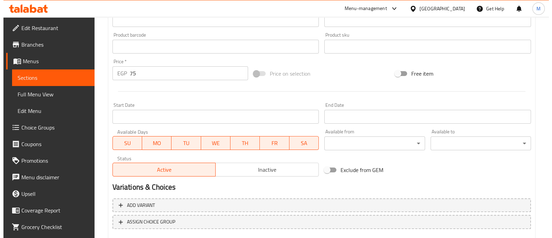
scroll to position [259, 0]
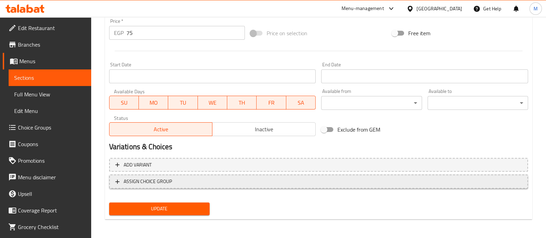
click at [145, 181] on span "ASSIGN CHOICE GROUP" at bounding box center [148, 181] width 48 height 9
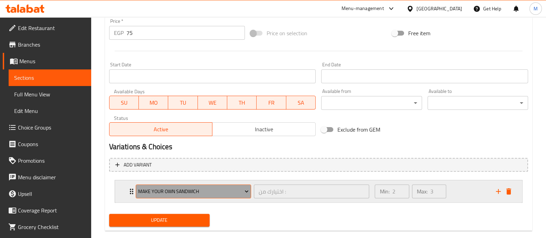
click at [143, 187] on span "Make your own Sandwich" at bounding box center [193, 191] width 110 height 9
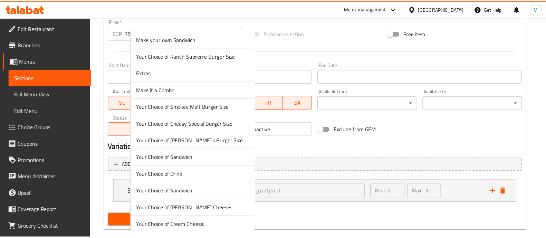
scroll to position [37, 0]
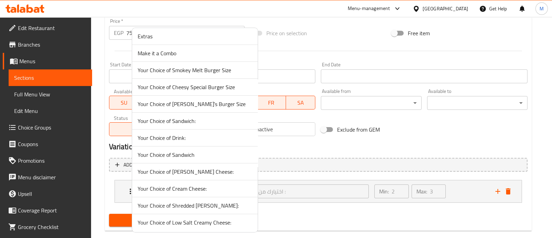
click at [182, 222] on span "Your Choice of Low Salt Creamy Cheese:" at bounding box center [195, 222] width 115 height 8
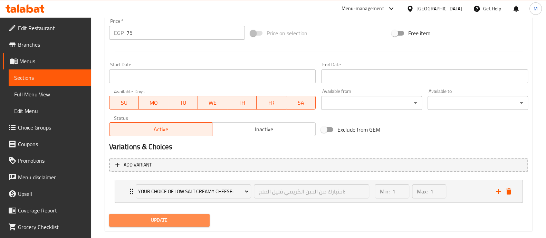
click at [183, 217] on span "Update" at bounding box center [159, 220] width 89 height 9
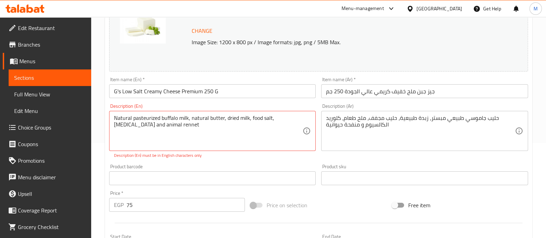
drag, startPoint x: 113, startPoint y: 115, endPoint x: 109, endPoint y: 119, distance: 5.9
click at [109, 119] on div "Natural pasteurized buffalo milk‭, natural butter‭, dried milk, food ‬salt‭, [M…" at bounding box center [212, 131] width 207 height 40
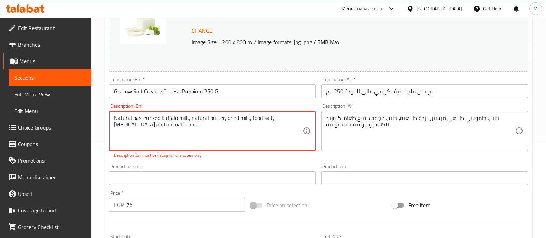
click at [177, 125] on textarea "Natural pasteurized buffalo milk‭, natural butter‭, dried milk, food ‬salt‭, [M…" at bounding box center [208, 131] width 189 height 33
click at [114, 117] on textarea "Natural pasteurized buffalo milk‭, natural butter‭, dried milk, food ‬salt‭, [M…" at bounding box center [208, 131] width 189 height 33
click at [188, 118] on textarea "Natural pasteurized buffalo milk‭, natural butter‭, dried milk, food ‬salt‭, [M…" at bounding box center [208, 131] width 189 height 33
click at [223, 120] on textarea "Natural pasteurized buffalo milk‭, natural butter‭, dried milk, food ‬salt‭, [M…" at bounding box center [208, 131] width 189 height 33
click at [249, 120] on textarea "Natural pasteurized buffalo milk‭, natural butter‭, dried milk, food ‬salt‭, [M…" at bounding box center [208, 131] width 189 height 33
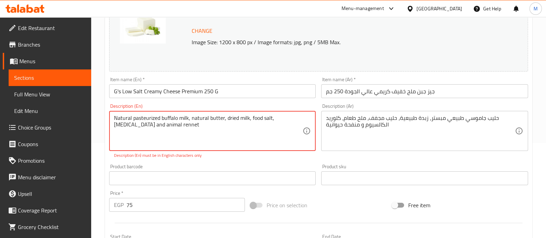
click at [274, 119] on textarea "Natural pasteurized buffalo milk‭, natural butter‭, dried milk, food ‬salt‭, [M…" at bounding box center [208, 131] width 189 height 33
click at [273, 119] on textarea "Natural pasteurized buffalo milk‭, natural butter‭, dried milk, food ‬salt‭, [M…" at bounding box center [208, 131] width 189 height 33
click at [217, 134] on textarea "Natural pasteurized buffalo milk‭, natural butter‭, dried milk, food ‬salt‭, [M…" at bounding box center [208, 131] width 189 height 33
click at [200, 131] on textarea "Natural pasteurized buffalo milk‭, natural butter‭, dried milk, food ‬salt‭, [M…" at bounding box center [208, 131] width 189 height 33
drag, startPoint x: 179, startPoint y: 124, endPoint x: 189, endPoint y: 138, distance: 17.6
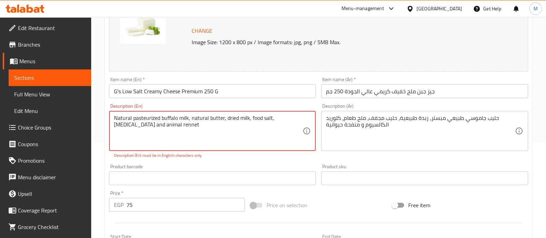
click at [189, 138] on textarea "Natural pasteurized buffalo milk‭, natural butter‭, dried milk, food ‬salt‭, [M…" at bounding box center [208, 131] width 189 height 33
click at [146, 137] on textarea "Natural pasteurized buffalo milk‭, natural butter‭, dried milk, food ‬salt‭, [M…" at bounding box center [208, 131] width 189 height 33
click at [118, 119] on textarea "Natural pasteurized buffalo milk‭, natural butter‭, dried milk, food ‬salt‭, [M…" at bounding box center [208, 131] width 189 height 33
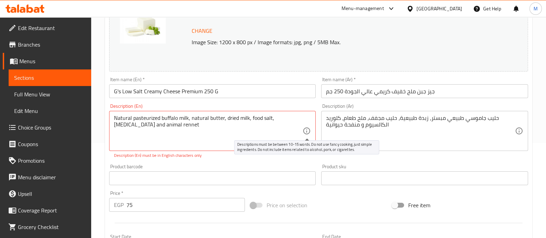
click at [306, 134] on icon at bounding box center [306, 131] width 8 height 8
click at [231, 93] on input "G's Low Salt Creamy Cheese Premium 250 G" at bounding box center [212, 91] width 207 height 14
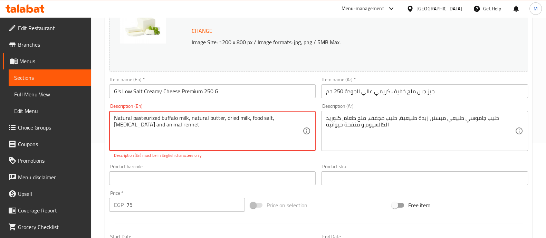
click at [203, 159] on div "Description (En) Natural pasteurized buffalo milk‭, natural butter‭, dried milk…" at bounding box center [212, 131] width 212 height 60
click at [118, 117] on textarea "Natural pasteurized buffalo milk‭, natural butter‭, dried milk, food ‬salt‭, [M…" at bounding box center [208, 131] width 189 height 33
click at [143, 117] on textarea "Natural pasteurized buffalo milk‭, natural butter‭, dried milk, food ‬salt‭, [M…" at bounding box center [208, 131] width 189 height 33
click at [201, 125] on textarea "Natural pasteurized buffalo milk‭, natural butter‭, dried milk, food ‬salt‭, [M…" at bounding box center [208, 131] width 189 height 33
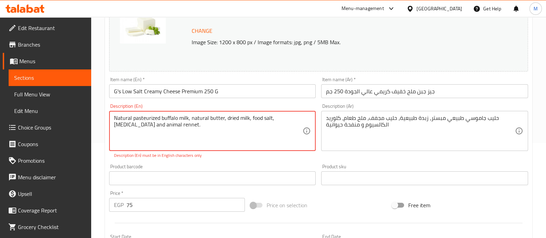
type textarea "Natural pasteurized buffalo milk‭, natural butter‭, dried milk, food ‬salt‭, [M…"
click at [212, 161] on div "Product barcode Product barcode" at bounding box center [212, 174] width 212 height 27
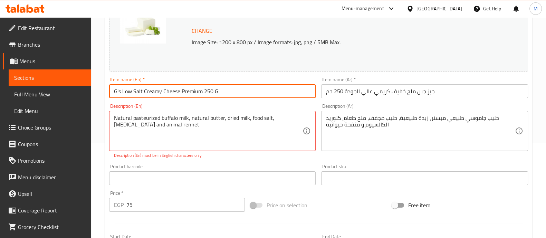
click at [227, 90] on input "G's Low Salt Creamy Cheese Premium 250 G" at bounding box center [212, 91] width 207 height 14
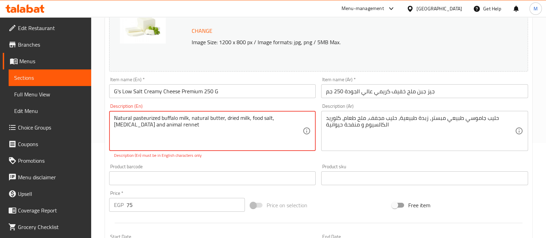
click at [228, 160] on div "Description (En) Natural pasteurized buffalo milk‭, natural butter‭, dried milk…" at bounding box center [212, 131] width 212 height 60
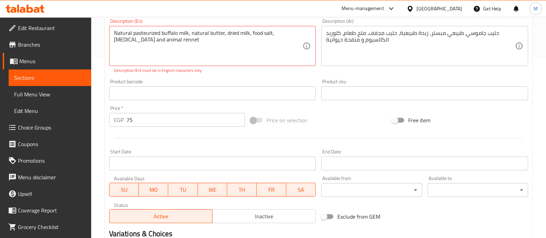
scroll to position [181, 0]
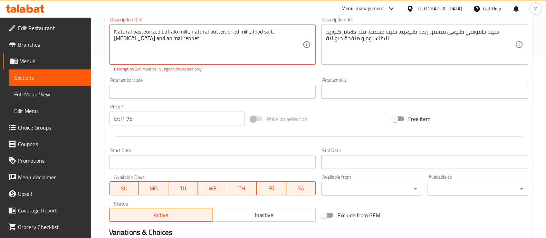
click at [231, 81] on div "Product barcode Product barcode" at bounding box center [212, 88] width 207 height 21
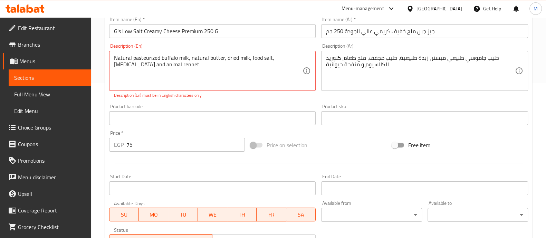
scroll to position [138, 0]
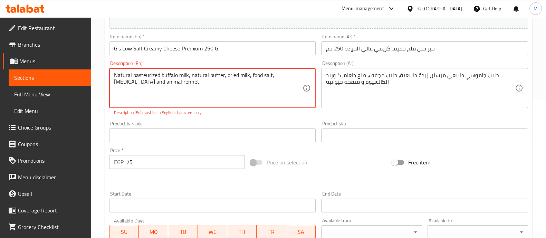
click at [284, 121] on div "Product barcode Product barcode" at bounding box center [212, 131] width 207 height 21
click at [176, 83] on textarea "Natural pasteurized buffalo milk‭, natural butter‭, dried milk, food ‬salt‭, [M…" at bounding box center [208, 88] width 189 height 33
click at [115, 73] on textarea "Natural pasteurized buffalo milk‭, natural butter‭, dried milk, food ‬salt‭, [M…" at bounding box center [208, 88] width 189 height 33
click at [180, 85] on textarea "Natural pasteurized buffalo milk‭, natural butter‭, dried milk, food ‬salt‭, [M…" at bounding box center [208, 88] width 189 height 33
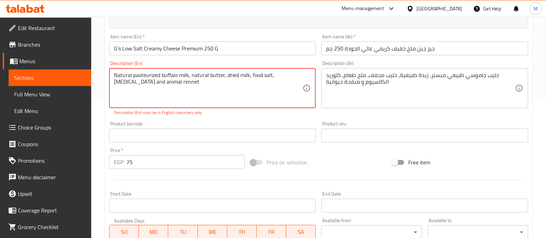
click at [180, 85] on textarea "Natural pasteurized buffalo milk‭, natural butter‭, dried milk, food ‬salt‭, [M…" at bounding box center [208, 88] width 189 height 33
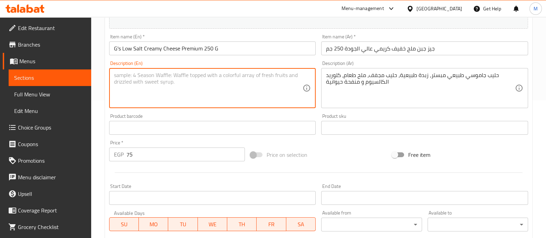
paste textarea "Natural pasteurized buffalo milk‭, natural butter‭, dried milk, food ‬salt‭, [M…"
type textarea "Natural pasteurized buffalo milk‭, natural butter‭, dried milk, food ‬salt‭, [M…"
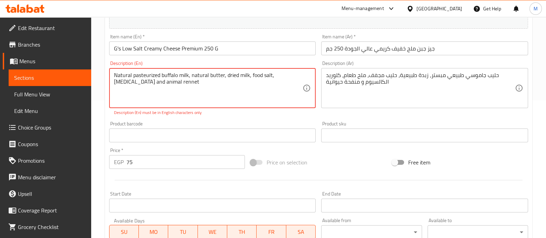
click at [212, 115] on p "Description (En) must be in English characters only" at bounding box center [212, 112] width 197 height 6
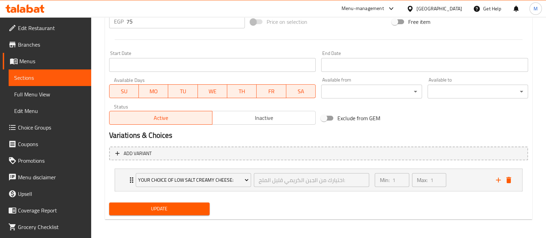
scroll to position [0, 0]
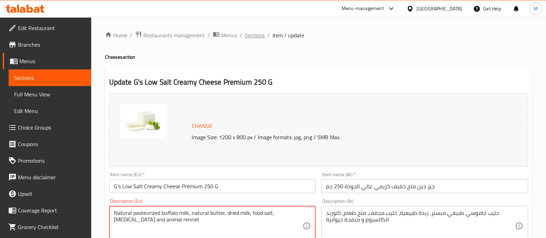
click at [251, 35] on span "Sections" at bounding box center [255, 35] width 20 height 8
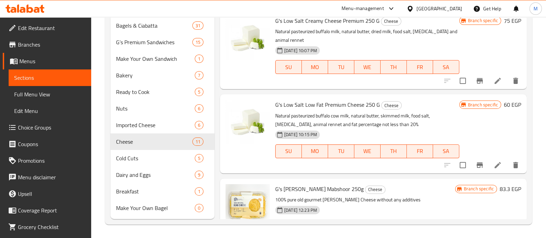
scroll to position [459, 0]
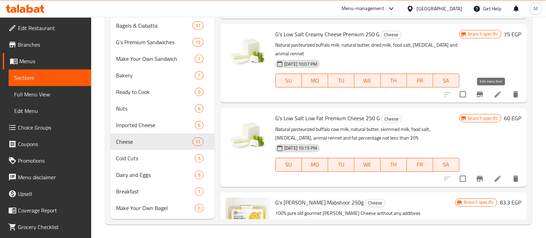
click at [493, 95] on icon at bounding box center [497, 94] width 8 height 8
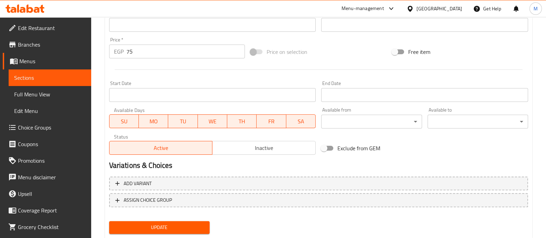
scroll to position [259, 0]
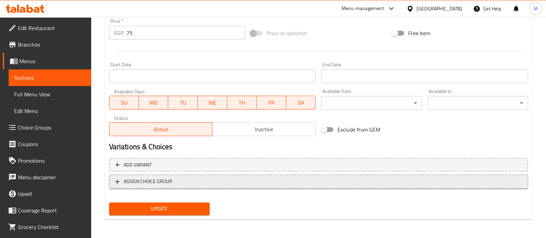
click at [151, 184] on span "ASSIGN CHOICE GROUP" at bounding box center [148, 181] width 48 height 9
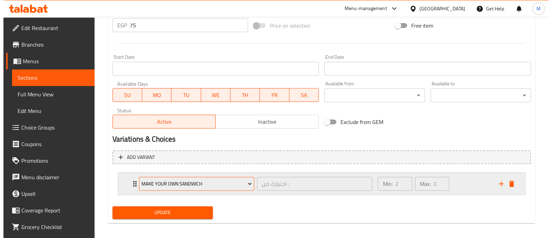
scroll to position [271, 0]
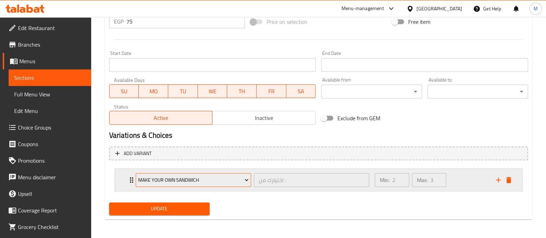
click at [149, 185] on button "Make your own Sandwich" at bounding box center [193, 180] width 115 height 14
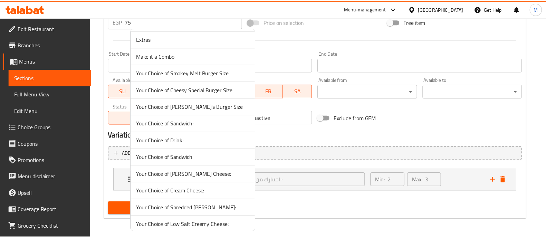
scroll to position [37, 0]
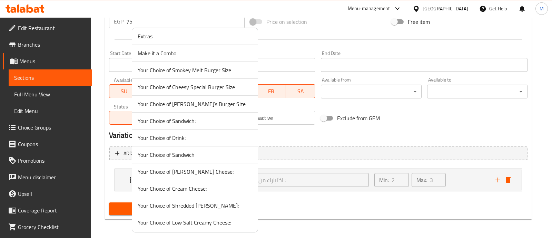
click at [173, 225] on span "Your Choice of Low Salt Creamy Cheese:" at bounding box center [195, 222] width 115 height 8
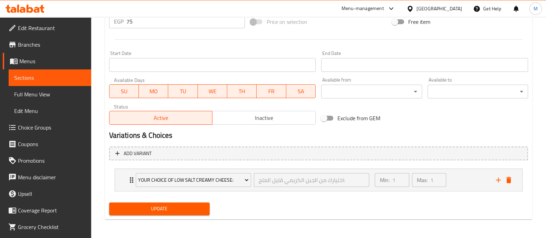
click at [174, 215] on div "Update" at bounding box center [159, 209] width 106 height 18
click at [177, 210] on span "Update" at bounding box center [159, 208] width 89 height 9
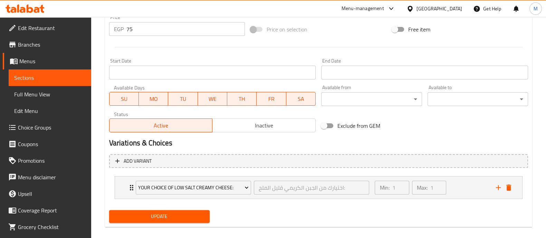
scroll to position [95, 0]
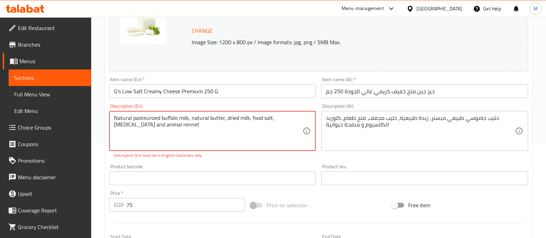
click at [180, 124] on textarea "Natural pasteurized buffalo milk‭, natural butter‭, dried milk, food ‬salt‭, [M…" at bounding box center [208, 131] width 189 height 33
drag, startPoint x: 180, startPoint y: 124, endPoint x: 190, endPoint y: 123, distance: 10.8
click at [190, 123] on textarea "Natural pasteurized buffalo milk‭, natural butter‭, dried milk, food ‬salt‭, [M…" at bounding box center [208, 131] width 189 height 33
click at [181, 131] on textarea "Natural pasteurized buffalo milk‭, natural butter‭, dried milk, food ‬salt‭, [M…" at bounding box center [208, 131] width 189 height 33
drag, startPoint x: 115, startPoint y: 118, endPoint x: 213, endPoint y: 143, distance: 100.7
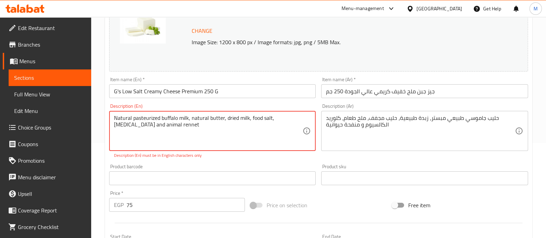
click at [213, 143] on textarea "Natural pasteurized buffalo milk‭, natural butter‭, dried milk, food ‬salt‭, [M…" at bounding box center [208, 131] width 189 height 33
click at [213, 159] on div "Description (En) Natural pasteurized buffalo milk‭, natural butter‭, dried milk…" at bounding box center [212, 131] width 212 height 60
drag, startPoint x: 184, startPoint y: 124, endPoint x: 83, endPoint y: 118, distance: 101.7
click at [266, 164] on div "Product barcode Product barcode" at bounding box center [212, 174] width 212 height 27
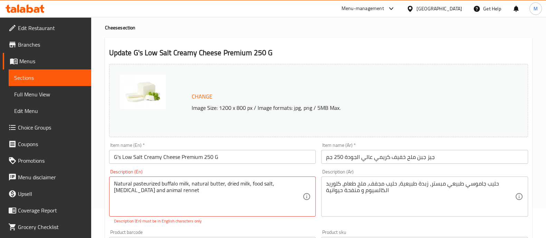
scroll to position [43, 0]
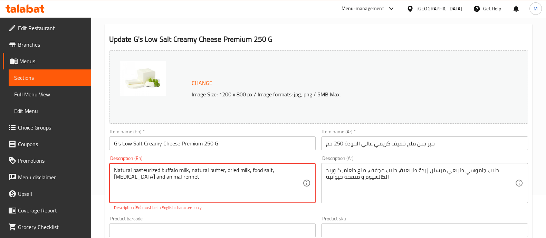
click at [145, 168] on textarea "Natural pasteurized buffalo milk‭, natural butter‭, dried milk, food ‬salt‭, [M…" at bounding box center [208, 183] width 189 height 33
paste textarea "pasteurized"
click at [173, 169] on textarea "Natural pasteurized buffalo milk‭, natural butter‭, dried milk, food ‬salt‭, [M…" at bounding box center [208, 183] width 189 height 33
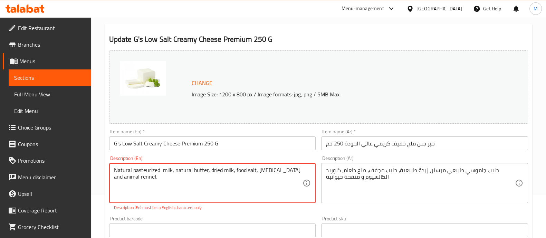
paste textarea "buffalo"
click at [183, 170] on textarea "Natural pasteurized buffalo milk‭, natural butter‭, dried milk, food ‬salt‭, [M…" at bounding box center [208, 183] width 189 height 33
paste textarea "milk‭"
click at [199, 171] on textarea "Natural pasteurized buffalo milk‭, natural butter‭, dried milk, food ‬salt‭, [M…" at bounding box center [208, 183] width 189 height 33
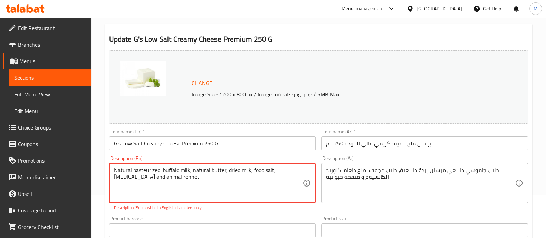
click at [199, 171] on textarea "Natural pasteurized buffalo milk‭, natural butter‭, dried milk, food ‬salt‭, [M…" at bounding box center [208, 183] width 189 height 33
paste textarea "natural"
click at [217, 169] on textarea "Natural pasteurized buffalo milk‭, natural butter‭, dried milk, food ‬salt‭, [M…" at bounding box center [208, 183] width 189 height 33
paste textarea "butter‭"
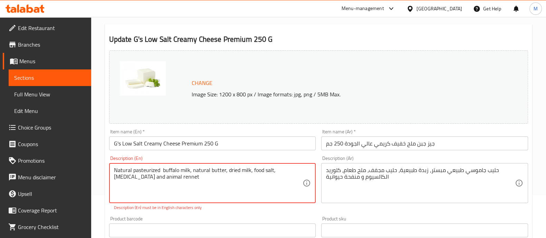
click at [229, 170] on textarea "Natural pasteurized buffalo milk‭, natural butter‭, dried milk, food ‬salt‭, [M…" at bounding box center [208, 183] width 189 height 33
paste textarea "dried"
click at [242, 172] on textarea "Natural pasteurized buffalo milk‭, natural butter‭, dried milk, food ‬salt‭, [M…" at bounding box center [208, 183] width 189 height 33
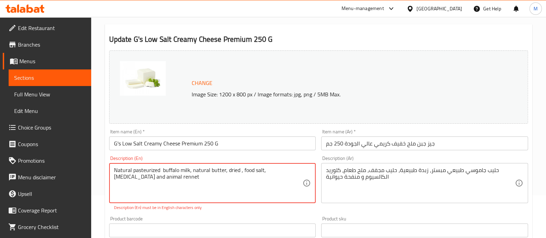
paste textarea "milk"
click at [257, 170] on textarea "Natural pasteurized buffalo milk‭, natural butter‭, dried milk, food ‬salt‭, [M…" at bounding box center [208, 183] width 189 height 33
paste textarea "food"
click at [267, 171] on textarea "Natural pasteurized buffalo milk‭, natural butter‭, dried milk, food ‬salt‭, [M…" at bounding box center [208, 183] width 189 height 33
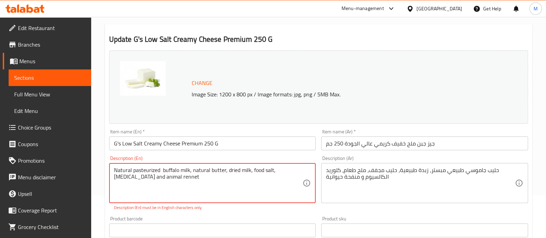
click at [267, 171] on textarea "Natural pasteurized buffalo milk‭, natural butter‭, dried milk, food ‬salt‭, [M…" at bounding box center [208, 183] width 189 height 33
paste textarea "salt‭"
click at [284, 171] on textarea "Natural pasteurized buffalo milk‭, natural butter‭, dried milk, food ‬salt‭, [M…" at bounding box center [208, 183] width 189 height 33
paste textarea "alcium c"
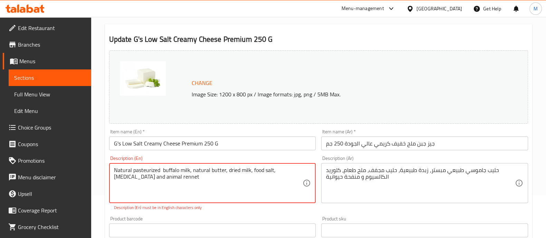
click at [123, 176] on textarea "Natural pasteurized buffalo milk‭, natural butter‭, dried milk, food ‬salt‭, [M…" at bounding box center [208, 183] width 189 height 33
paste textarea "chloride‭"
click at [137, 176] on textarea "Natural pasteurized buffalo milk‭, natural butter‭, dried milk, food ‬salt‭, [M…" at bounding box center [208, 183] width 189 height 33
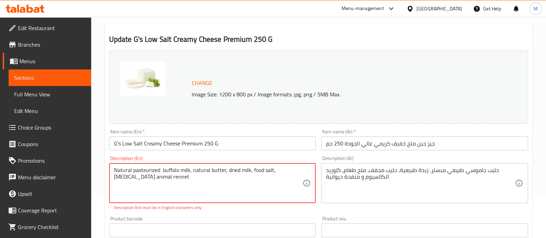
paste textarea "and‭"
click at [154, 175] on textarea "Natural pasteurized buffalo milk‭, natural butter‭, dried milk, food ‬salt‭, [M…" at bounding box center [208, 183] width 189 height 33
click at [150, 178] on textarea "Natural pasteurized buffalo milk‭, natural butter‭, dried milk, food ‬salt‭, [M…" at bounding box center [208, 183] width 189 height 33
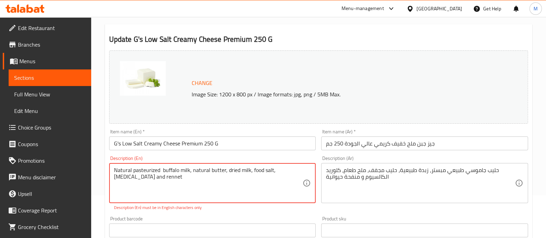
paste textarea "animal"
click at [166, 176] on textarea "Natural pasteurized buffalo milk‭, natural butter‭, dried milk, food ‬salt‭, [M…" at bounding box center [208, 183] width 189 height 33
paste textarea "rennet‭"
click at [205, 206] on p "Description (En) must be in English characters only" at bounding box center [212, 207] width 197 height 6
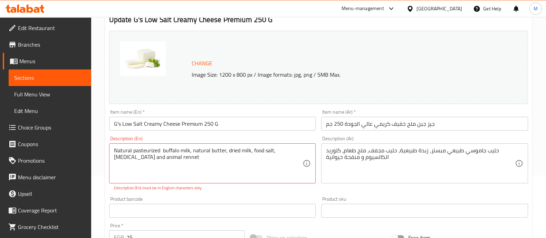
scroll to position [63, 0]
click at [225, 154] on textarea "Natural pasteurized buffalo milk‭, natural butter‭, dried milk, food ‬salt‭, [M…" at bounding box center [208, 163] width 189 height 33
click at [250, 151] on textarea "Natural pasteurized buffalo milk‭, natural butter‭, dried milk, food ‬salt‭, [M…" at bounding box center [208, 163] width 189 height 33
click at [272, 151] on textarea "Natural pasteurized buffalo milk‭, natural butter‭, dried milk, food ‬salt‭, [M…" at bounding box center [208, 163] width 189 height 33
click at [181, 158] on textarea "Natural pasteurized buffalo milk‭, natural butter‭, dried milk, food ‬salt‭, [M…" at bounding box center [208, 163] width 189 height 33
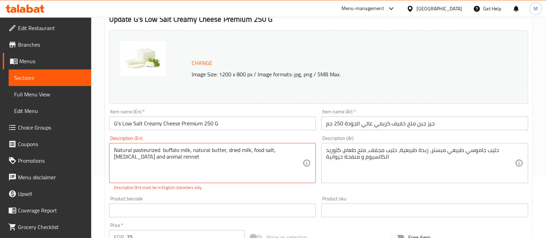
click at [207, 189] on p "Description (En) must be in English characters only" at bounding box center [212, 187] width 197 height 6
click at [211, 192] on div "Description (En) Natural pasteurized buffalo milk‭, natural butter‭, dried milk…" at bounding box center [212, 163] width 212 height 60
click at [131, 147] on textarea "Natural pasteurized buffalo milk‭, natural butter‭, dried milk, food ‬salt‭, [M…" at bounding box center [208, 163] width 189 height 33
click at [218, 193] on div "Product barcode Product barcode" at bounding box center [212, 206] width 212 height 27
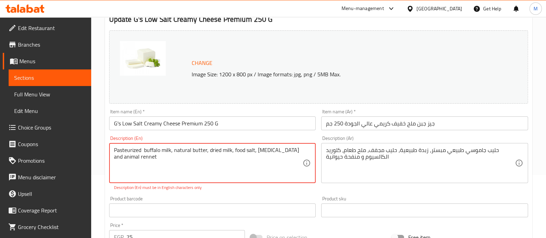
click at [183, 151] on textarea "Pasteurized buffalo milk‭, natural butter‭, dried milk, food ‬salt‭, [MEDICAL_D…" at bounding box center [208, 163] width 189 height 33
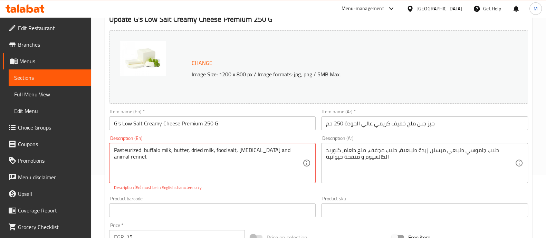
click at [236, 188] on p "Description (En) must be in English characters only" at bounding box center [212, 187] width 197 height 6
click at [219, 150] on textarea "Pasteurized buffalo milk‭, butter‭, dried milk, food ‬salt‭, [MEDICAL_DATA]‭ an…" at bounding box center [208, 163] width 189 height 33
click at [238, 192] on div "Description (En) Pasteurized buffalo milk‭, butter‭, dried milk, ‬salt‭, [MEDIC…" at bounding box center [212, 163] width 212 height 60
click at [166, 133] on div "Description (En) Pasteurized buffalo milk‭, butter‭, dried milk, ‬salt‭, [MEDIC…" at bounding box center [212, 163] width 212 height 60
click at [241, 193] on div "Product barcode Product barcode" at bounding box center [212, 206] width 212 height 27
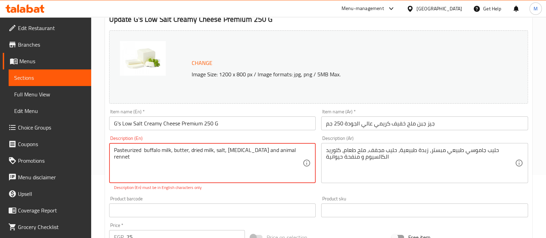
click at [130, 149] on textarea "Pasteurized buffalo milk‭, butter‭, dried milk, ‬salt‭, [MEDICAL_DATA]‭ and‭ ‬a…" at bounding box center [208, 163] width 189 height 33
click at [130, 149] on textarea "uffalo milk‭, butter‭, dried milk, ‬salt‭, [MEDICAL_DATA]‭ and‭ ‬animal rennet‭" at bounding box center [208, 163] width 189 height 33
click at [114, 149] on textarea "uffalo milk‭, butter‭, dried milk, ‬salt‭, [MEDICAL_DATA]‭ and‭ ‬animal rennet‭" at bounding box center [208, 163] width 189 height 33
click at [297, 151] on textarea "Buffalo milk‭, butter‭, dried milk, ‬salt‭, [MEDICAL_DATA]‭ and‭ ‬animal rennet‭" at bounding box center [208, 163] width 189 height 33
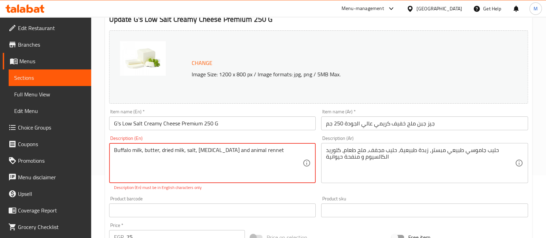
type textarea "Buffalo milk‭, butter‭, dried milk, ‬salt‭, [MEDICAL_DATA]‭ and‭ ‬animal rennet‭"
click at [269, 194] on div "Product barcode Product barcode" at bounding box center [212, 206] width 212 height 27
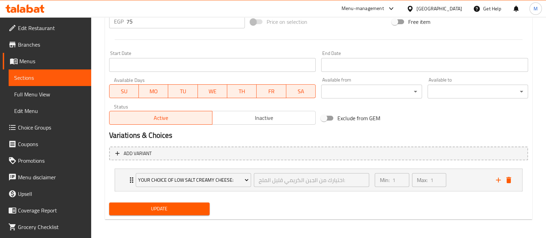
scroll to position [0, 0]
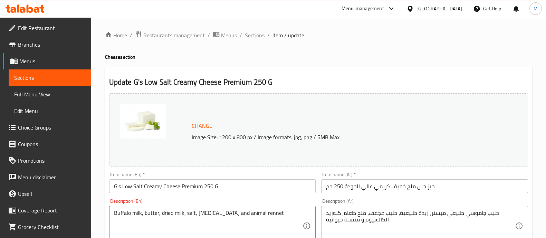
click at [254, 35] on span "Sections" at bounding box center [255, 35] width 20 height 8
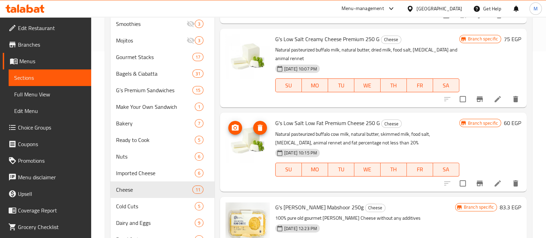
scroll to position [152, 0]
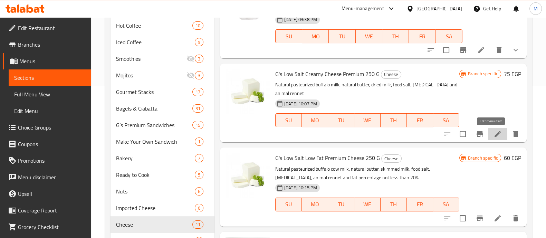
click at [493, 132] on icon at bounding box center [497, 134] width 8 height 8
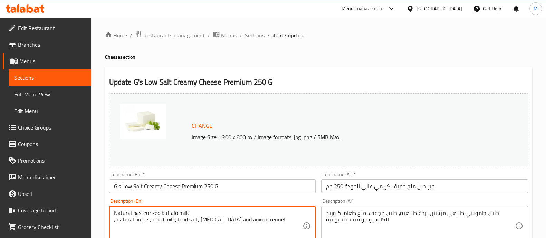
click at [117, 220] on textarea "Natural pasteurized buffalo milk ‭, natural butter‭, dried milk, food ‬salt‭, […" at bounding box center [208, 226] width 189 height 33
click at [149, 222] on textarea "Natural pasteurized buffalo milk ‭Natural butter‭, dried milk, food ‬salt‭, [ME…" at bounding box center [208, 226] width 189 height 33
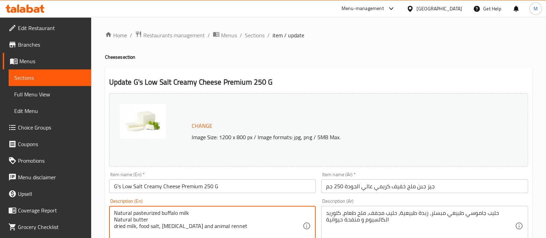
click at [116, 226] on textarea "Natural pasteurized buffalo milk ‭Natural butter‭ dried milk, food ‬salt‭, [MED…" at bounding box center [208, 226] width 189 height 33
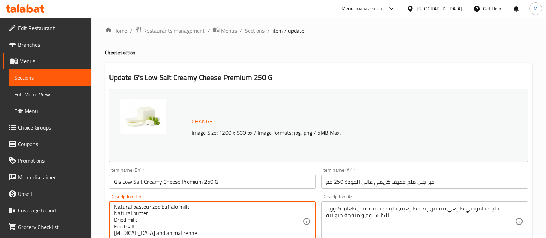
click at [116, 234] on textarea "Natural pasteurized buffalo milk ‭Natural butter‭ Dried milk Food ‬salt‭ [MEDIC…" at bounding box center [208, 221] width 189 height 33
click at [151, 234] on textarea "Natural pasteurized buffalo milk ‭Natural butter‭ Dried milk Food ‬salt‭ [MEDIC…" at bounding box center [208, 221] width 189 height 33
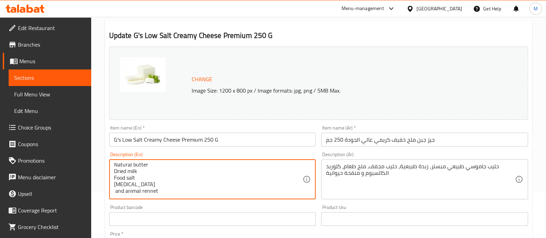
scroll to position [48, 0]
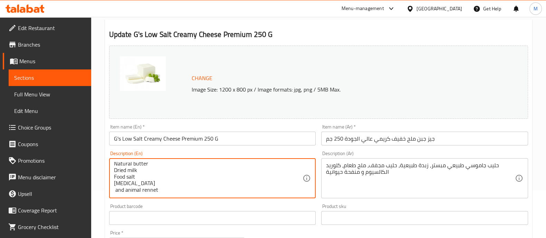
click at [124, 188] on textarea "Natural pasteurized buffalo milk ‭Natural butter‭ Dried milk Food ‬salt‭ [MEDIC…" at bounding box center [208, 178] width 189 height 33
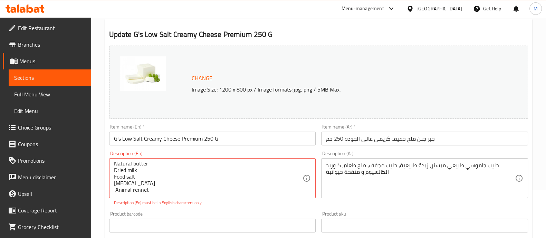
click at [156, 200] on div "Description (En) Natural pasteurized buffalo milk ‭Natural butter‭ Dried milk F…" at bounding box center [212, 178] width 212 height 60
click at [114, 189] on textarea "Natural pasteurized buffalo milk ‭Natural butter‭ Dried milk Food ‬salt‭ [MEDIC…" at bounding box center [208, 178] width 189 height 33
click at [215, 210] on div "Product barcode Product barcode" at bounding box center [212, 222] width 212 height 27
type textarea "Natural pasteurized buffalo milk ‭Natural butter‭ Dried milk Food ‬salt‭ [MEDIC…"
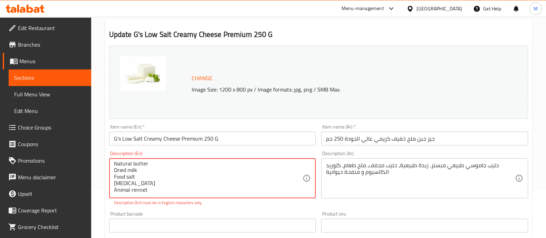
click at [214, 209] on div "Product barcode Product barcode" at bounding box center [212, 222] width 212 height 27
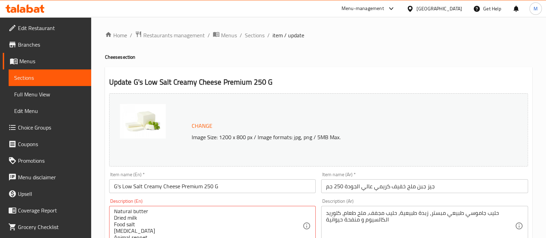
scroll to position [267, 0]
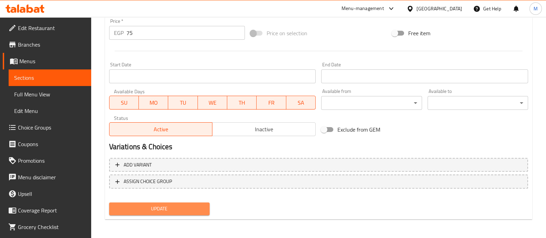
click at [159, 207] on span "Update" at bounding box center [159, 208] width 89 height 9
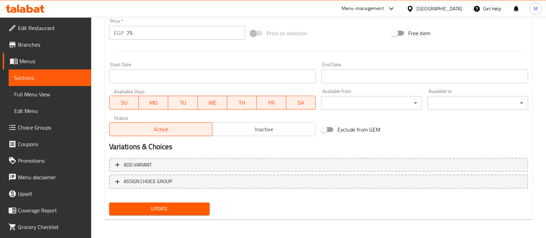
scroll to position [0, 0]
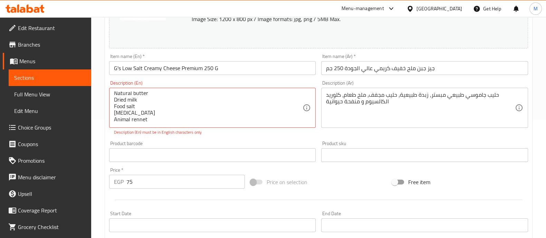
click at [219, 135] on p "Description (En) must be in English characters only" at bounding box center [212, 132] width 197 height 6
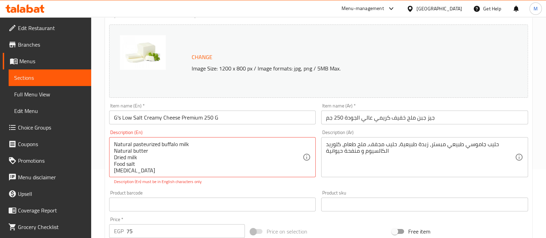
click at [214, 185] on div "Description (En) Natural pasteurized buffalo milk ‭Natural butter‭ Dried milk F…" at bounding box center [212, 157] width 212 height 60
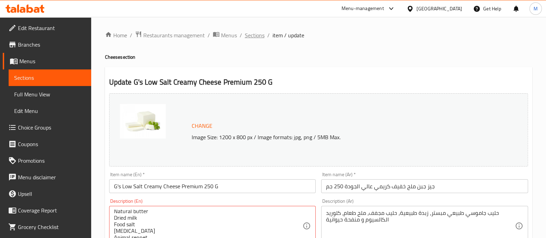
click at [255, 32] on span "Sections" at bounding box center [255, 35] width 20 height 8
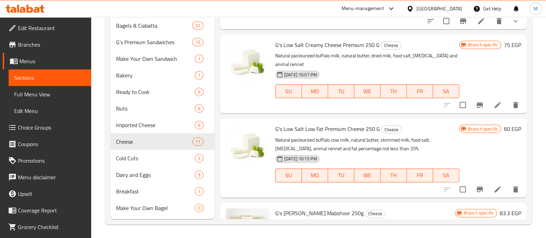
scroll to position [448, 0]
click at [491, 109] on li at bounding box center [497, 104] width 19 height 12
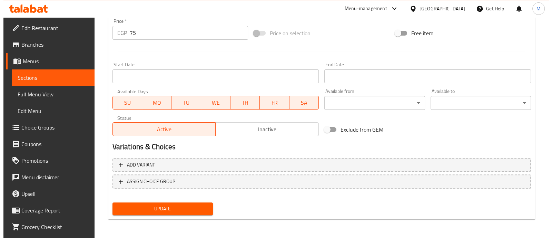
scroll to position [259, 0]
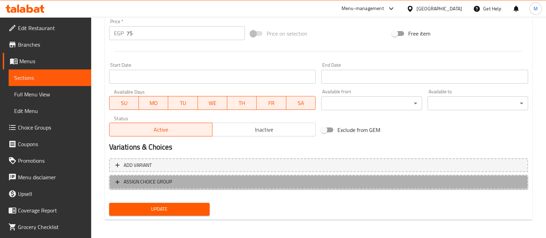
click at [155, 179] on span "ASSIGN CHOICE GROUP" at bounding box center [148, 181] width 48 height 9
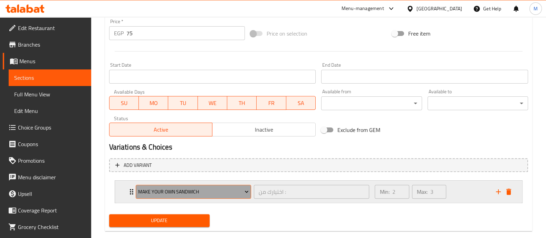
click at [157, 189] on span "Make your own Sandwich" at bounding box center [193, 191] width 110 height 9
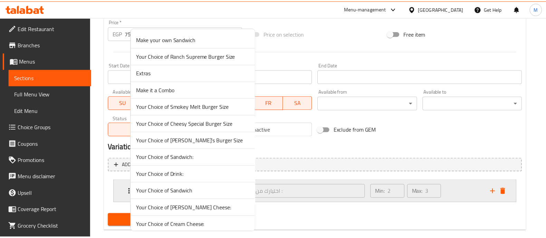
scroll to position [37, 0]
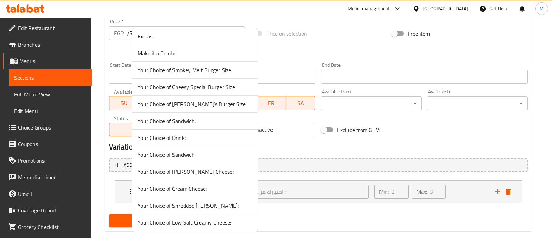
click at [172, 223] on span "Your Choice of Low Salt Creamy Cheese:" at bounding box center [195, 222] width 115 height 8
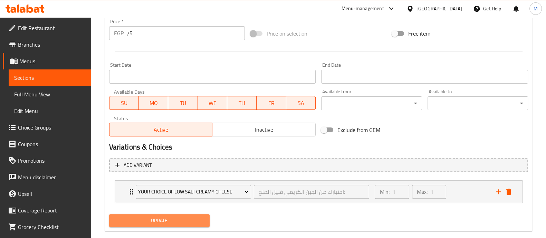
click at [169, 220] on span "Update" at bounding box center [159, 220] width 89 height 9
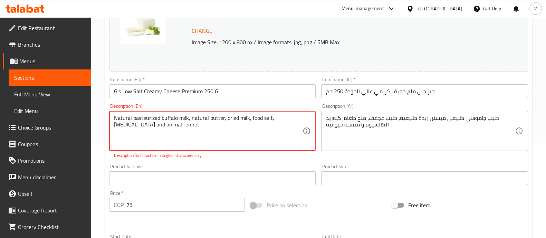
click at [202, 128] on textarea "Natural pasteurized buffalo milk‭, natural butter‭, dried milk, food ‬salt‭, [M…" at bounding box center [208, 131] width 189 height 33
click at [114, 116] on textarea "Natural pasteurized buffalo milk‭, natural butter‭, dried milk, food ‬salt‭, [M…" at bounding box center [208, 131] width 189 height 33
click at [144, 118] on textarea "Natural pasteurized buffalo milk‭, natural butter‭, dried milk, food ‬salt‭, [M…" at bounding box center [208, 131] width 189 height 33
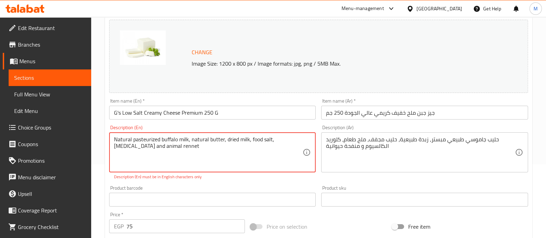
scroll to position [73, 0]
click at [188, 142] on textarea "Natural pasteurized buffalo milk‭, natural butter‭, dried milk, food ‬salt‭, [M…" at bounding box center [208, 153] width 189 height 33
click at [119, 139] on textarea "Natural pasteurized buffalo milk‭ Butter‭, dried milk, food ‬salt‭, [MEDICAL_DA…" at bounding box center [208, 153] width 189 height 33
click at [130, 149] on textarea "Pasteurized buffalo milk‭ Butter‭, dried milk, food ‬salt‭, [MEDICAL_DATA]‭ and…" at bounding box center [208, 153] width 189 height 33
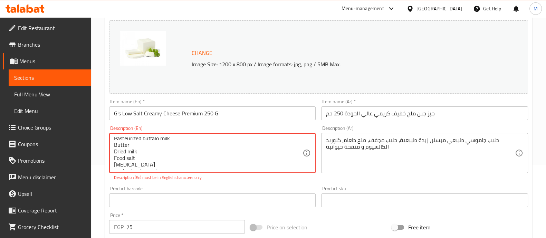
scroll to position [8, 0]
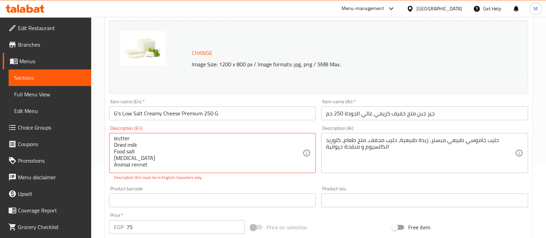
click at [216, 186] on div "Product barcode Product barcode" at bounding box center [212, 196] width 207 height 21
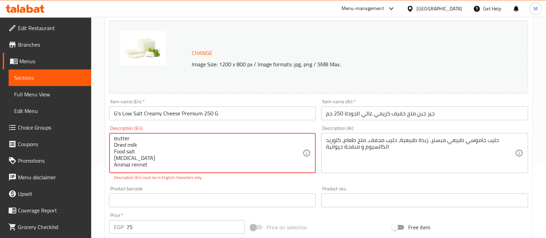
click at [119, 151] on textarea "Pasteurized buffalo milk‭ Butter‭ Dried milk Food ‬salt‭ [MEDICAL_DATA] ‭Animal…" at bounding box center [208, 153] width 189 height 33
type textarea "Pasteurized buffalo milk‭ Butter‭ Dried milk ‬Salt‭ [MEDICAL_DATA] ‭Animal renn…"
click at [226, 189] on div "Product barcode Product barcode" at bounding box center [212, 196] width 207 height 21
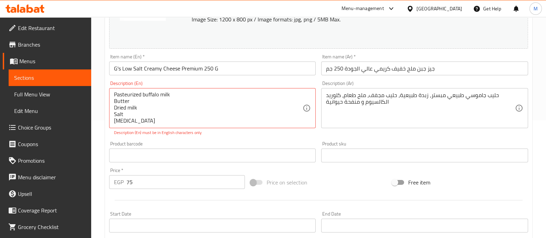
scroll to position [1, 0]
drag, startPoint x: 113, startPoint y: 92, endPoint x: 164, endPoint y: 111, distance: 54.1
click at [164, 111] on div "Pasteurized buffalo milk‭ Butter‭ Dried milk ‬Salt‭ [MEDICAL_DATA] ‭Animal renn…" at bounding box center [212, 108] width 207 height 40
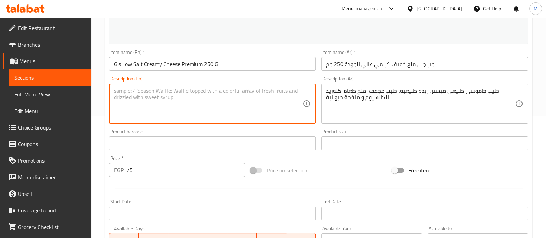
scroll to position [122, 0]
click at [170, 102] on textarea at bounding box center [208, 104] width 189 height 33
paste textarea "Pasteurized buffalo milk‭ Butter‭ Dried milk ‬Salt‭ [MEDICAL_DATA] ‭Animal renn…"
type textarea "Pasteurized buffalo milk‭ Butter‭ Dried milk ‬Salt‭ [MEDICAL_DATA] ‭Animal renn…"
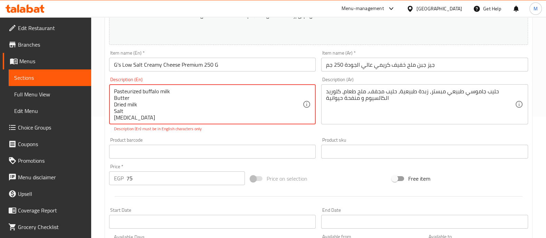
scroll to position [8, 0]
click at [213, 130] on p "Description (En) must be in English characters only" at bounding box center [212, 129] width 197 height 6
drag, startPoint x: 166, startPoint y: 117, endPoint x: 112, endPoint y: 79, distance: 65.9
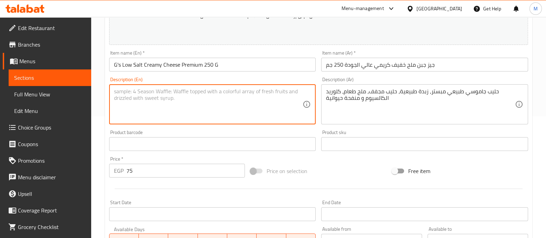
paste textarea "Pasteurized buffalo milk‭"
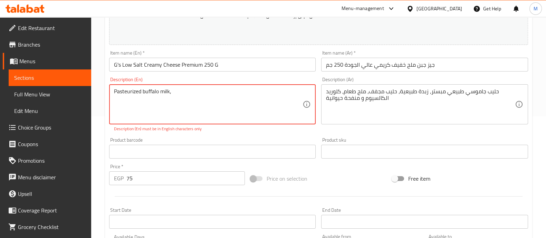
paste textarea "Butter‭"
paste textarea "Dried milk"
paste textarea "Salt‭"
type textarea "Pasteurized buffalo milk‭, Butter‭, Dried milk, Salt‭,"
click at [222, 132] on div "Description (En) Pasteurized buffalo milk‭, Butter‭, Dried milk, Salt‭, Descrip…" at bounding box center [212, 104] width 212 height 60
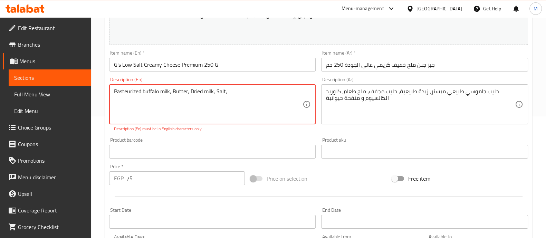
drag, startPoint x: 236, startPoint y: 94, endPoint x: 102, endPoint y: 93, distance: 134.3
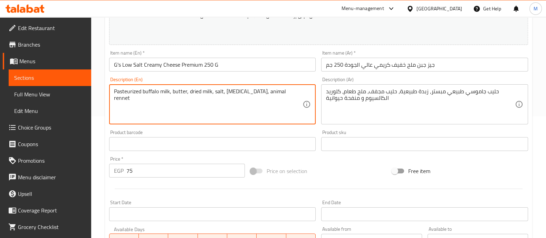
type textarea "Pasteurized buffalo milk, butter, dried milk, salt, [MEDICAL_DATA], animal renn…"
click at [197, 129] on div "Product barcode Product barcode" at bounding box center [212, 140] width 212 height 27
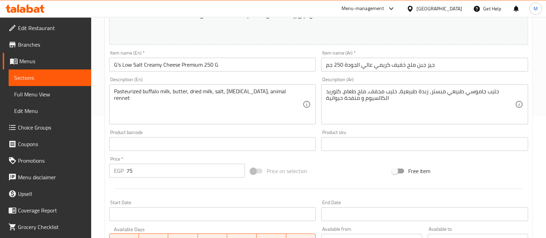
scroll to position [271, 0]
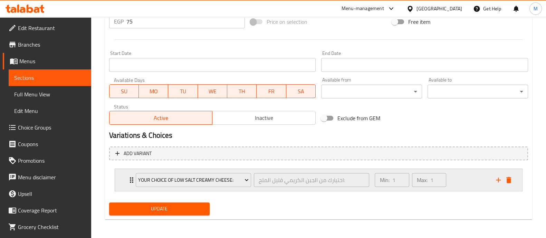
click at [128, 178] on icon "Expand" at bounding box center [131, 180] width 8 height 8
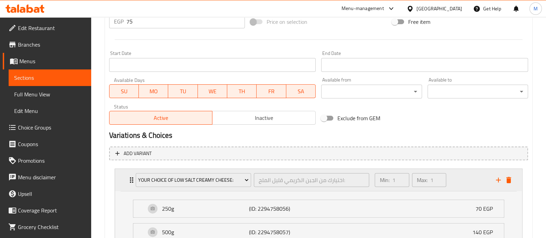
scroll to position [332, 0]
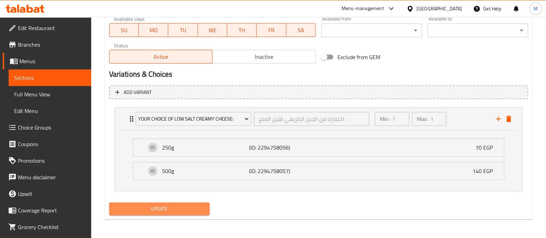
click at [128, 211] on span "Update" at bounding box center [159, 208] width 89 height 9
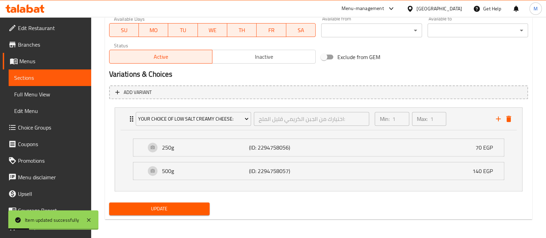
scroll to position [0, 0]
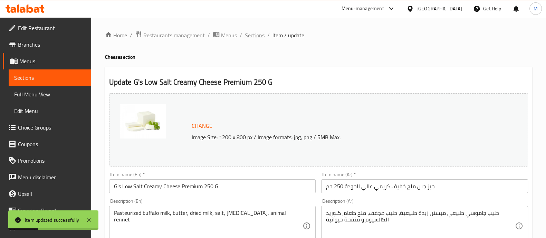
click at [255, 34] on span "Sections" at bounding box center [255, 35] width 20 height 8
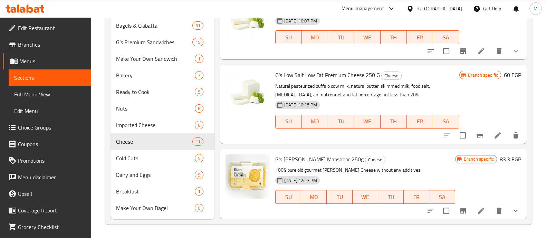
scroll to position [439, 0]
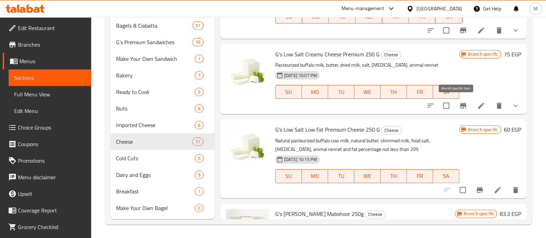
click at [459, 106] on icon "Branch-specific-item" at bounding box center [463, 105] width 8 height 8
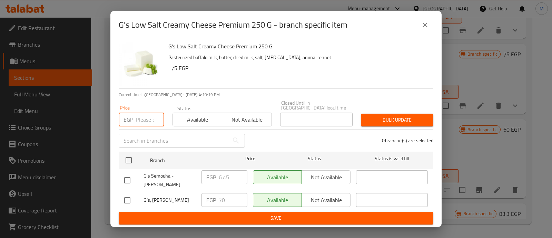
click at [143, 116] on input "number" at bounding box center [150, 120] width 28 height 14
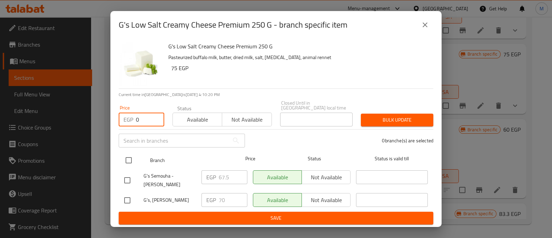
type input "0"
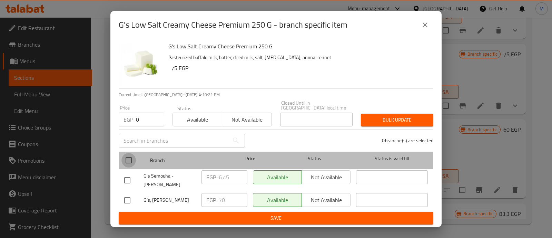
click at [130, 155] on input "checkbox" at bounding box center [129, 160] width 14 height 14
checkbox input "true"
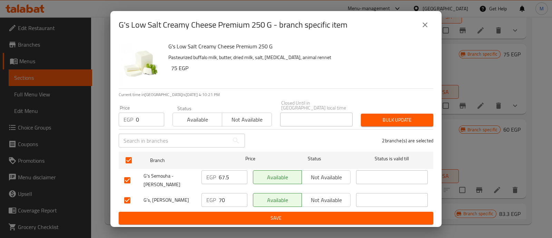
click at [383, 116] on span "Bulk update" at bounding box center [397, 120] width 61 height 9
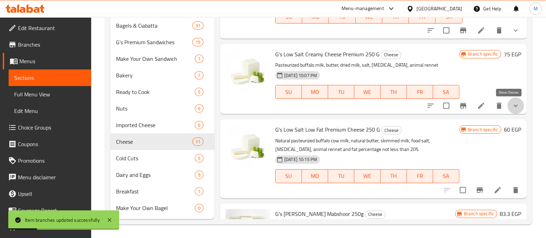
click at [512, 102] on icon "show more" at bounding box center [515, 105] width 8 height 8
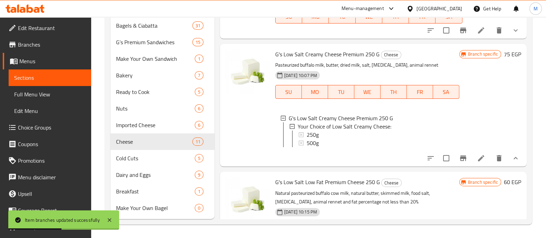
click at [506, 52] on h6 "75 EGP" at bounding box center [512, 54] width 17 height 10
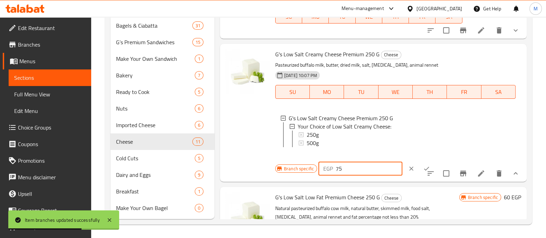
click at [345, 173] on input "75" at bounding box center [369, 169] width 67 height 14
type input "7"
type input "0"
click at [423, 172] on icon "ok" at bounding box center [426, 168] width 7 height 7
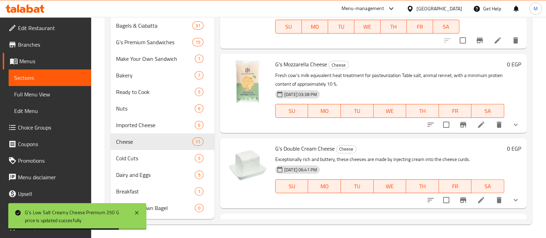
scroll to position [552, 0]
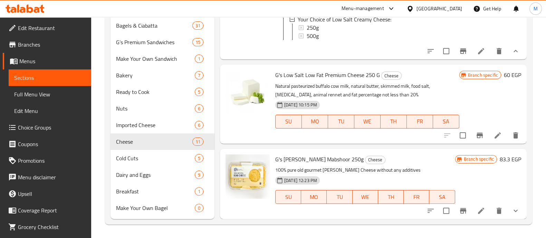
click at [500, 158] on h6 "83.3 EGP" at bounding box center [510, 159] width 21 height 10
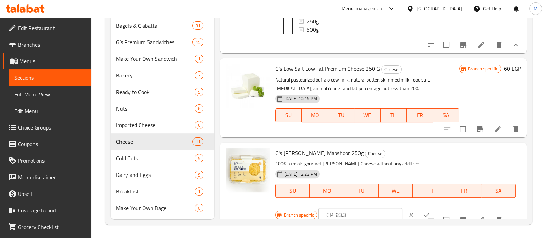
scroll to position [568, 0]
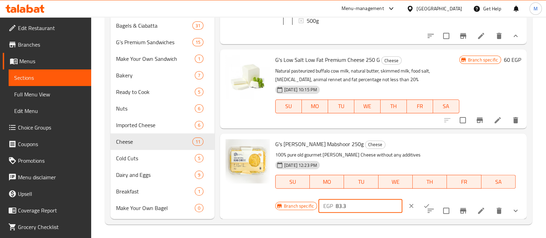
click at [347, 208] on input "83.3" at bounding box center [369, 206] width 67 height 14
type input "8"
type input "0"
click at [422, 205] on button "ok" at bounding box center [426, 205] width 15 height 15
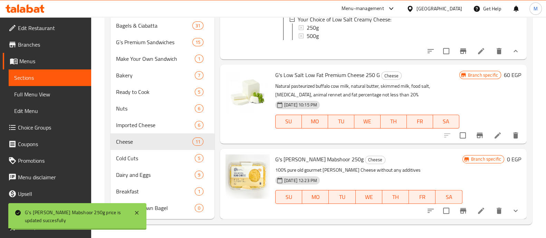
scroll to position [552, 0]
click at [513, 210] on icon "show more" at bounding box center [515, 211] width 4 height 2
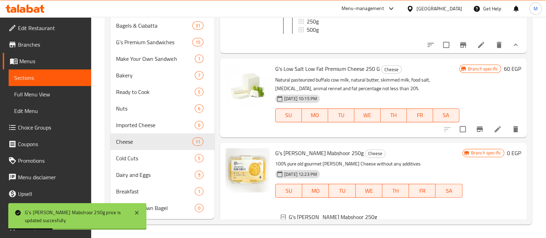
scroll to position [611, 0]
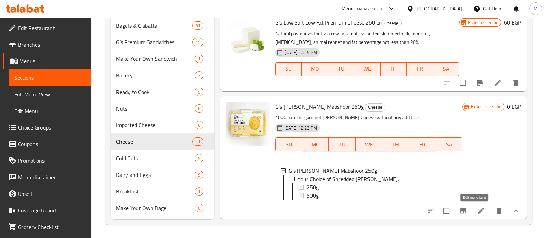
click at [477, 211] on icon at bounding box center [481, 210] width 8 height 8
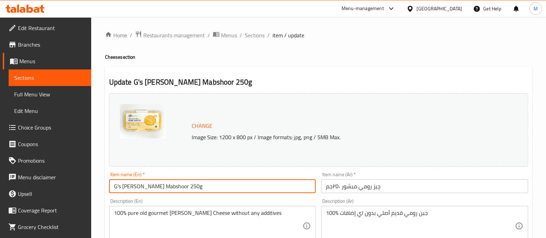
drag, startPoint x: 161, startPoint y: 185, endPoint x: 185, endPoint y: 183, distance: 24.2
click at [185, 183] on input "G's [PERSON_NAME] Mabshoor 250g" at bounding box center [212, 186] width 207 height 14
type input "G's [PERSON_NAME] Mabshoor"
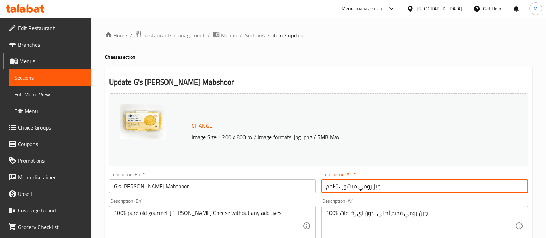
drag, startPoint x: 341, startPoint y: 184, endPoint x: 325, endPoint y: 189, distance: 17.4
click at [325, 189] on input "چيز رومي مبشور ٢٥٠جم" at bounding box center [424, 186] width 207 height 14
type input "چيز رومي مبشور"
click at [306, 197] on div "Description (En) 100% pure old gourmet [PERSON_NAME] Cheese without any additiv…" at bounding box center [212, 222] width 212 height 53
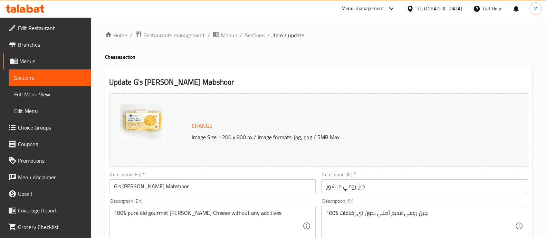
scroll to position [271, 0]
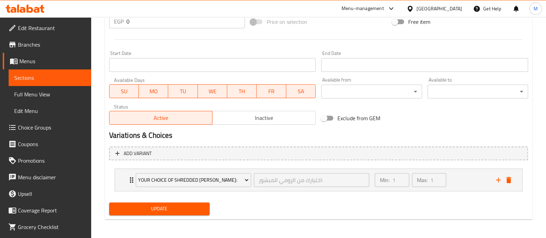
click at [170, 208] on span "Update" at bounding box center [159, 208] width 89 height 9
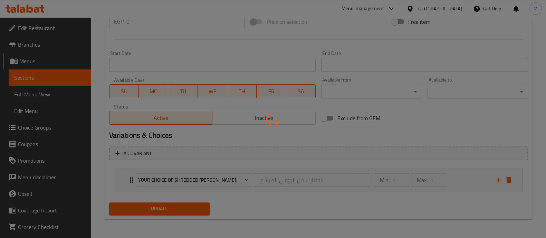
scroll to position [0, 0]
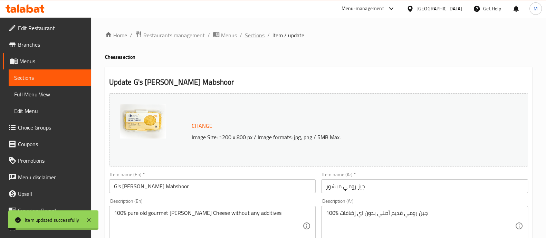
click at [257, 36] on span "Sections" at bounding box center [255, 35] width 20 height 8
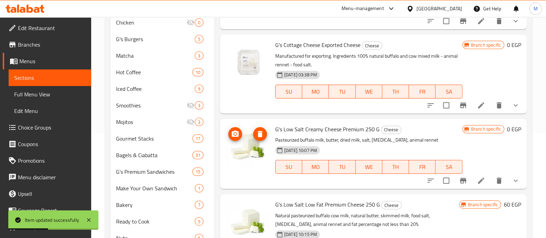
scroll to position [114, 0]
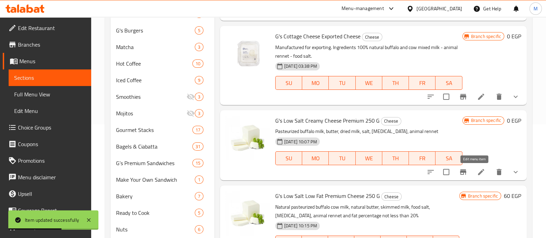
click at [478, 172] on icon at bounding box center [481, 172] width 6 height 6
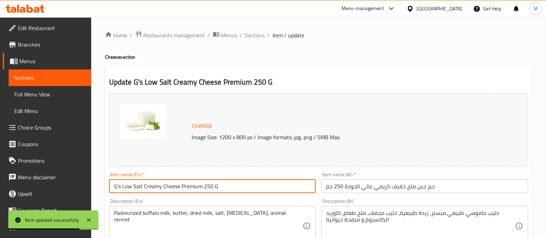
drag, startPoint x: 203, startPoint y: 187, endPoint x: 245, endPoint y: 188, distance: 42.5
click at [245, 188] on input "G's Low Salt Creamy Cheese Premium 250 G" at bounding box center [212, 186] width 207 height 14
type input "G's Low Salt Creamy Cheese Premium"
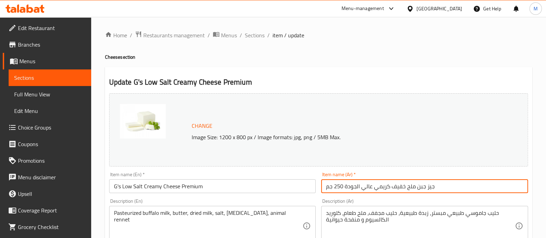
drag, startPoint x: 343, startPoint y: 187, endPoint x: 324, endPoint y: 189, distance: 19.1
click at [324, 189] on input "جيز جبن ملح خفيف كريمي عالي الجودة 250 جم" at bounding box center [424, 186] width 207 height 14
drag, startPoint x: 325, startPoint y: 187, endPoint x: 335, endPoint y: 187, distance: 10.4
click at [335, 187] on input "جيز جبن ملح خفيف كريمي عالي الجودة 250 جم" at bounding box center [424, 186] width 207 height 14
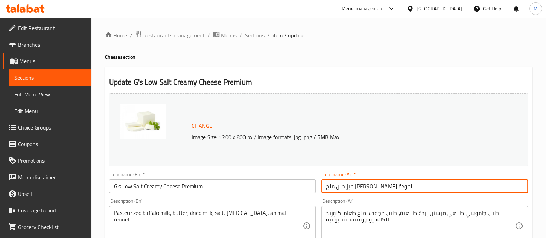
type input "جيز جبن ملح [PERSON_NAME] الجودة"
click at [305, 195] on div "Item name (En)   * G's Low Salt Creamy Cheese Premium Item name (En) *" at bounding box center [212, 182] width 212 height 27
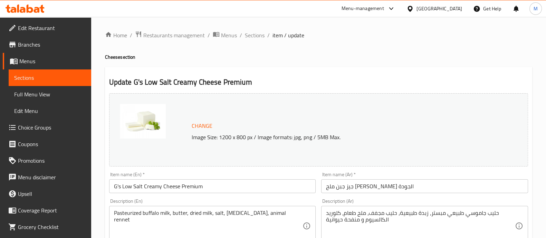
scroll to position [271, 0]
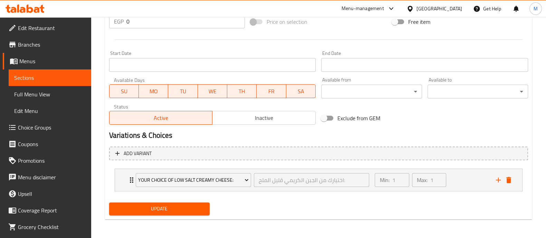
click at [190, 203] on button "Update" at bounding box center [159, 208] width 100 height 13
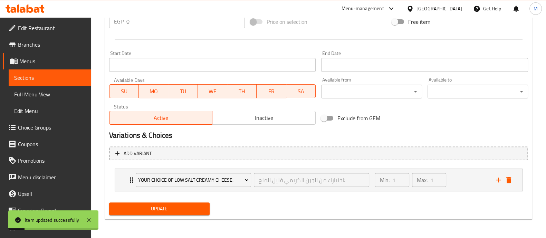
scroll to position [0, 0]
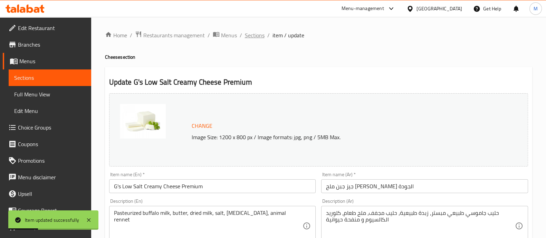
click at [249, 36] on span "Sections" at bounding box center [255, 35] width 20 height 8
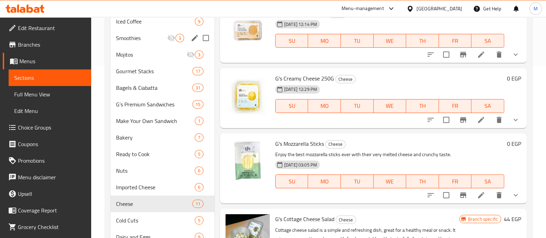
scroll to position [173, 0]
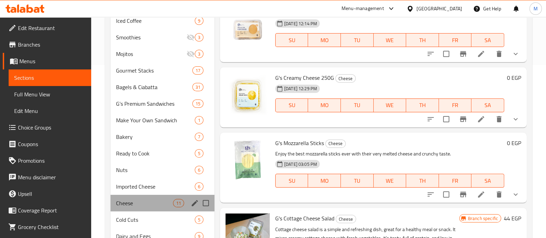
click at [149, 196] on div "Cheese 11" at bounding box center [162, 203] width 104 height 17
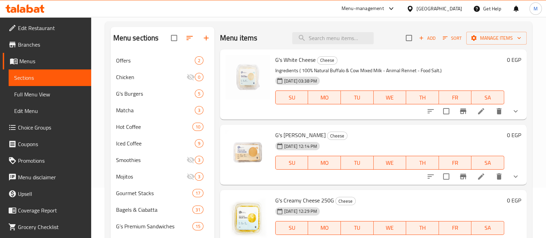
scroll to position [0, 0]
